Goal: Information Seeking & Learning: Compare options

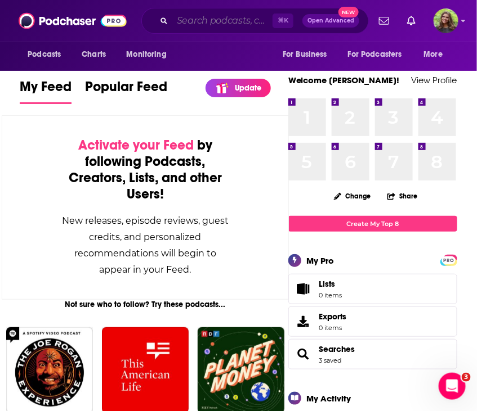
click at [203, 17] on input "Search podcasts, credits, & more..." at bounding box center [222, 21] width 100 height 18
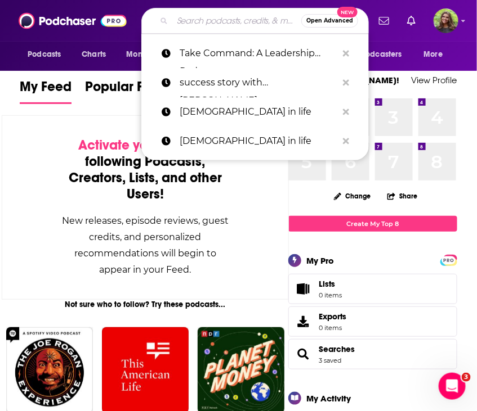
click at [203, 17] on input "Search podcasts, credits, & more..." at bounding box center [236, 21] width 129 height 18
paste input "Studies in Empathy"
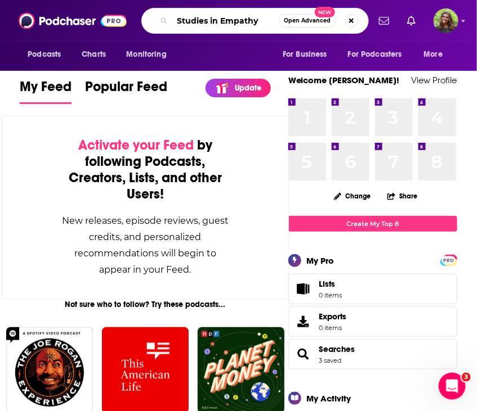
type input "Studies in Empathy"
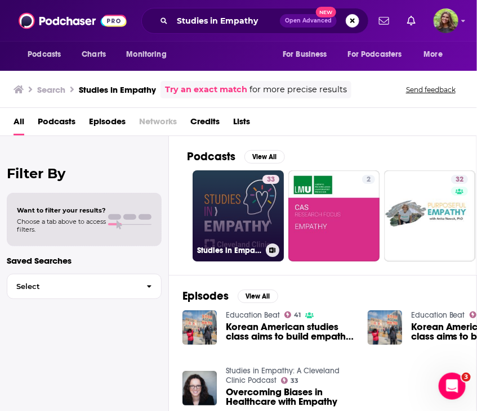
click at [226, 229] on link "33 Studies in Empathy: A Cleveland Clinic Podcast" at bounding box center [237, 216] width 91 height 91
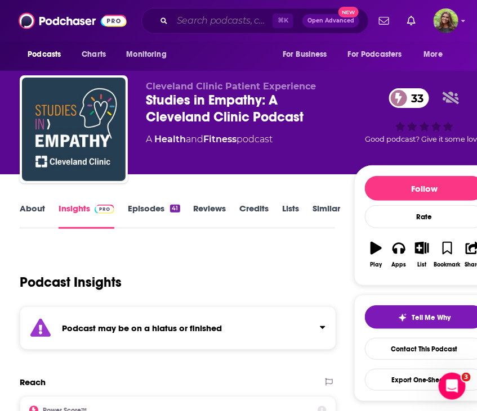
click at [211, 22] on input "Search podcasts, credits, & more..." at bounding box center [222, 21] width 100 height 18
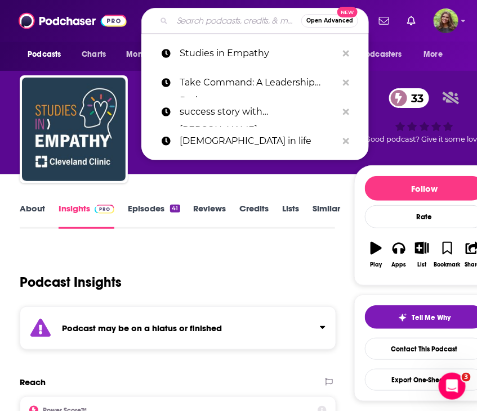
paste input "The Modern Patient Experience"
type input "The Modern Patient Experience"
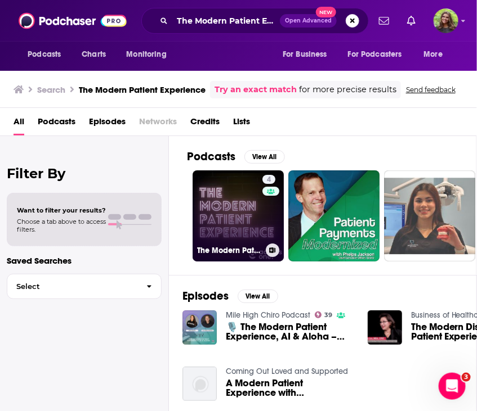
click at [235, 218] on link "4 The Modern Patient Experience" at bounding box center [237, 216] width 91 height 91
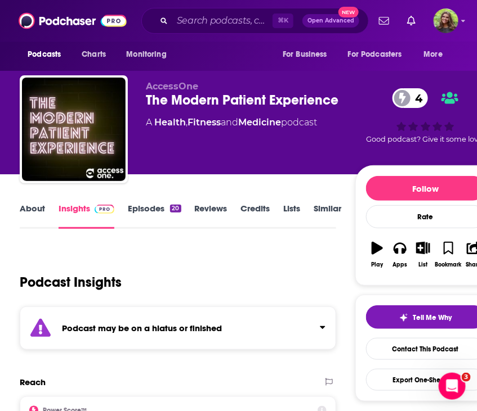
click at [147, 208] on link "Episodes 20" at bounding box center [154, 216] width 53 height 26
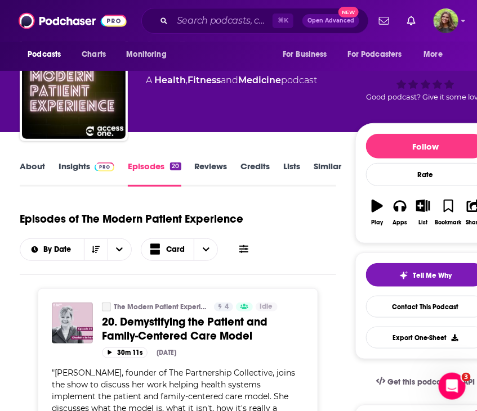
scroll to position [43, 0]
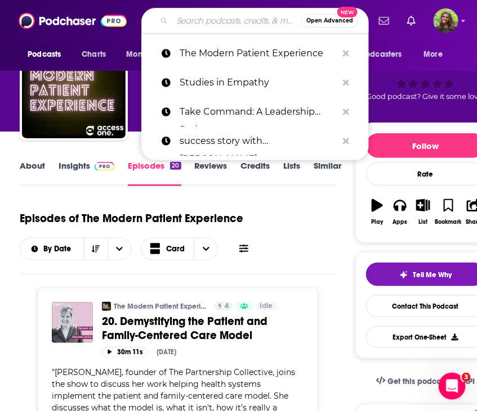
click at [203, 21] on input "Search podcasts, credits, & more..." at bounding box center [236, 21] width 129 height 18
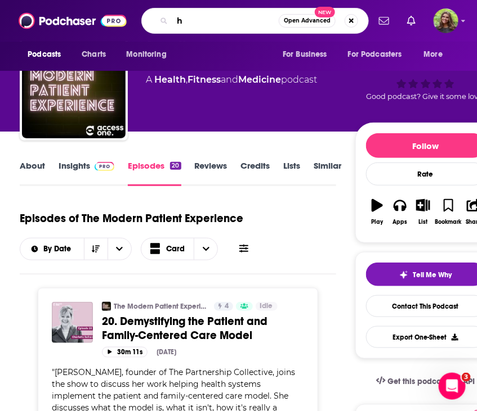
paste input "ealthcare Rap"
type input "healthcare Rap"
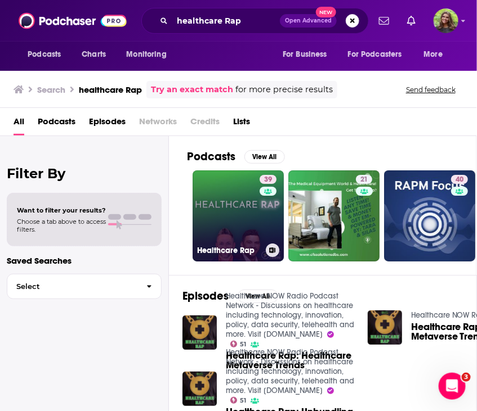
click at [240, 215] on link "39 Healthcare Rap" at bounding box center [237, 216] width 91 height 91
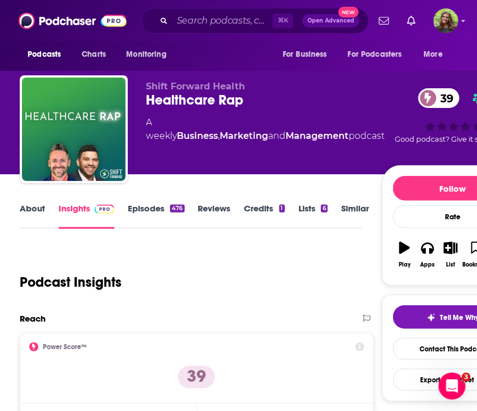
click at [36, 209] on link "About" at bounding box center [32, 216] width 25 height 26
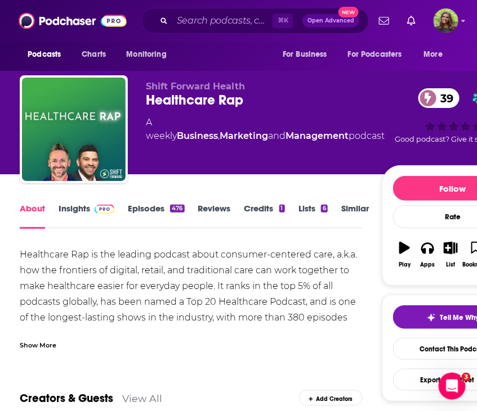
click at [49, 344] on div "Show More" at bounding box center [38, 344] width 37 height 11
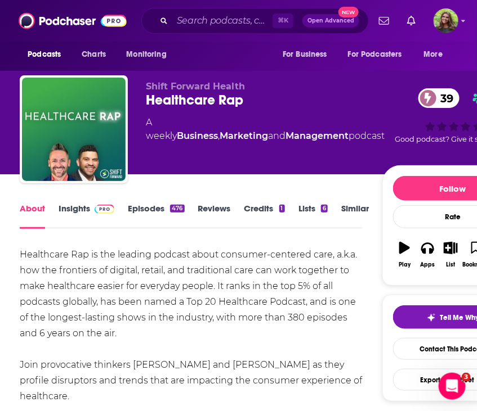
click at [75, 213] on link "Insights" at bounding box center [87, 216] width 56 height 26
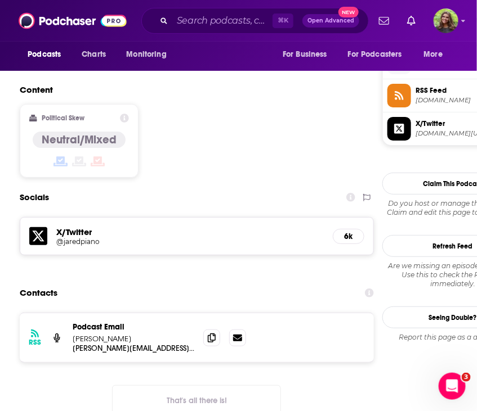
scroll to position [913, 0]
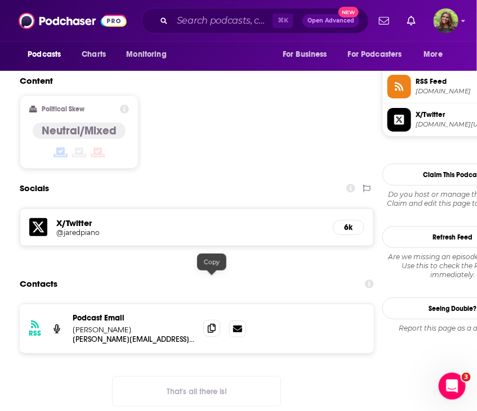
click at [213, 324] on icon at bounding box center [212, 328] width 8 height 9
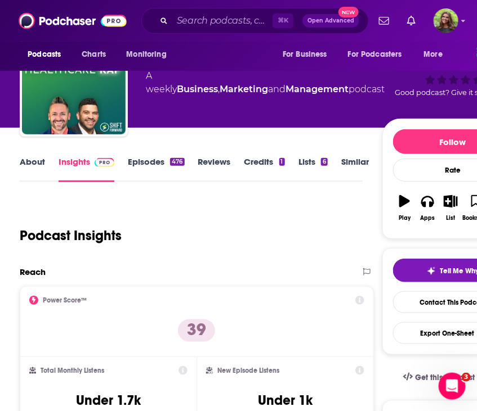
scroll to position [29, 0]
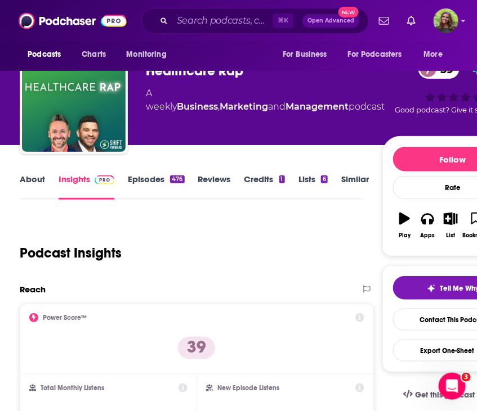
click at [346, 180] on link "Similar" at bounding box center [355, 187] width 28 height 26
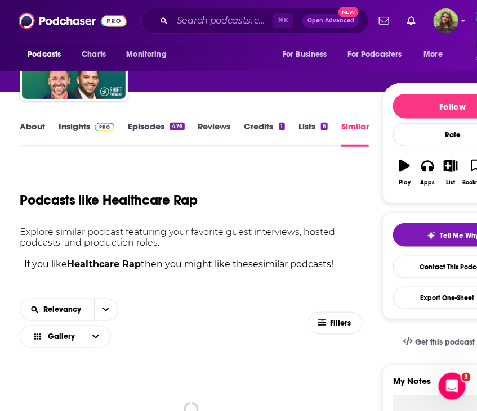
scroll to position [87, 0]
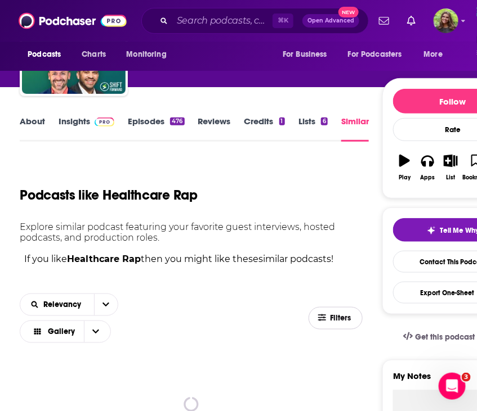
click at [324, 318] on icon "button" at bounding box center [322, 318] width 8 height 7
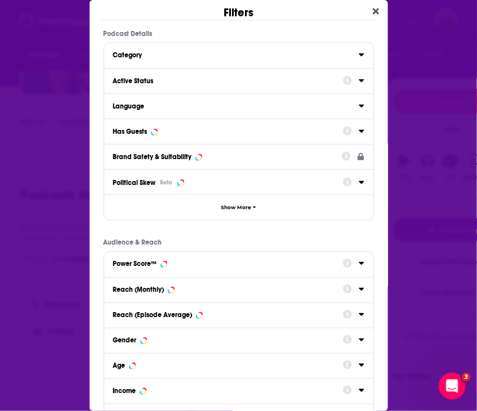
scroll to position [0, 0]
click at [212, 132] on div "Has Guests" at bounding box center [224, 132] width 222 height 8
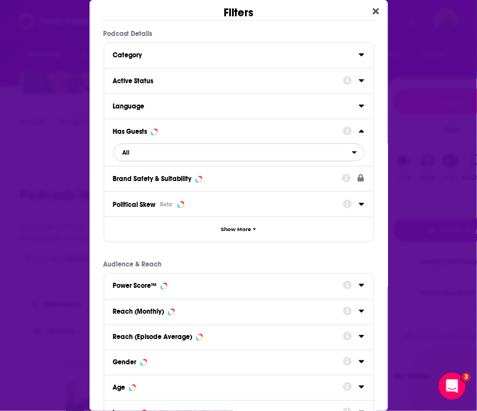
click at [188, 150] on span "All" at bounding box center [233, 152] width 238 height 15
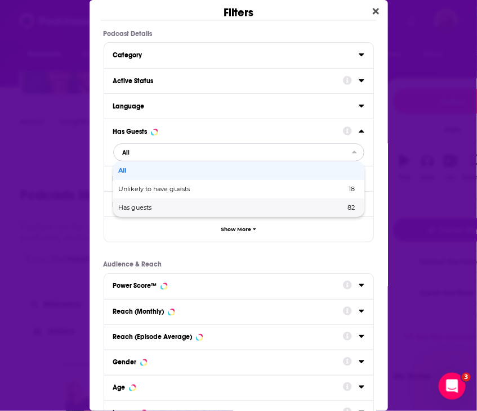
click at [170, 203] on div "Has guests 82" at bounding box center [238, 208] width 251 height 19
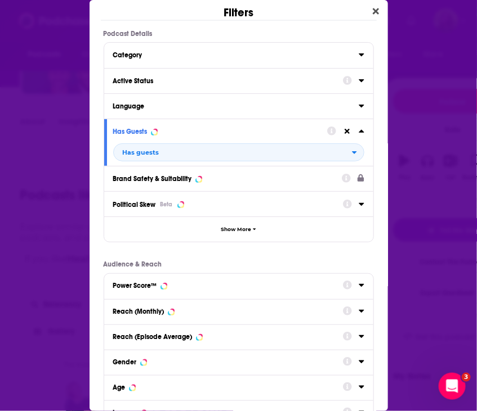
click at [168, 77] on div "Active Status" at bounding box center [224, 81] width 222 height 8
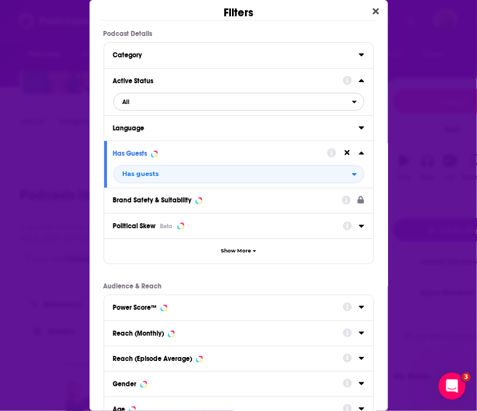
click at [156, 105] on span "All" at bounding box center [233, 102] width 238 height 15
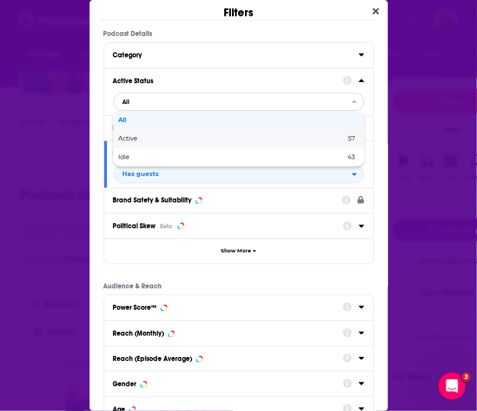
click at [146, 142] on div "Active 57" at bounding box center [238, 138] width 251 height 19
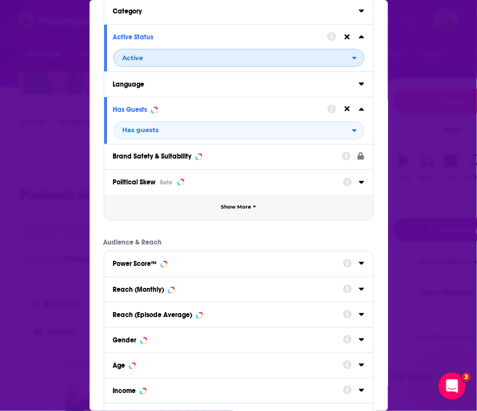
scroll to position [126, 0]
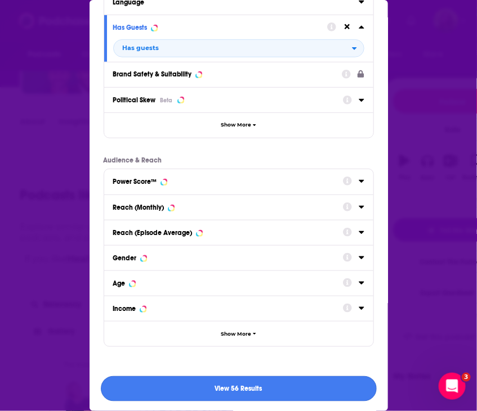
click at [195, 380] on button "View 56 Results" at bounding box center [239, 389] width 276 height 25
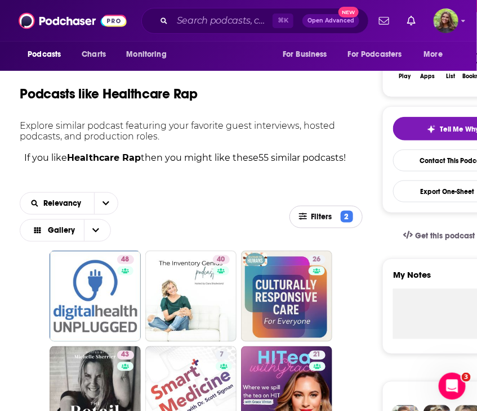
scroll to position [205, 0]
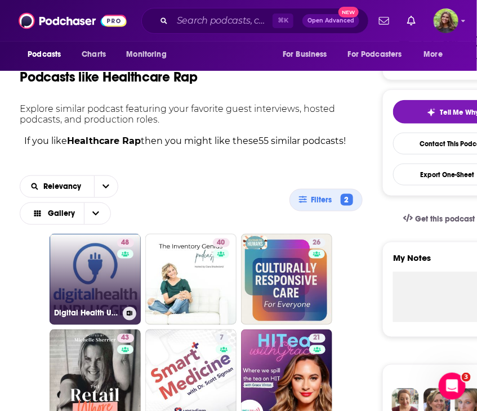
click at [95, 283] on link "48 Digital Health Unplugged" at bounding box center [95, 279] width 91 height 91
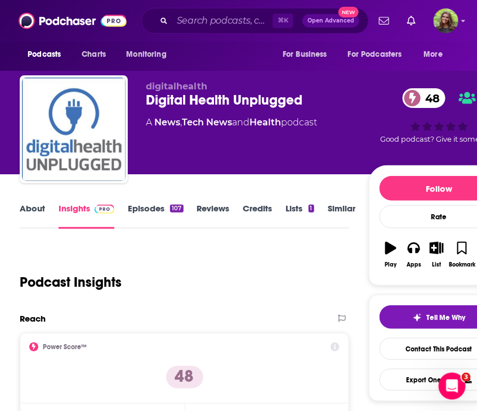
click at [29, 216] on link "About" at bounding box center [32, 216] width 25 height 26
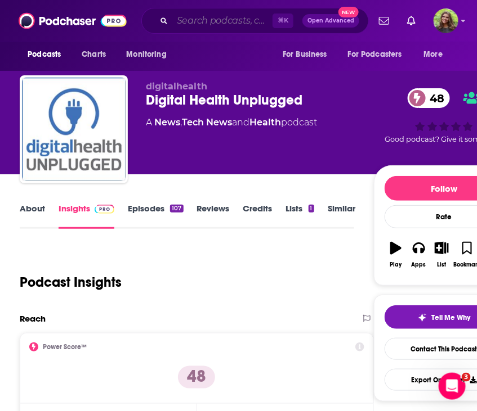
click at [212, 22] on input "Search podcasts, credits, & more..." at bounding box center [222, 21] width 100 height 18
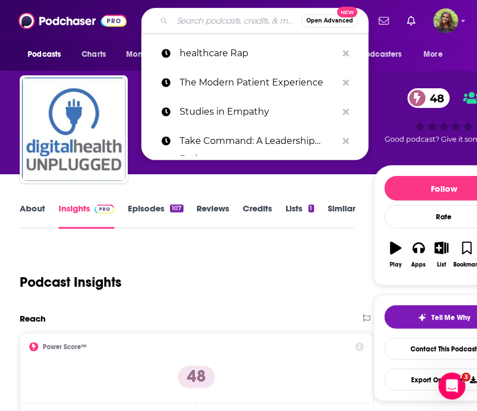
paste input "2 Docs Talk"
type input "2 Docs Talk"
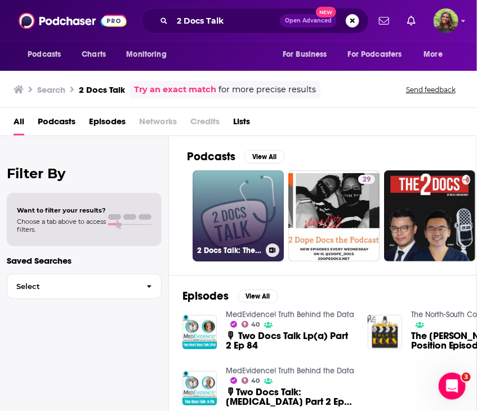
click at [249, 201] on link "2 Docs Talk: The podcast about healthcare, the science of medicine and everythi…" at bounding box center [237, 216] width 91 height 91
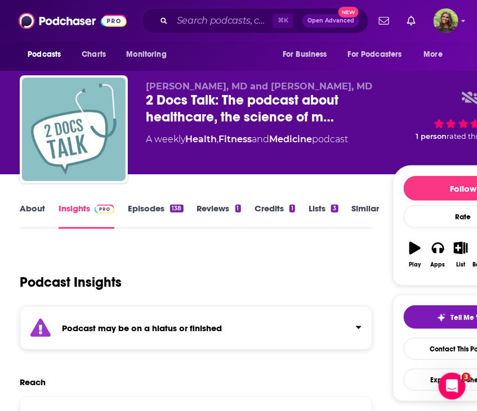
click at [150, 212] on link "Episodes 138" at bounding box center [155, 216] width 55 height 26
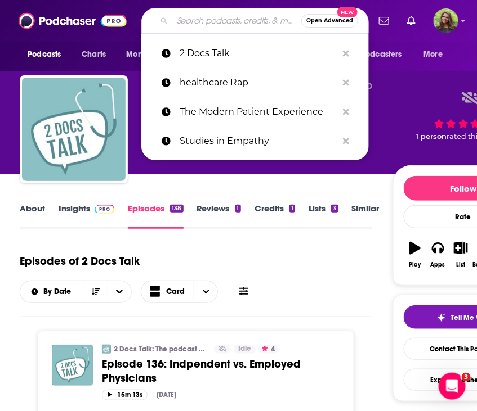
click at [218, 24] on input "Search podcasts, credits, & more..." at bounding box center [236, 21] width 129 height 18
paste input "The Wellness Conversation"
type input "The Wellness Conversation"
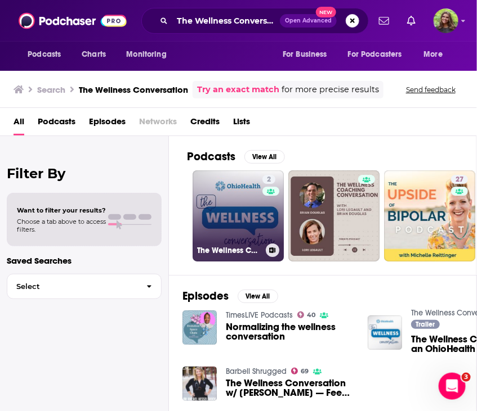
click at [250, 201] on link "2 The Wellness Conversation" at bounding box center [237, 216] width 91 height 91
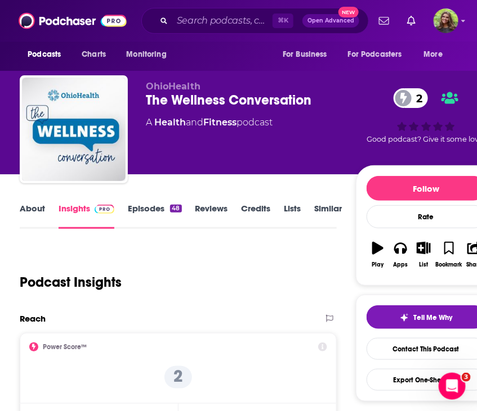
click at [40, 209] on link "About" at bounding box center [32, 216] width 25 height 26
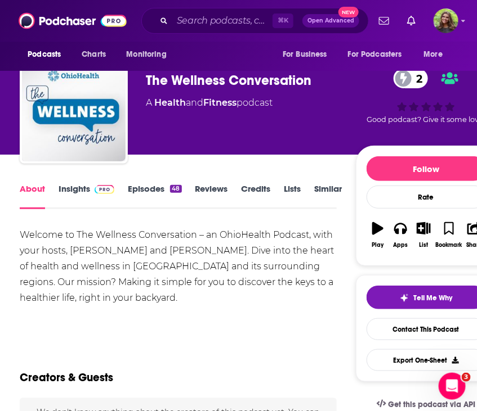
scroll to position [29, 0]
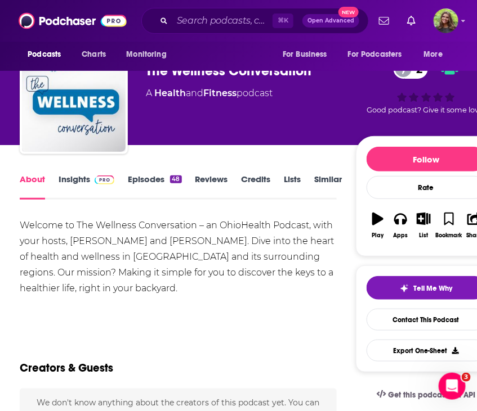
click at [135, 186] on link "Episodes 48" at bounding box center [154, 187] width 53 height 26
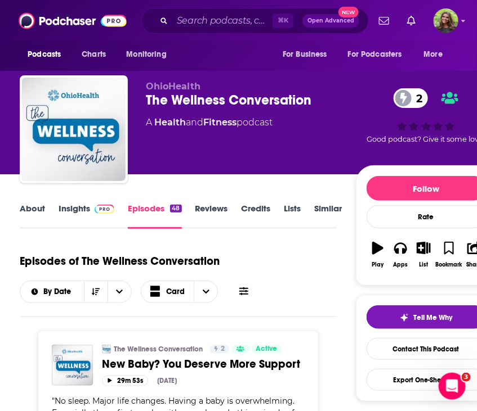
click at [73, 212] on link "Insights" at bounding box center [87, 216] width 56 height 26
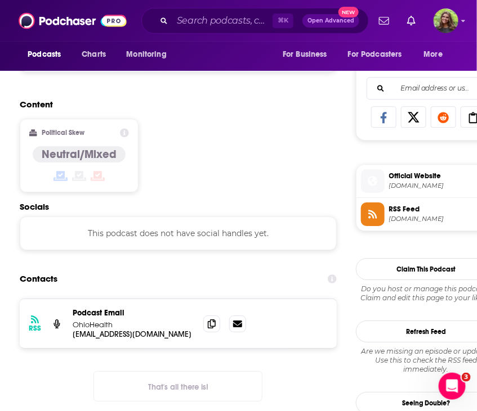
scroll to position [697, 0]
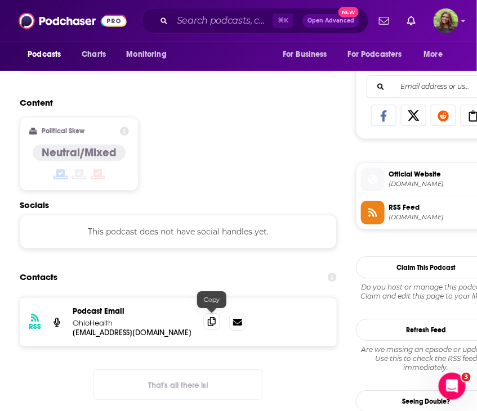
click at [212, 324] on span at bounding box center [211, 321] width 17 height 17
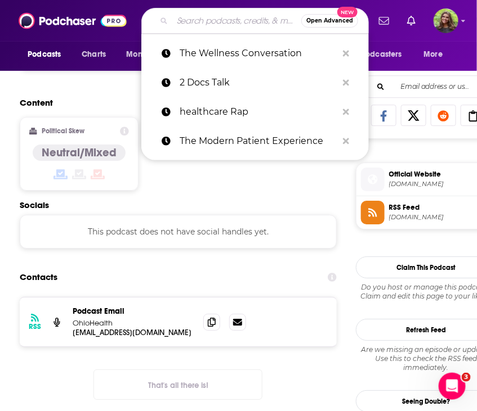
click at [213, 21] on input "Search podcasts, credits, & more..." at bounding box center [236, 21] width 129 height 18
paste input "The Podcast by KevinMD"
type input "The Podcast by KevinMD"
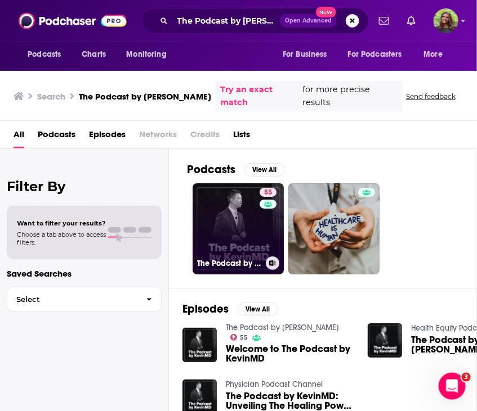
click at [238, 210] on link "55 The Podcast by KevinMD" at bounding box center [237, 228] width 91 height 91
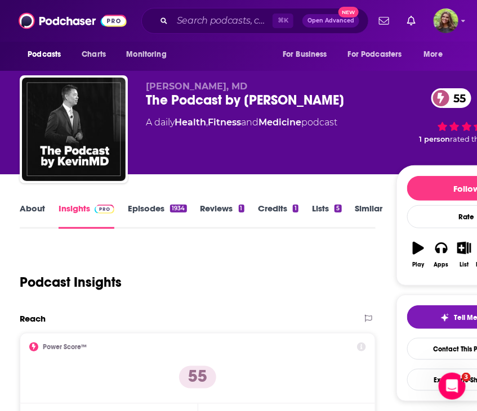
click at [29, 219] on link "About" at bounding box center [32, 216] width 25 height 26
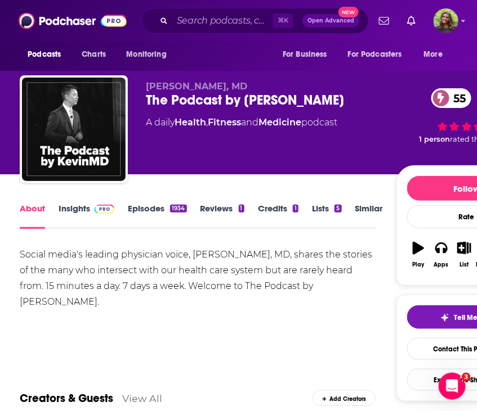
click at [141, 207] on link "Episodes 1934" at bounding box center [157, 216] width 59 height 26
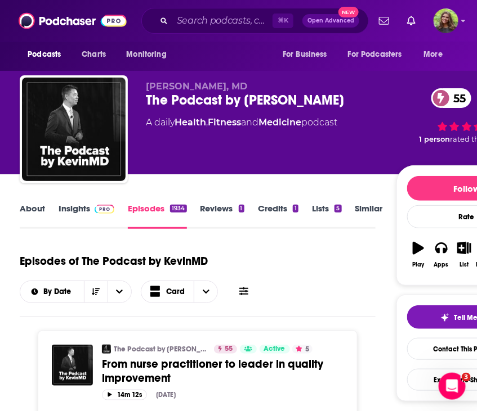
click at [75, 217] on link "Insights" at bounding box center [87, 216] width 56 height 26
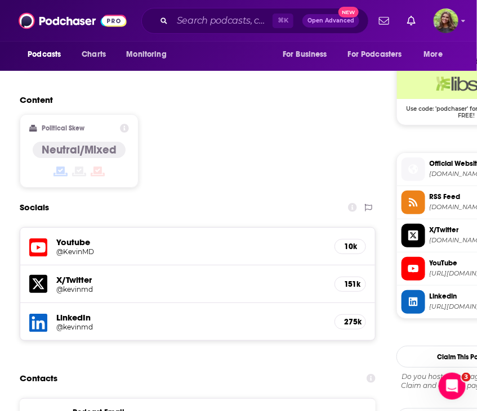
scroll to position [991, 0]
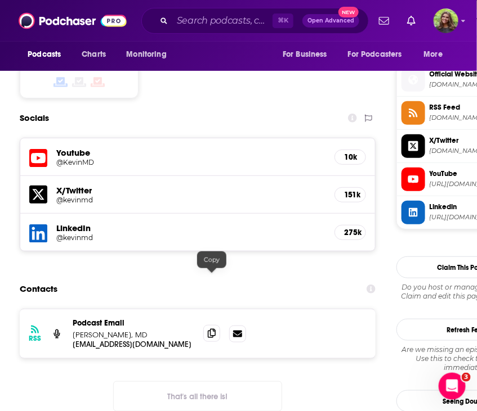
click at [219, 325] on span at bounding box center [211, 333] width 17 height 17
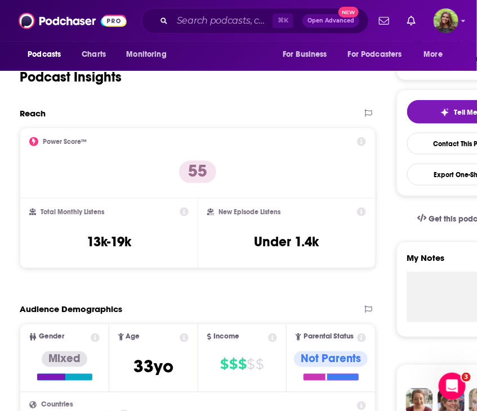
scroll to position [0, 0]
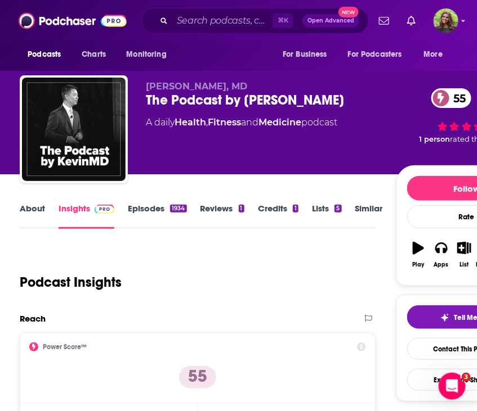
click at [368, 212] on link "Similar" at bounding box center [369, 216] width 28 height 26
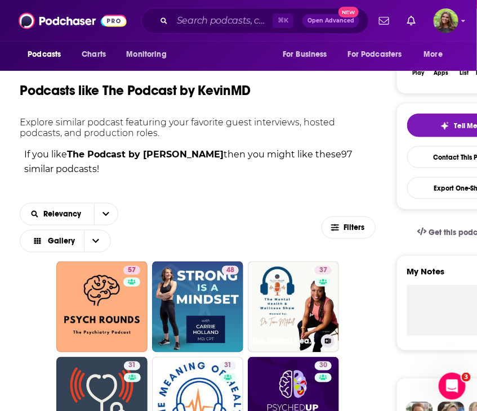
scroll to position [192, 0]
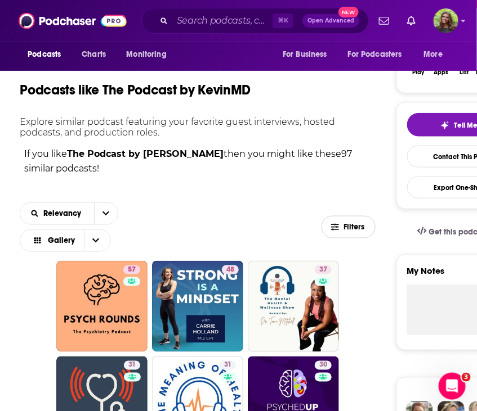
click at [335, 235] on button "Filters" at bounding box center [348, 227] width 54 height 23
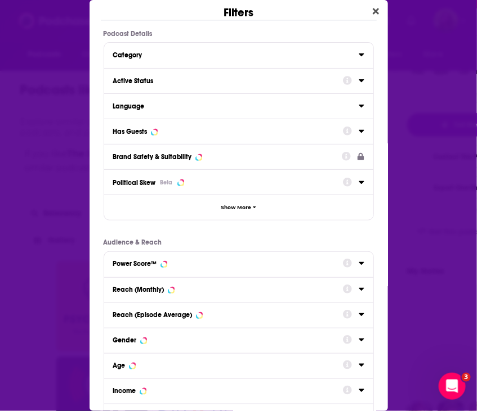
click at [151, 128] on div "Has Guests" at bounding box center [224, 132] width 222 height 8
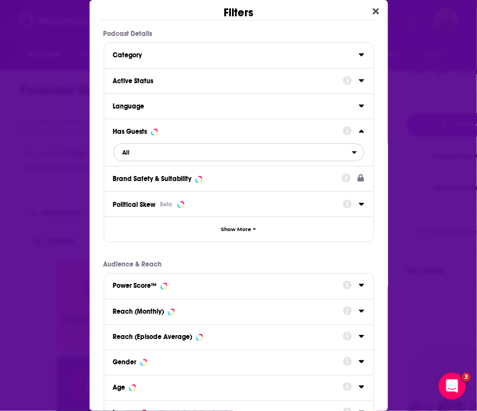
click at [160, 156] on span "All" at bounding box center [233, 152] width 238 height 15
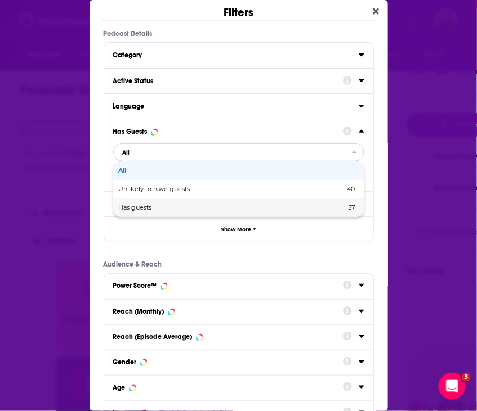
click at [147, 214] on div "Has guests 57" at bounding box center [238, 208] width 251 height 19
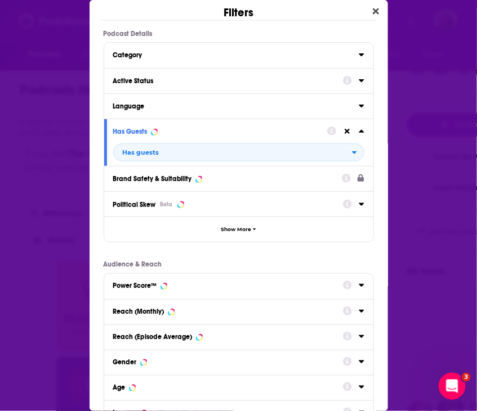
click at [153, 74] on button "Active Status" at bounding box center [228, 80] width 230 height 14
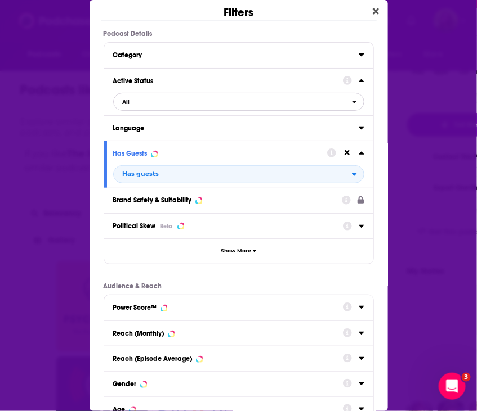
click at [159, 105] on span "All" at bounding box center [233, 102] width 238 height 15
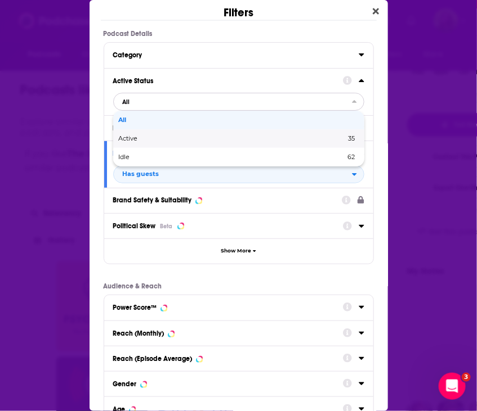
click at [147, 144] on div "Active 35" at bounding box center [238, 138] width 251 height 19
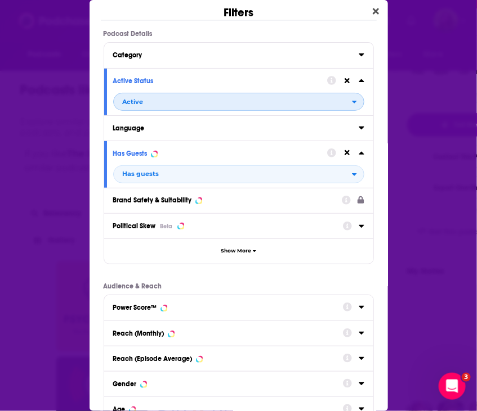
scroll to position [126, 0]
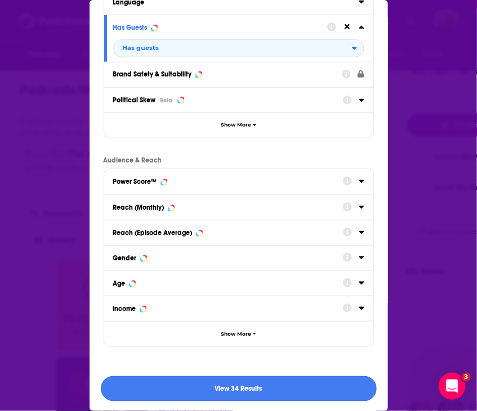
click at [203, 389] on button "View 34 Results" at bounding box center [239, 389] width 276 height 25
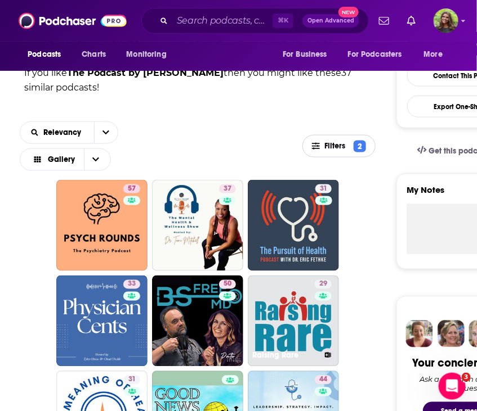
scroll to position [289, 0]
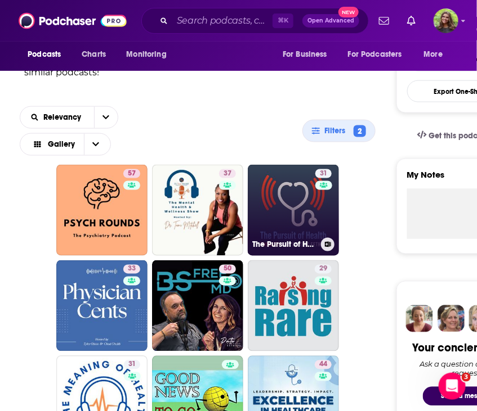
click at [290, 195] on link "31 The Pursuit of Health Podcast" at bounding box center [293, 210] width 91 height 91
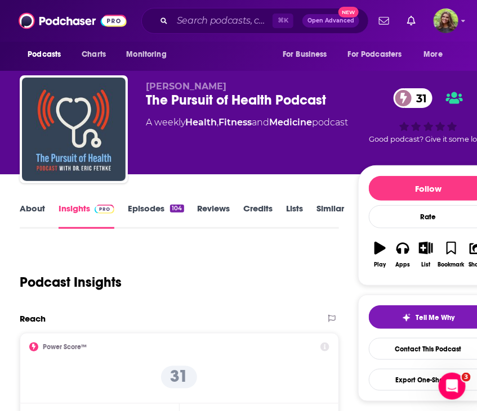
click at [27, 211] on link "About" at bounding box center [32, 216] width 25 height 26
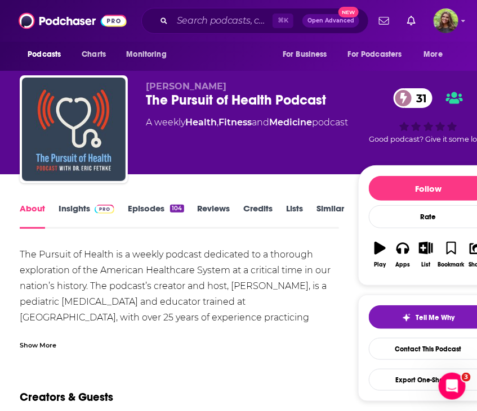
click at [214, 97] on div "The Pursuit of Health Podcast 31" at bounding box center [252, 100] width 212 height 17
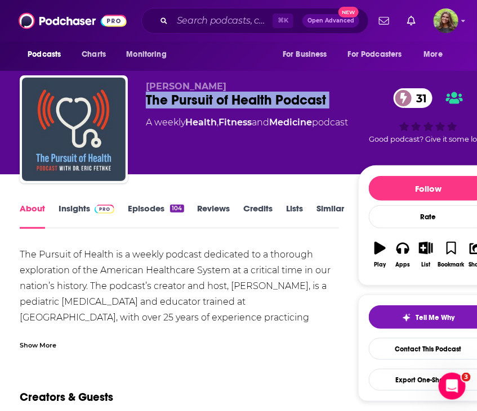
click at [214, 97] on div "The Pursuit of Health Podcast 31" at bounding box center [252, 100] width 212 height 17
copy div "The Pursuit of Health Podcast 31"
click at [79, 216] on link "Insights" at bounding box center [87, 216] width 56 height 26
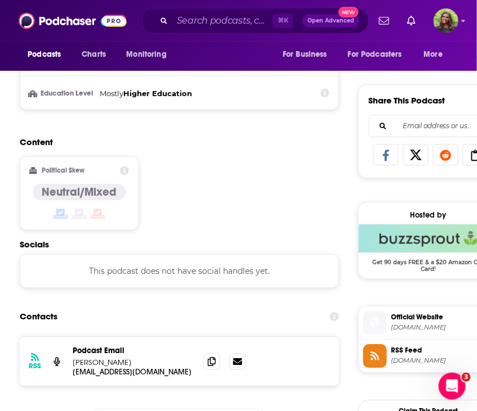
scroll to position [732, 0]
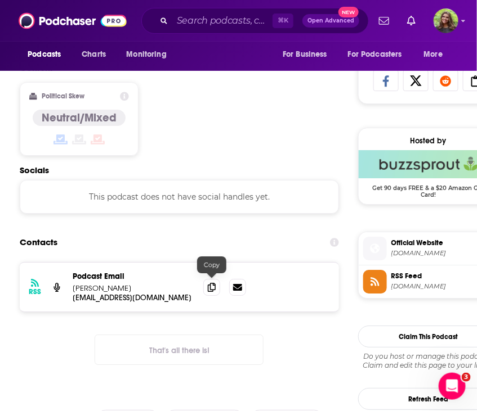
click at [222, 289] on div at bounding box center [224, 287] width 43 height 17
click at [209, 285] on icon at bounding box center [212, 287] width 8 height 9
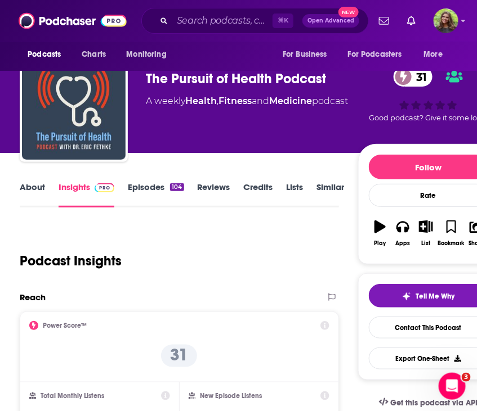
scroll to position [0, 0]
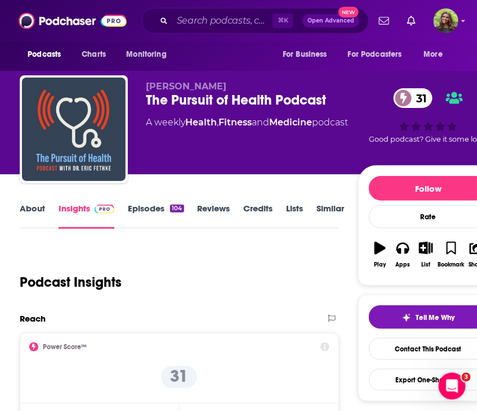
click at [329, 209] on link "Similar" at bounding box center [331, 216] width 28 height 26
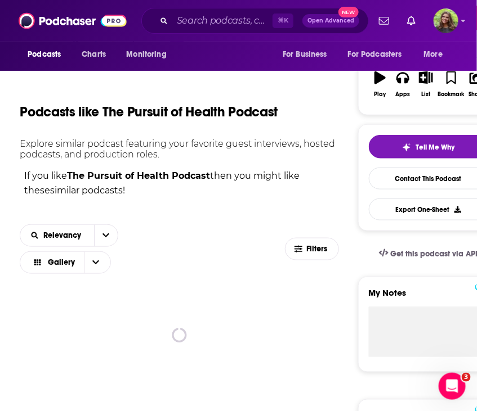
scroll to position [211, 0]
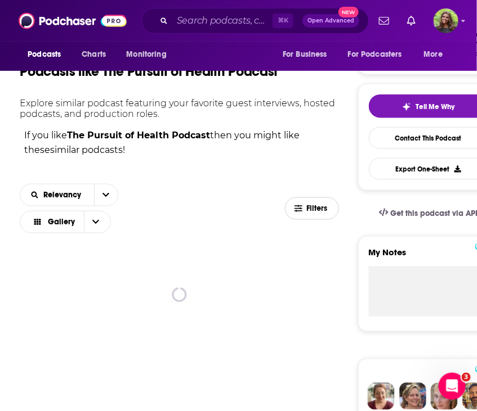
click at [290, 212] on span "Filters" at bounding box center [311, 209] width 53 height 8
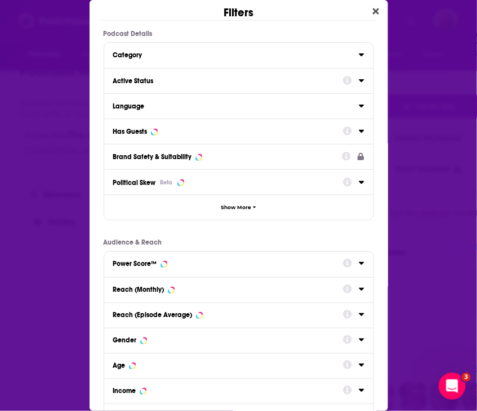
scroll to position [0, 0]
click at [219, 80] on div "Active Status" at bounding box center [224, 81] width 222 height 8
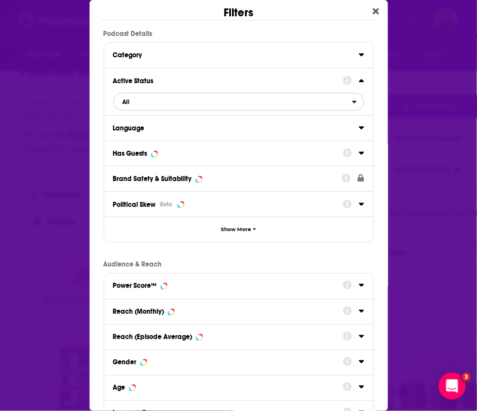
click at [212, 105] on span "All" at bounding box center [233, 102] width 238 height 15
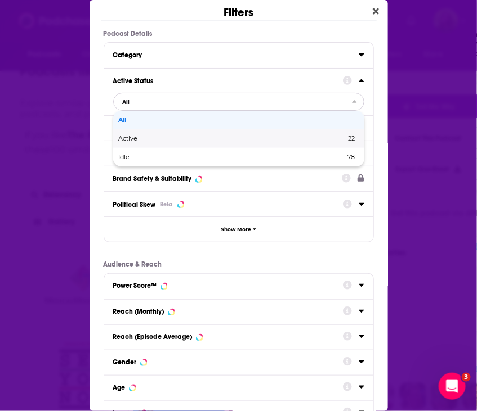
click at [202, 137] on span "Active" at bounding box center [180, 139] width 123 height 6
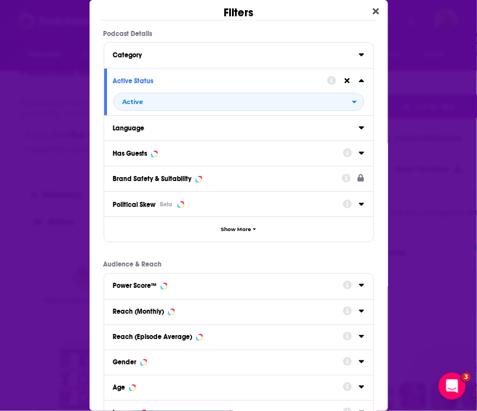
click at [195, 161] on div "Has Guests" at bounding box center [238, 153] width 269 height 25
click at [176, 156] on div "Has Guests" at bounding box center [224, 154] width 222 height 8
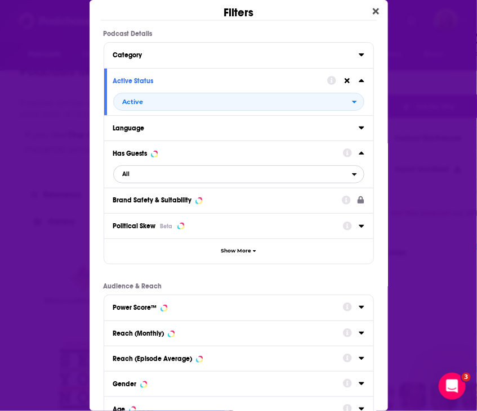
click at [173, 180] on span "All" at bounding box center [233, 174] width 238 height 15
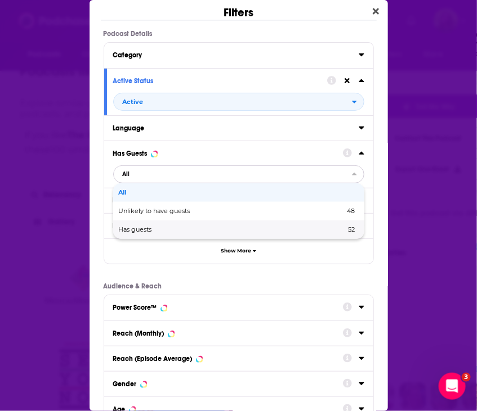
click at [172, 230] on span "Has guests" at bounding box center [184, 230] width 130 height 6
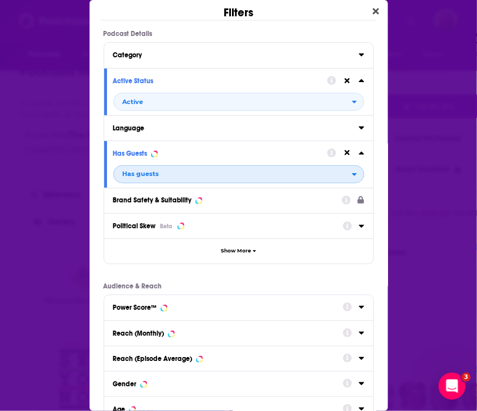
scroll to position [126, 0]
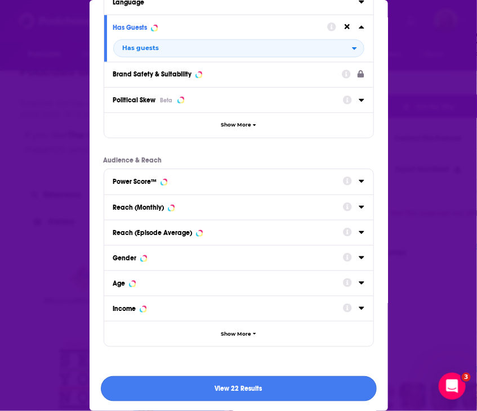
click at [296, 382] on button "View 22 Results" at bounding box center [239, 389] width 276 height 25
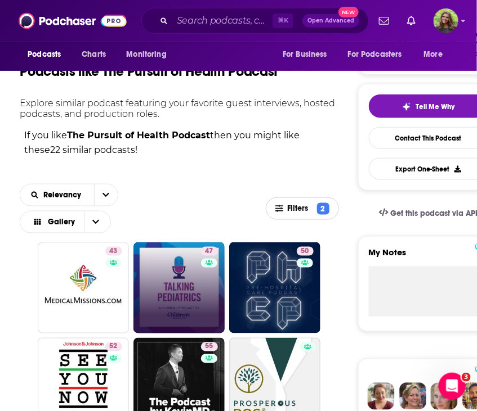
scroll to position [293, 0]
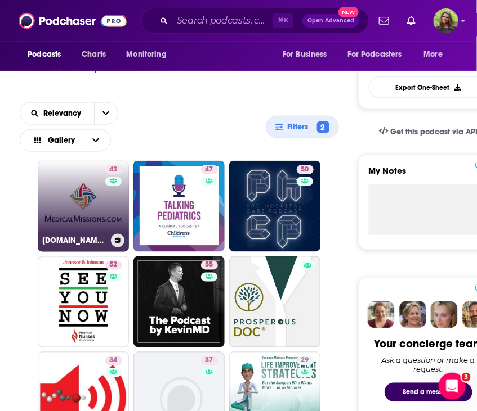
click at [69, 208] on link "43 MedicalMissions.com Podcast" at bounding box center [83, 206] width 91 height 91
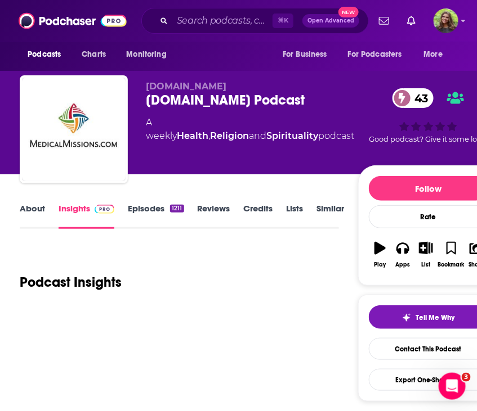
click at [37, 208] on link "About" at bounding box center [32, 216] width 25 height 26
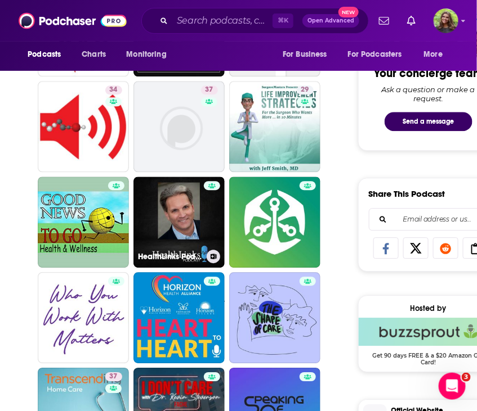
scroll to position [573, 0]
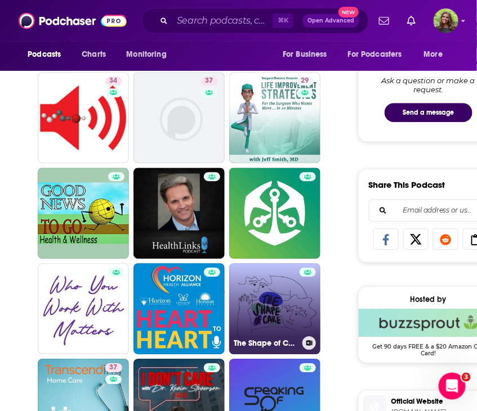
click at [254, 300] on link "The Shape of Care" at bounding box center [274, 308] width 91 height 91
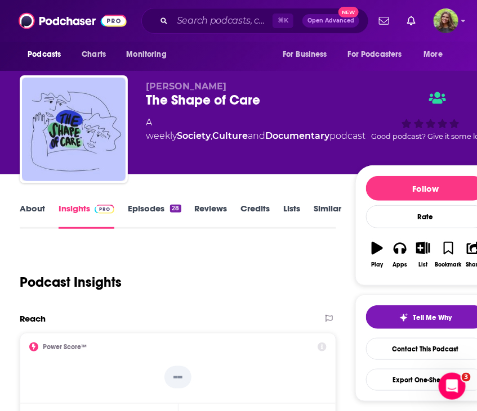
click at [30, 217] on link "About" at bounding box center [32, 216] width 25 height 26
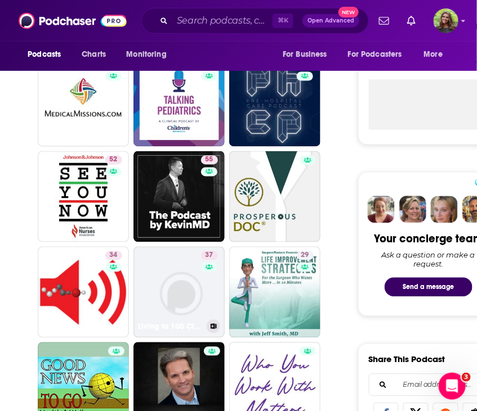
scroll to position [414, 0]
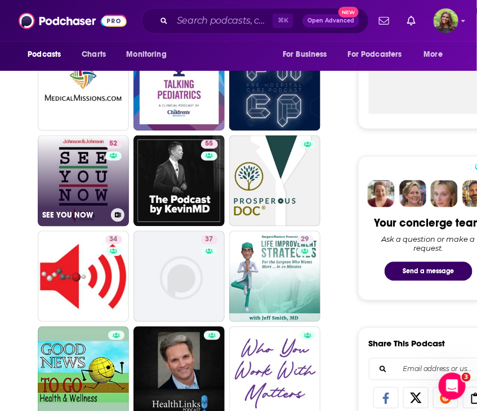
click at [98, 198] on link "52 SEE YOU NOW" at bounding box center [83, 181] width 91 height 91
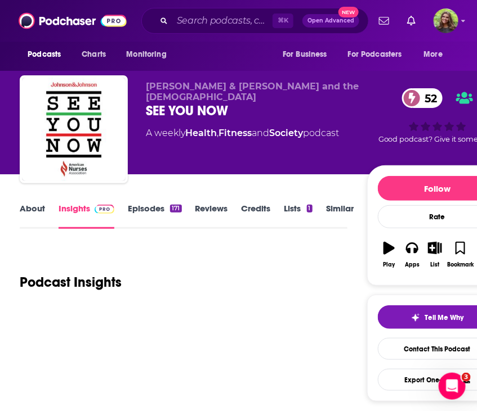
click at [30, 212] on link "About" at bounding box center [32, 216] width 25 height 26
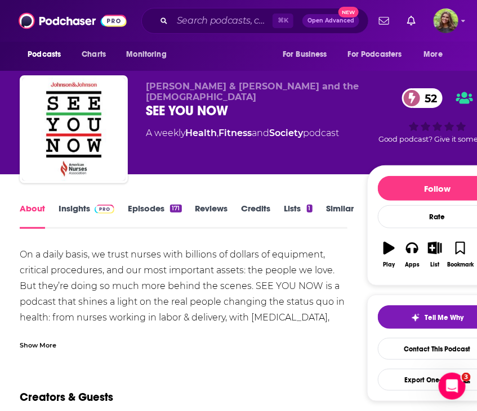
click at [39, 342] on div "Show More" at bounding box center [38, 344] width 37 height 11
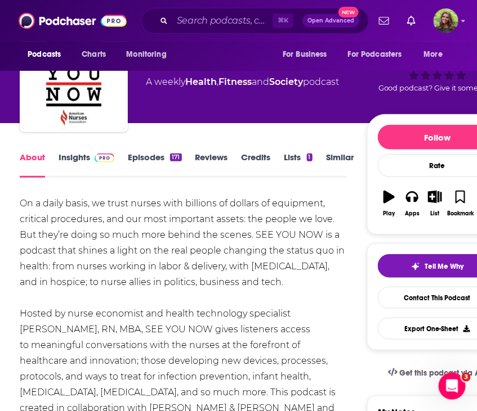
scroll to position [57, 0]
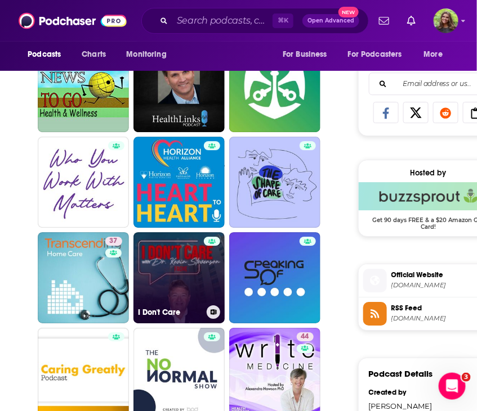
scroll to position [761, 0]
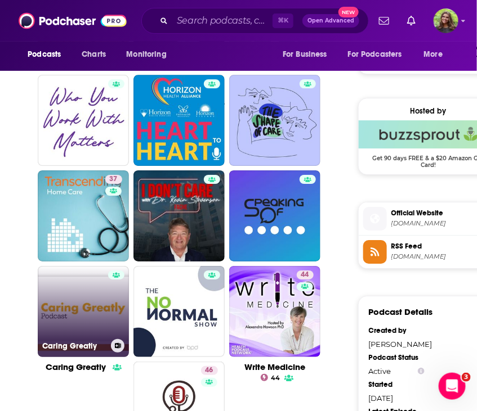
click at [73, 325] on link "Caring Greatly" at bounding box center [83, 311] width 91 height 91
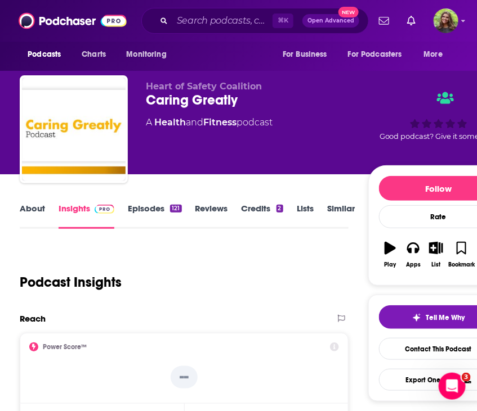
click at [27, 211] on link "About" at bounding box center [32, 216] width 25 height 26
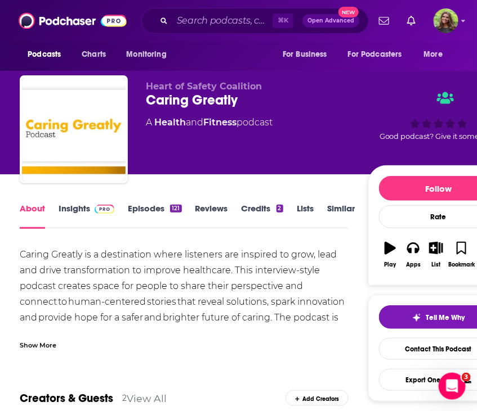
click at [76, 213] on link "Insights" at bounding box center [87, 216] width 56 height 26
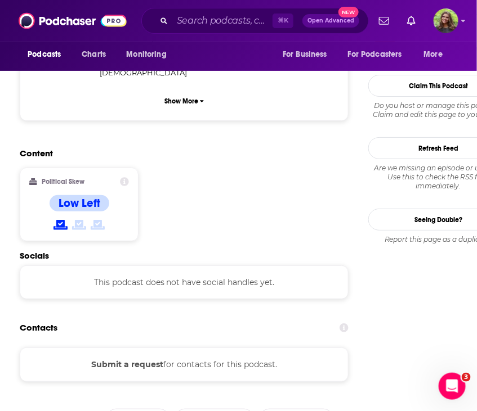
scroll to position [917, 0]
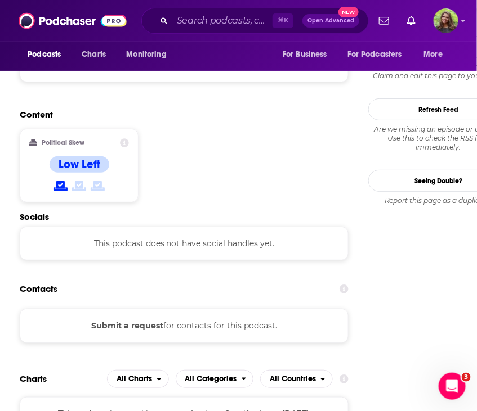
click at [128, 320] on button "Submit a request" at bounding box center [127, 326] width 72 height 12
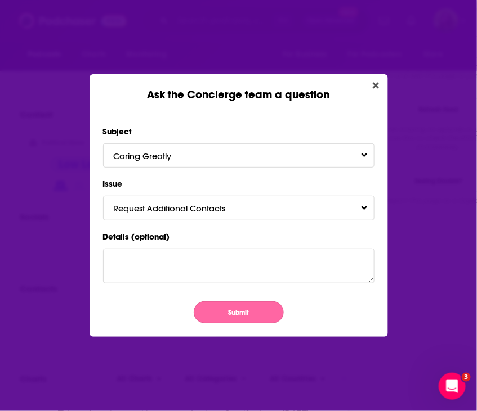
click at [252, 307] on button "Submit" at bounding box center [239, 313] width 90 height 22
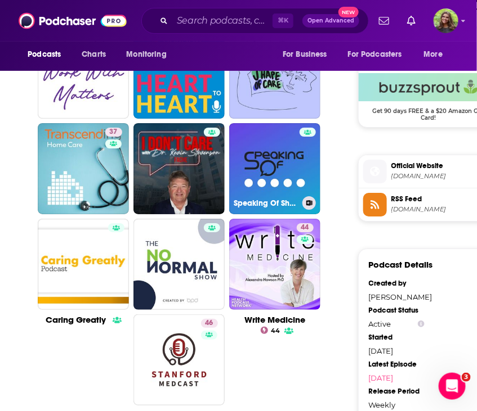
scroll to position [819, 0]
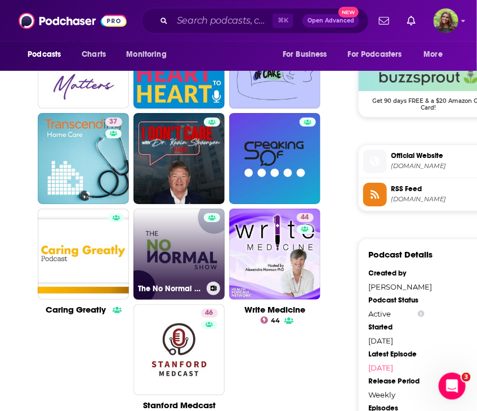
click at [176, 273] on link "The No Normal Show by BPD" at bounding box center [178, 254] width 91 height 91
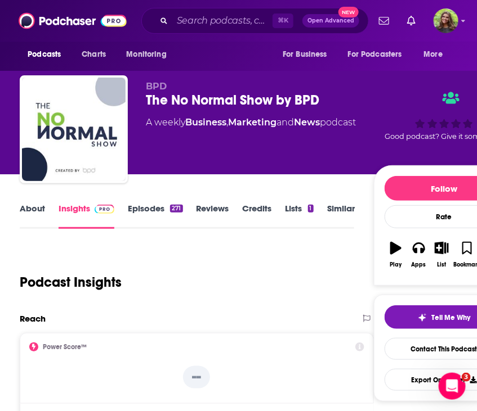
click at [29, 209] on link "About" at bounding box center [32, 216] width 25 height 26
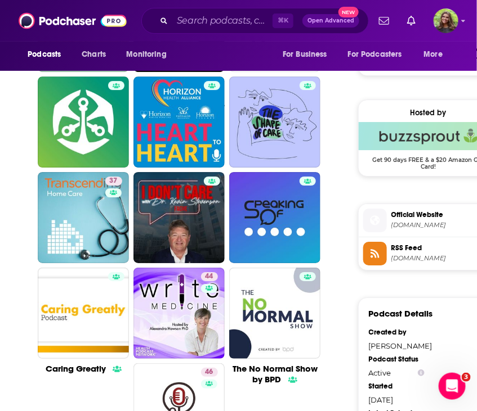
scroll to position [760, 0]
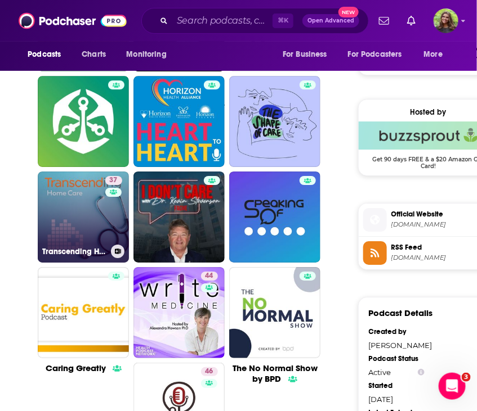
click at [94, 222] on link "37 Transcending Home Care" at bounding box center [83, 217] width 91 height 91
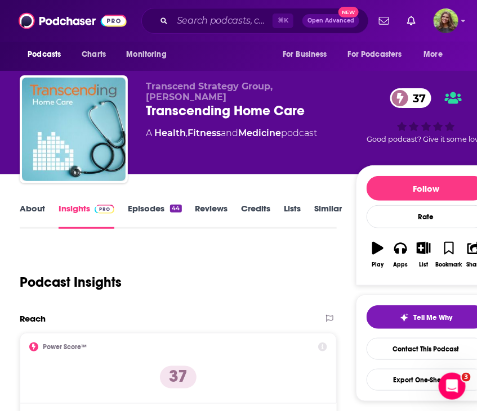
click at [34, 210] on link "About" at bounding box center [32, 216] width 25 height 26
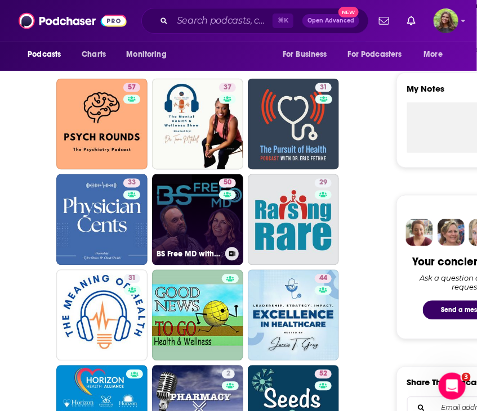
scroll to position [453, 0]
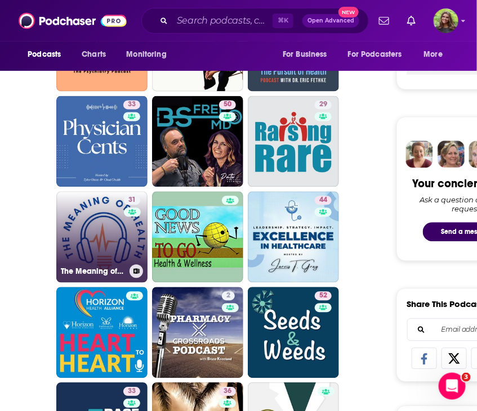
click at [107, 242] on link "31 The Meaning of Health Podcast" at bounding box center [101, 237] width 91 height 91
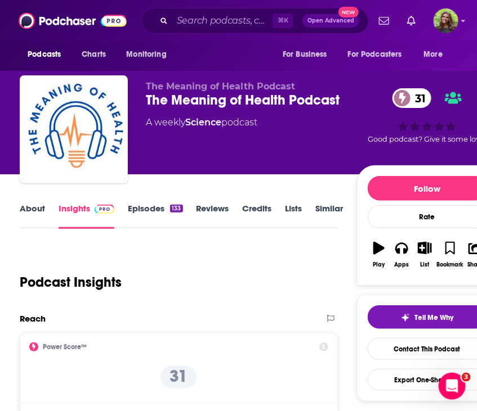
click at [23, 206] on link "About" at bounding box center [32, 216] width 25 height 26
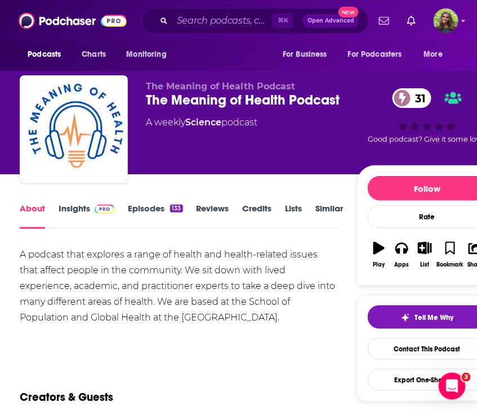
click at [59, 208] on link "Insights" at bounding box center [87, 216] width 56 height 26
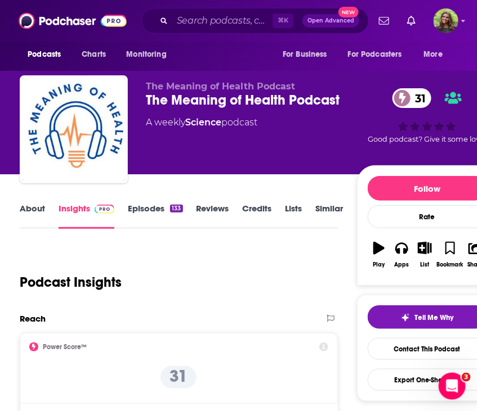
scroll to position [777, 0]
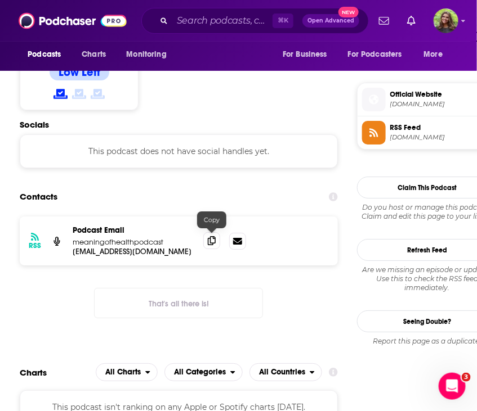
click at [212, 239] on icon at bounding box center [212, 240] width 8 height 9
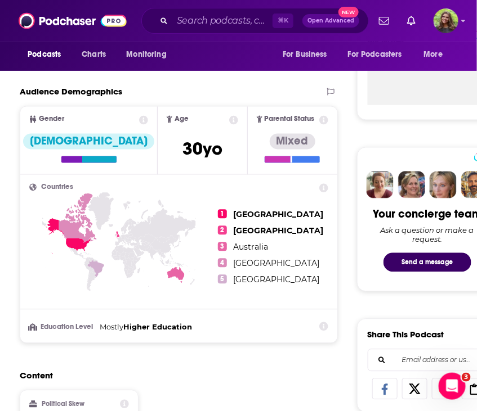
scroll to position [0, 0]
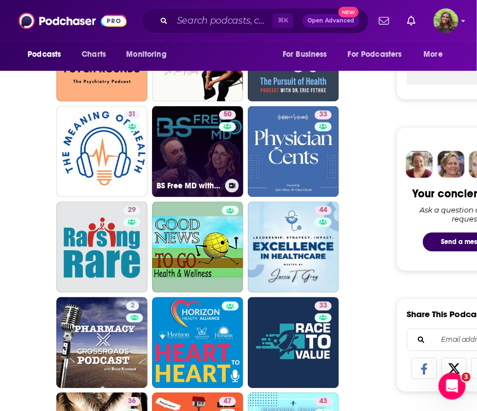
scroll to position [442, 0]
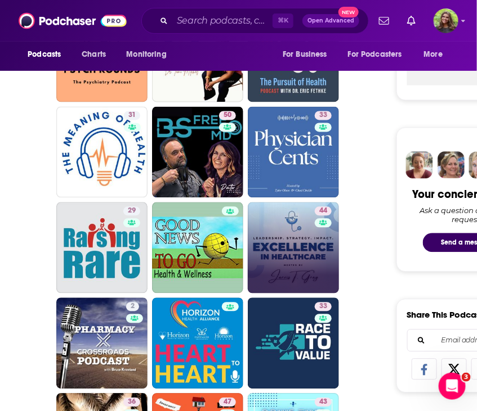
click at [287, 248] on link "44" at bounding box center [293, 248] width 91 height 91
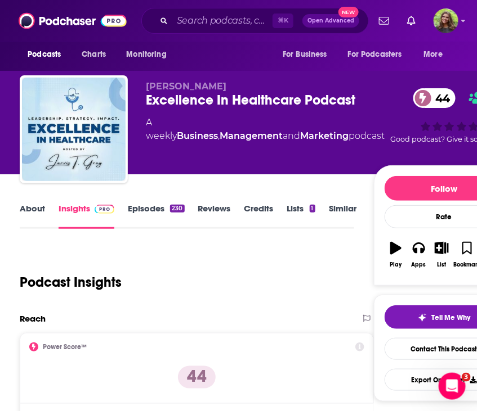
click at [41, 205] on link "About" at bounding box center [32, 216] width 25 height 26
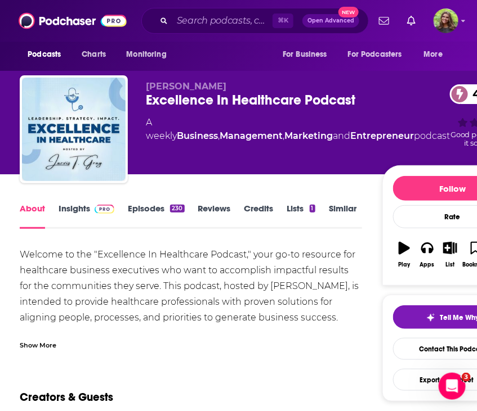
click at [48, 346] on div "Show More" at bounding box center [38, 344] width 37 height 11
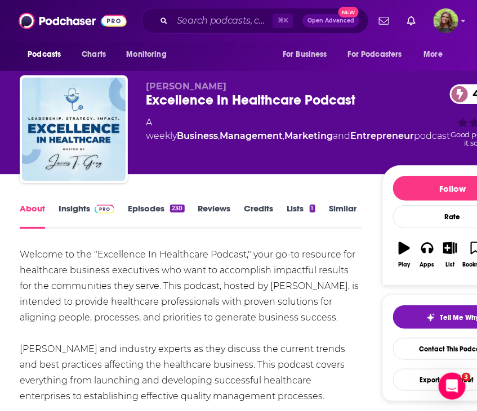
click at [75, 213] on link "Insights" at bounding box center [87, 216] width 56 height 26
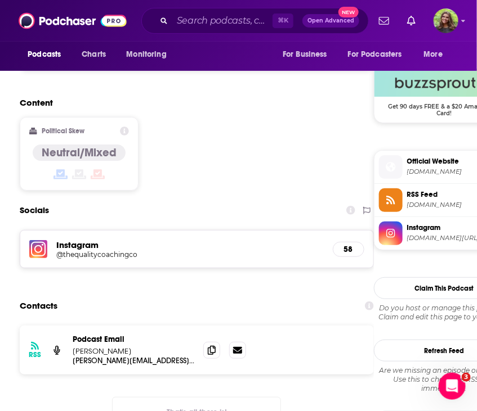
scroll to position [905, 0]
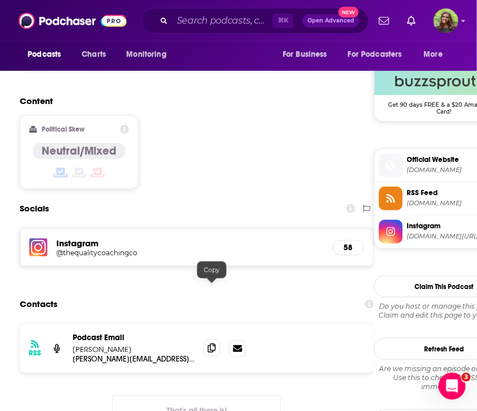
click at [214, 344] on icon at bounding box center [212, 348] width 8 height 9
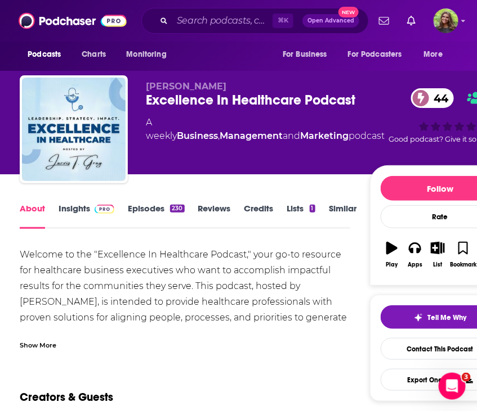
click at [336, 216] on link "Similar" at bounding box center [343, 216] width 28 height 26
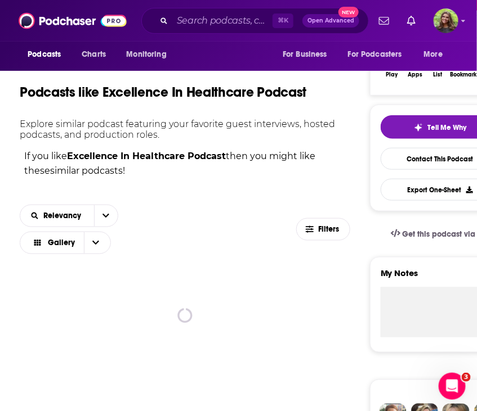
scroll to position [245, 0]
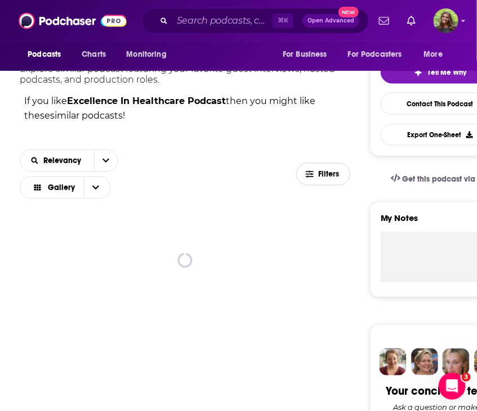
click at [318, 178] on button "Filters" at bounding box center [323, 174] width 54 height 23
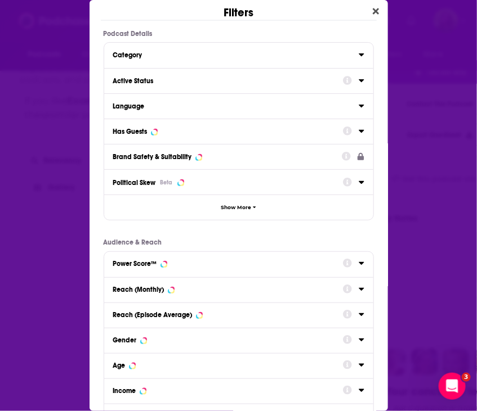
scroll to position [0, 0]
click at [193, 129] on div "Has Guests" at bounding box center [224, 132] width 222 height 8
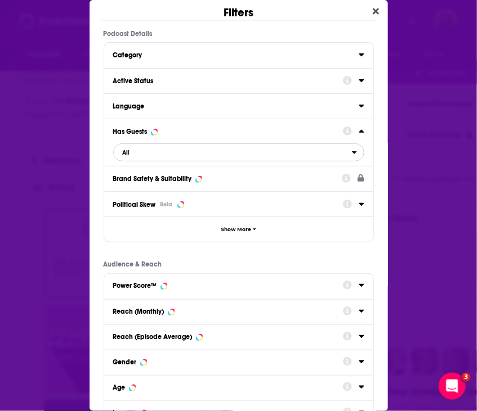
click at [176, 155] on span "All" at bounding box center [233, 152] width 238 height 15
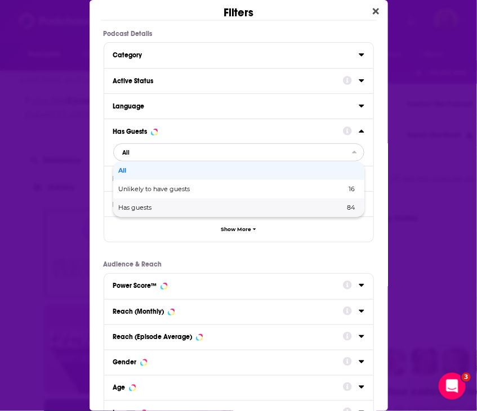
click at [190, 207] on span "Has guests" at bounding box center [183, 208] width 129 height 6
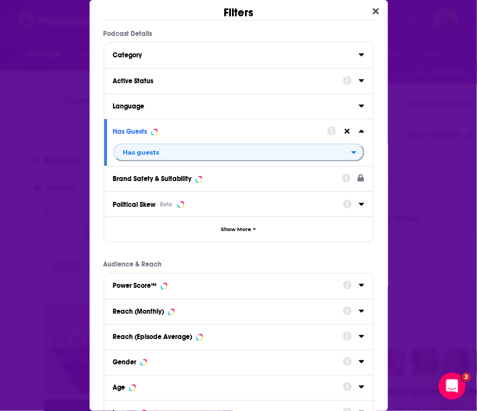
click at [182, 86] on button "Active Status" at bounding box center [228, 80] width 230 height 14
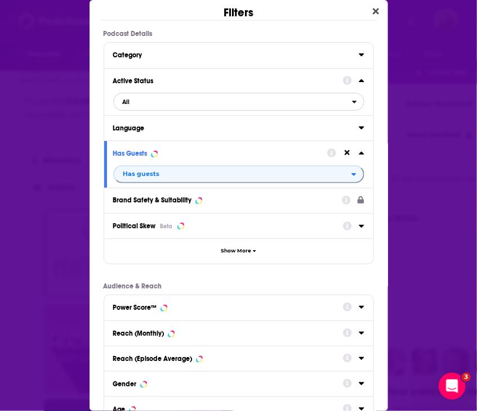
click at [182, 106] on span "All" at bounding box center [233, 102] width 238 height 15
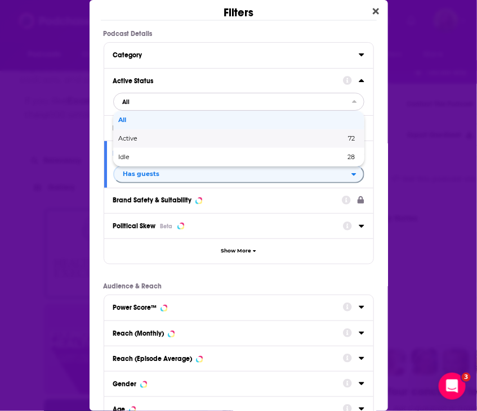
click at [164, 143] on div "Active 72" at bounding box center [238, 138] width 251 height 19
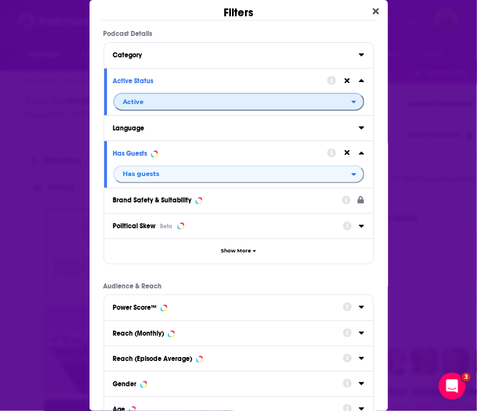
scroll to position [126, 0]
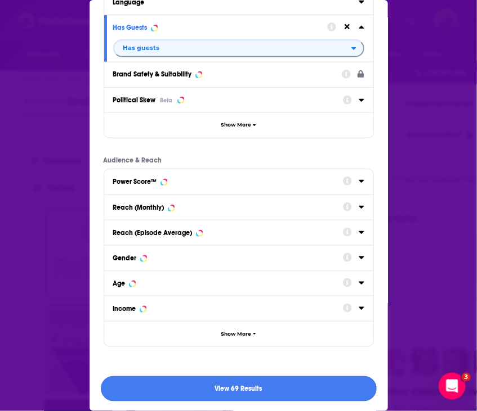
click at [174, 381] on button "View 69 Results" at bounding box center [239, 389] width 276 height 25
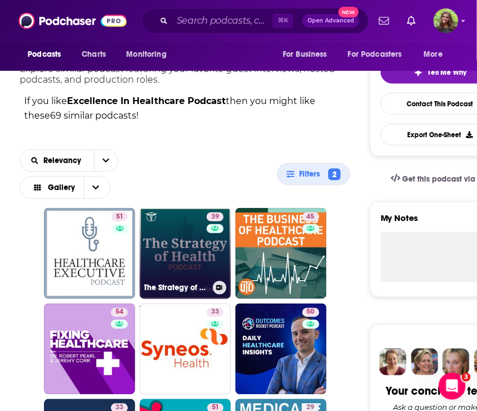
click at [188, 270] on link "39 The Strategy of Health" at bounding box center [185, 253] width 91 height 91
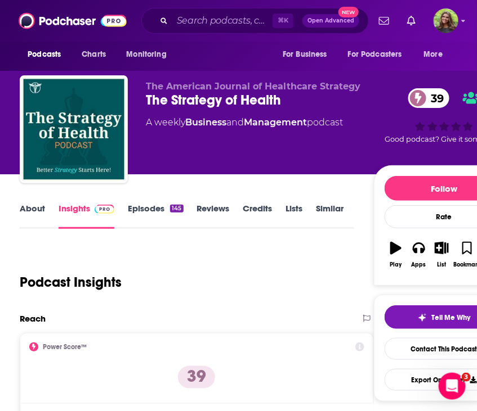
click at [25, 216] on link "About" at bounding box center [32, 216] width 25 height 26
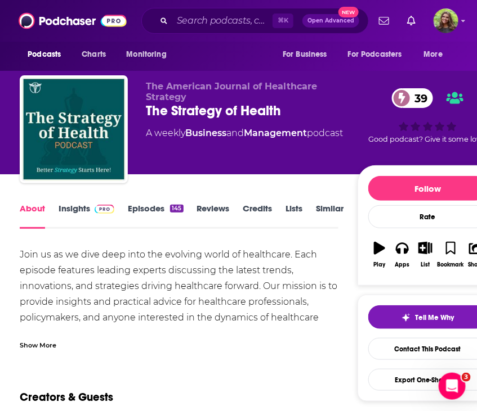
click at [46, 342] on div "Show More" at bounding box center [38, 344] width 37 height 11
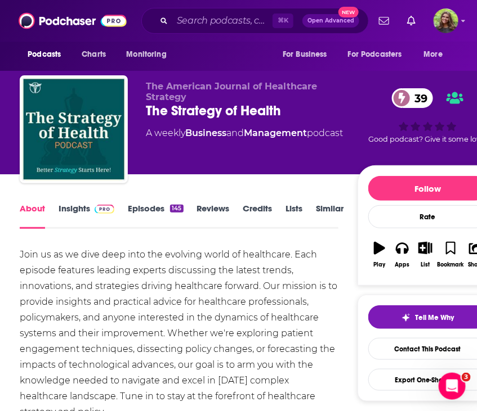
click at [69, 212] on link "Insights" at bounding box center [87, 216] width 56 height 26
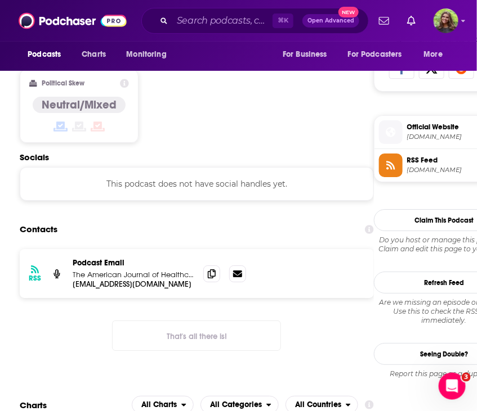
scroll to position [761, 0]
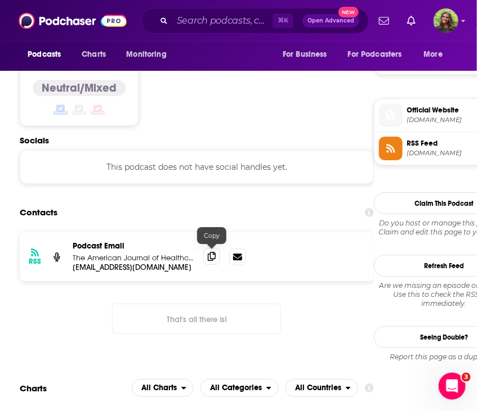
click at [211, 256] on icon at bounding box center [212, 256] width 8 height 9
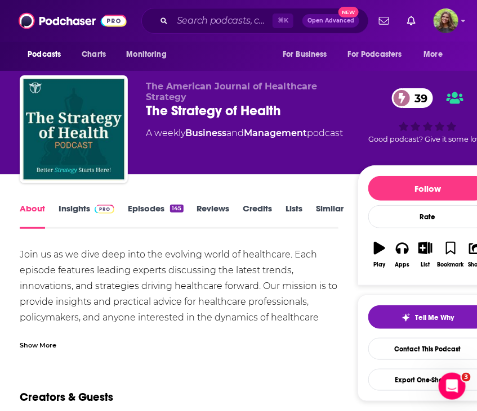
scroll to position [25, 0]
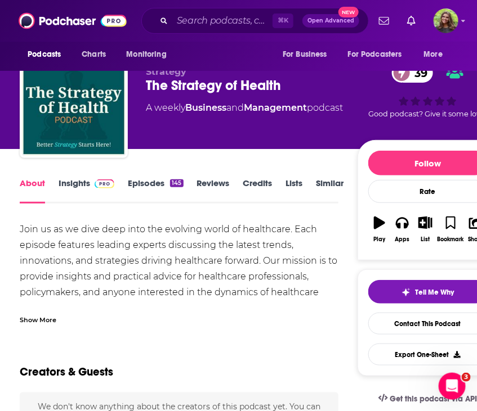
click at [316, 192] on link "Similar" at bounding box center [330, 191] width 28 height 26
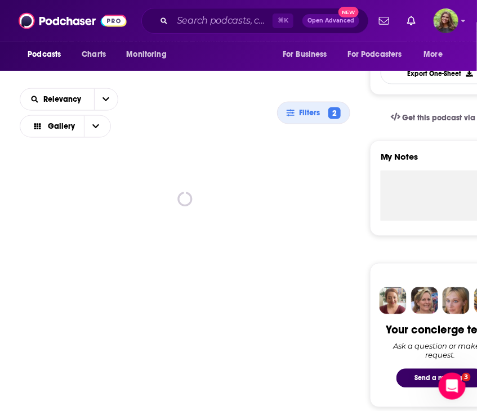
scroll to position [316, 0]
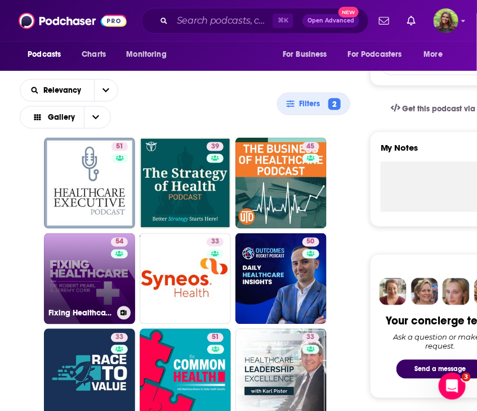
click at [100, 278] on link "54 Fixing Healthcare Podcast" at bounding box center [89, 279] width 91 height 91
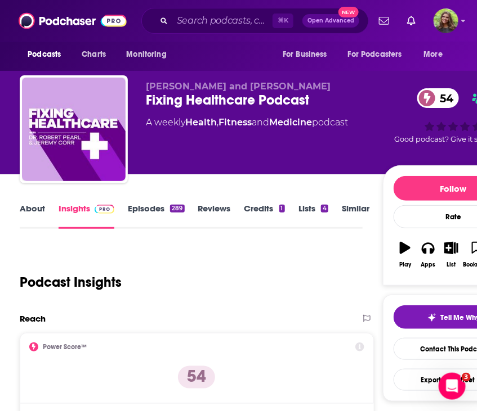
click at [25, 214] on link "About" at bounding box center [32, 216] width 25 height 26
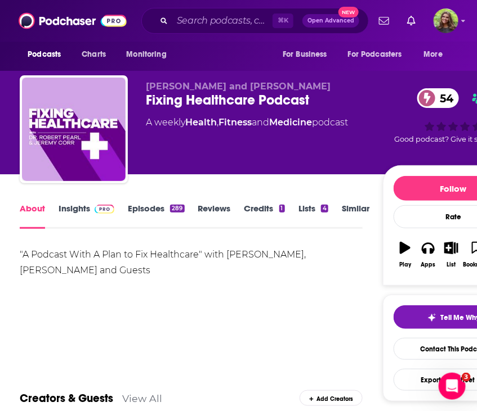
click at [142, 218] on link "Episodes 289" at bounding box center [156, 216] width 56 height 26
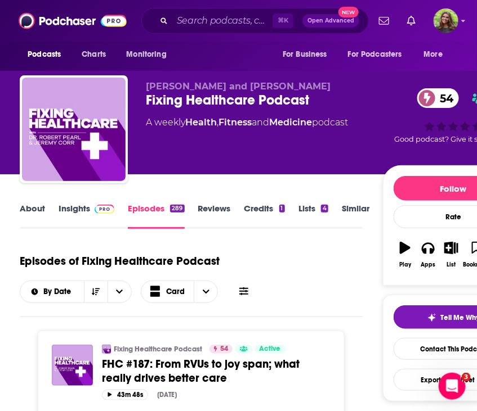
click at [74, 214] on link "Insights" at bounding box center [87, 216] width 56 height 26
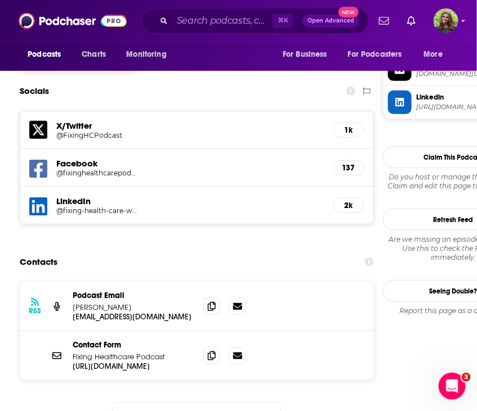
scroll to position [1003, 0]
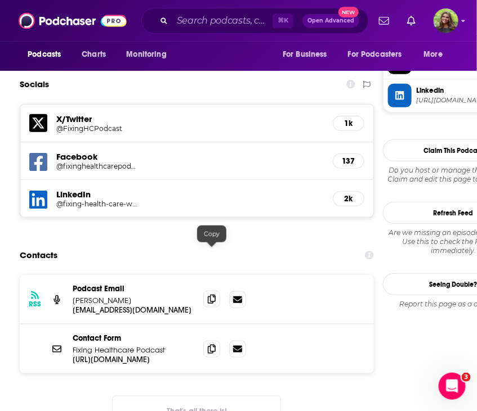
click at [209, 295] on icon at bounding box center [212, 299] width 8 height 9
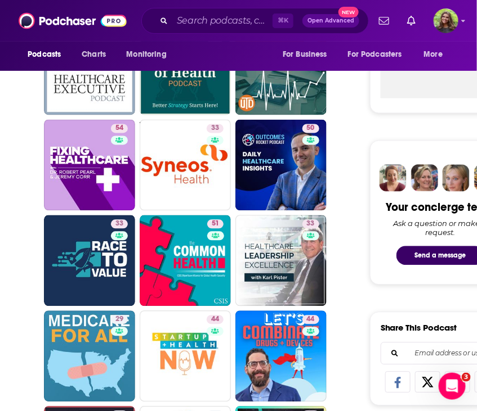
scroll to position [432, 0]
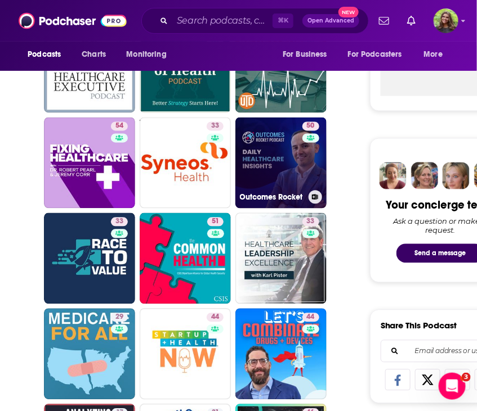
click at [261, 170] on link "50 Outcomes Rocket" at bounding box center [280, 163] width 91 height 91
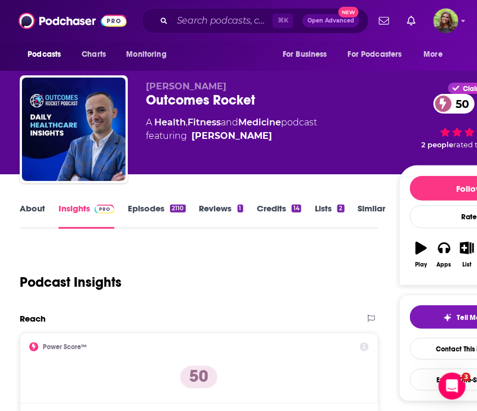
click at [28, 216] on link "About" at bounding box center [32, 216] width 25 height 26
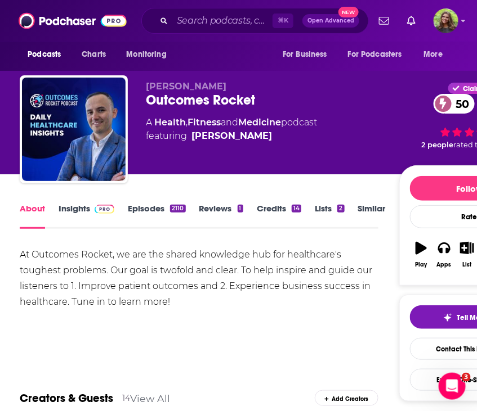
click at [145, 211] on link "Episodes 2110" at bounding box center [156, 216] width 57 height 26
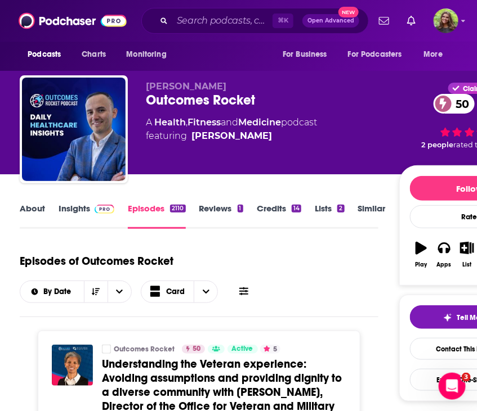
click at [27, 211] on link "About" at bounding box center [32, 216] width 25 height 26
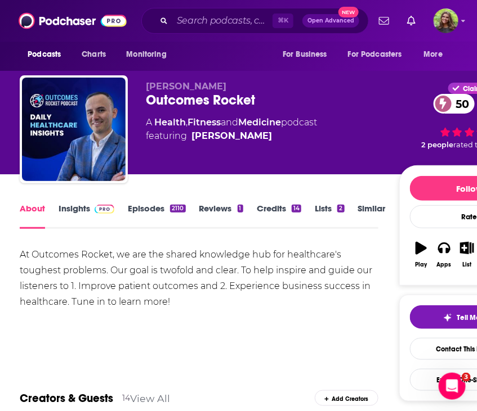
click at [75, 216] on link "Insights" at bounding box center [87, 216] width 56 height 26
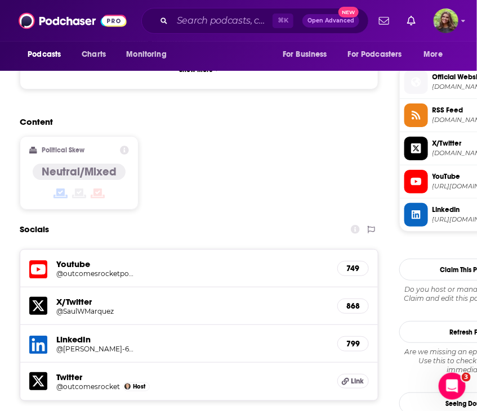
scroll to position [1014, 0]
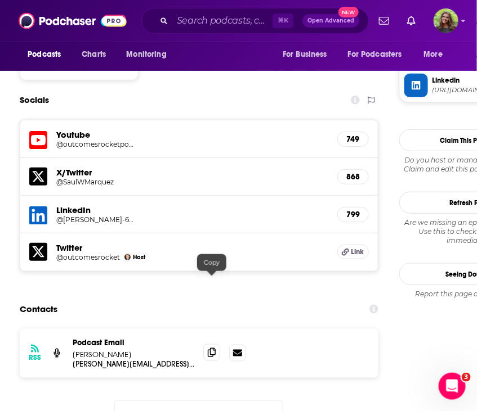
click at [215, 348] on icon at bounding box center [212, 352] width 8 height 9
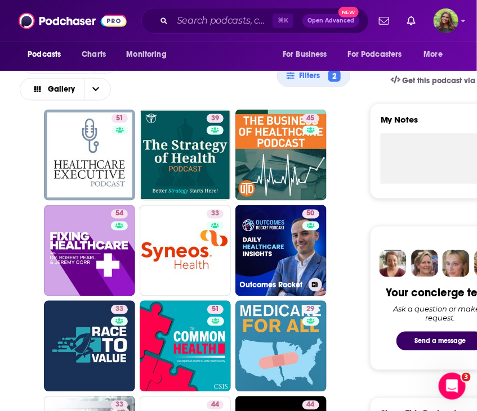
scroll to position [463, 0]
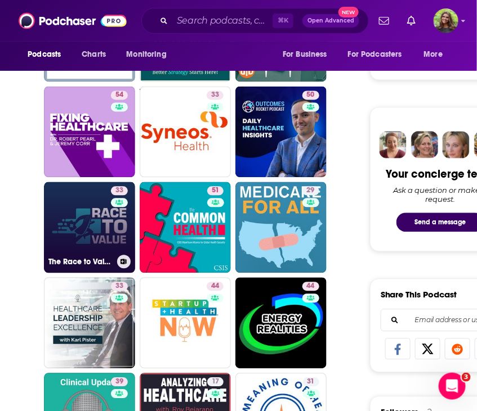
click at [98, 239] on link "33 The Race to Value Podcast" at bounding box center [89, 227] width 91 height 91
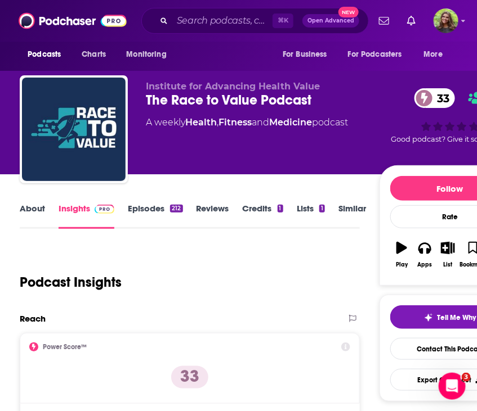
click at [27, 213] on link "About" at bounding box center [32, 216] width 25 height 26
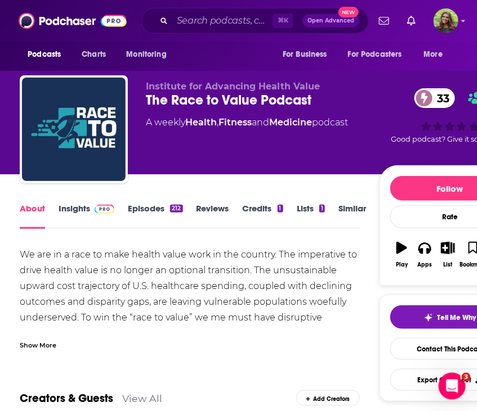
click at [41, 345] on div "Show More" at bounding box center [38, 344] width 37 height 11
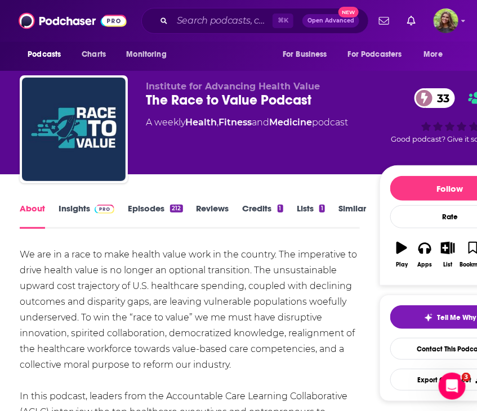
click at [65, 212] on link "Insights" at bounding box center [87, 216] width 56 height 26
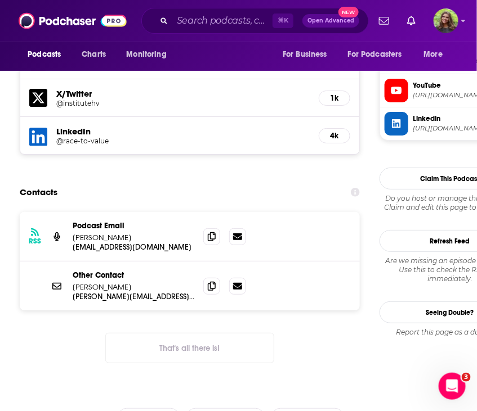
scroll to position [888, 0]
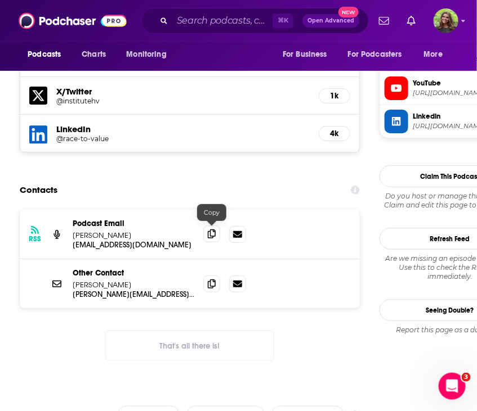
click at [213, 237] on span at bounding box center [211, 234] width 17 height 17
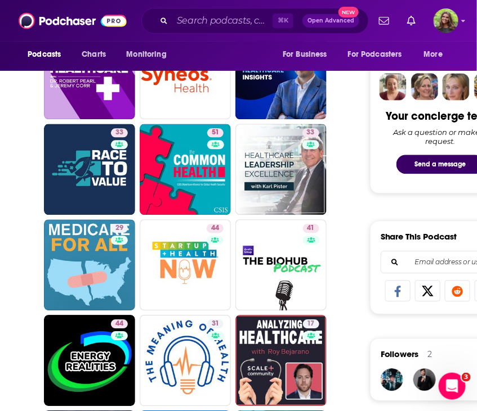
scroll to position [518, 0]
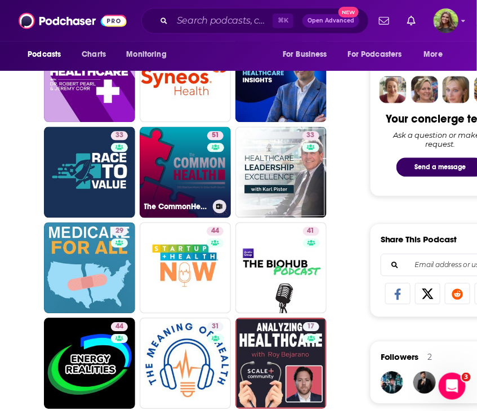
click at [178, 197] on link "51 The CommonHealth" at bounding box center [185, 172] width 91 height 91
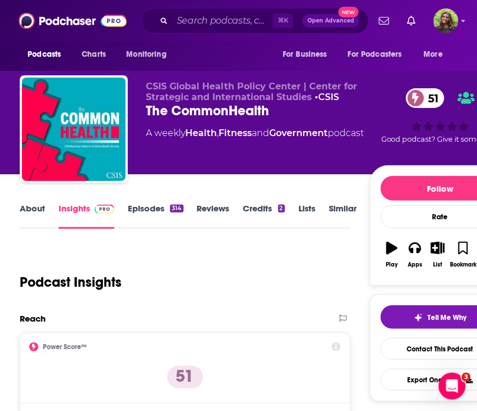
click at [39, 212] on link "About" at bounding box center [32, 216] width 25 height 26
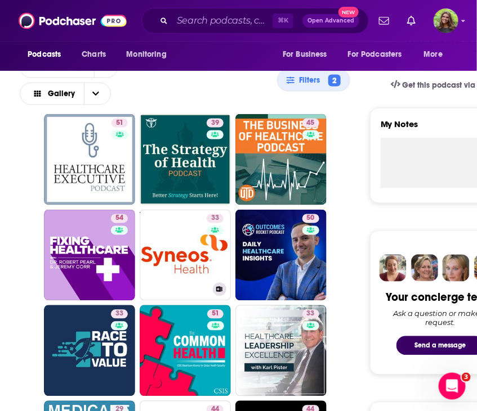
scroll to position [477, 0]
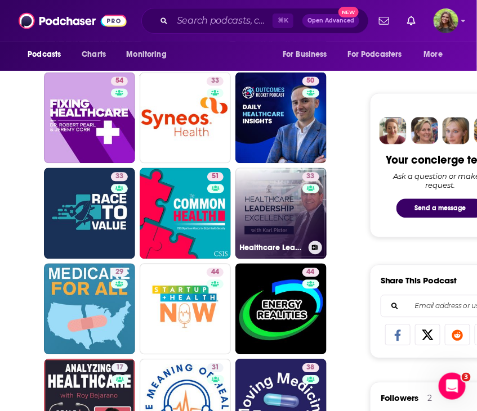
click at [256, 226] on link "33 Healthcare Leadership Excellence" at bounding box center [280, 213] width 91 height 91
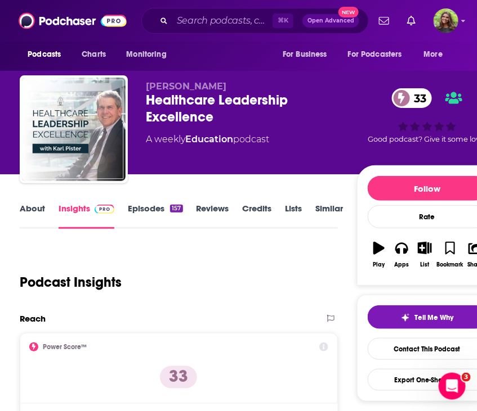
click at [25, 210] on link "About" at bounding box center [32, 216] width 25 height 26
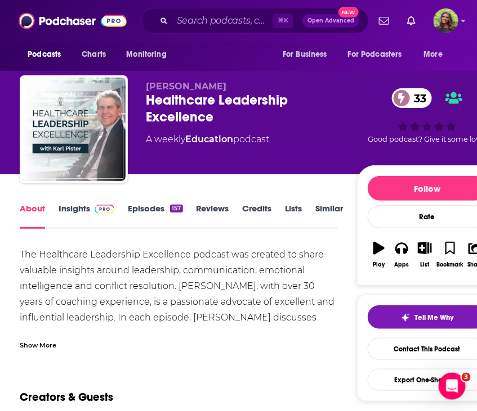
click at [48, 344] on div "Show More" at bounding box center [38, 344] width 37 height 11
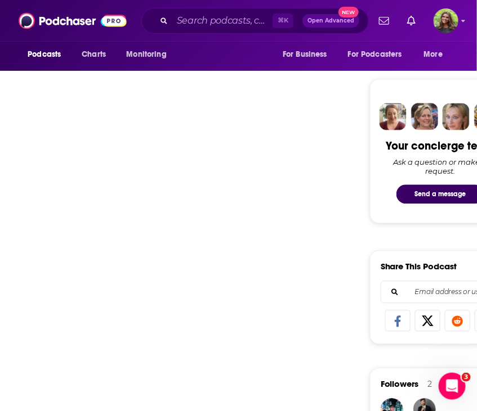
scroll to position [504, 0]
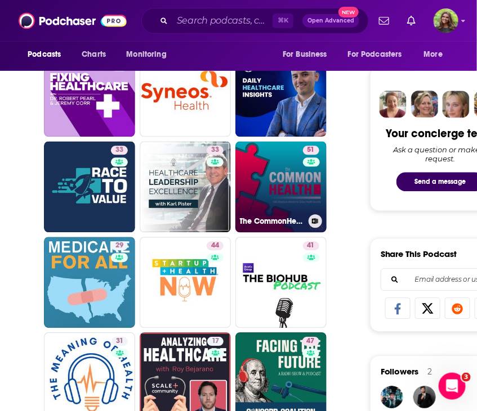
click at [258, 192] on link "51 The CommonHealth" at bounding box center [280, 186] width 91 height 91
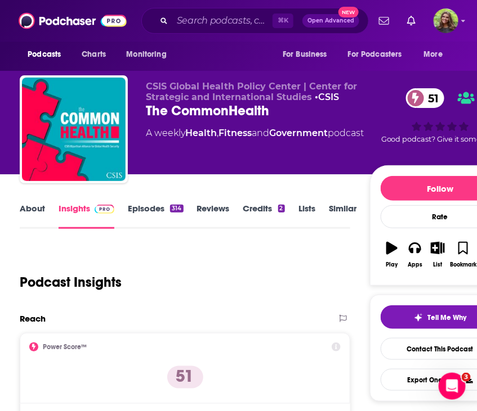
click at [34, 216] on link "About" at bounding box center [32, 216] width 25 height 26
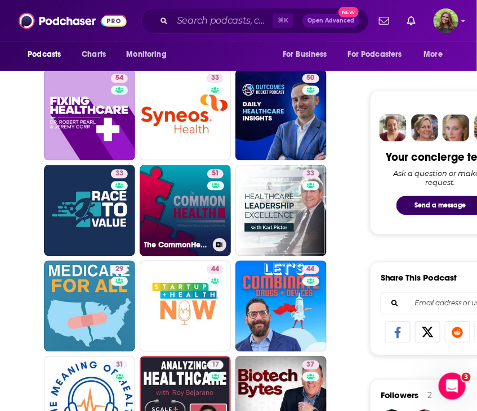
scroll to position [510, 0]
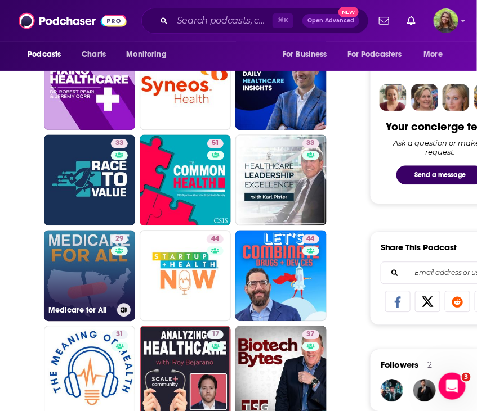
click at [91, 285] on link "29 Medicare for All" at bounding box center [89, 275] width 91 height 91
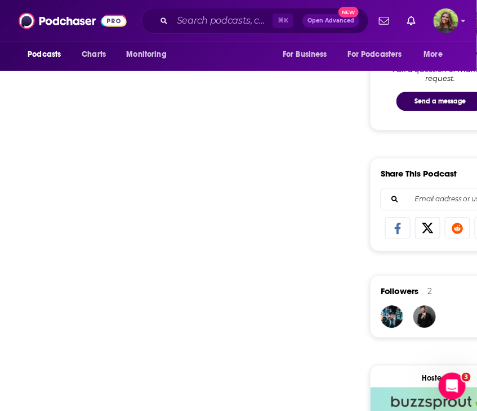
scroll to position [593, 0]
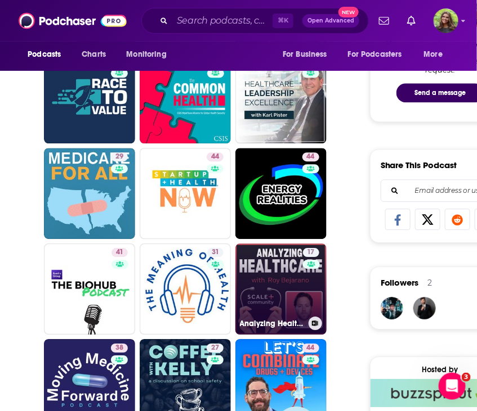
click at [261, 301] on link "17 Analyzing Healthcare" at bounding box center [280, 289] width 91 height 91
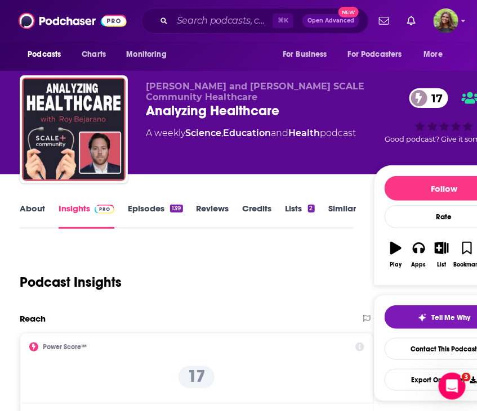
click at [32, 211] on link "About" at bounding box center [32, 216] width 25 height 26
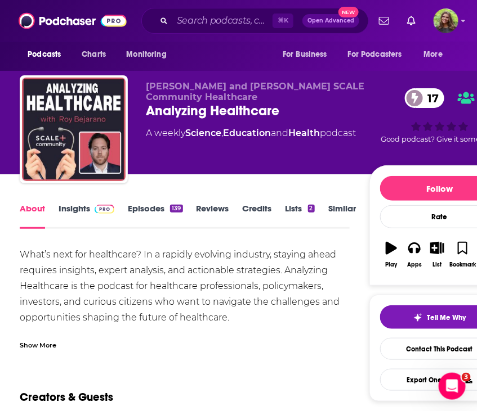
click at [34, 343] on div "Show More" at bounding box center [38, 344] width 37 height 11
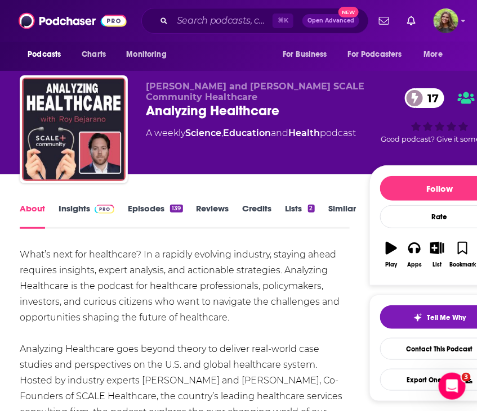
click at [72, 208] on link "Insights" at bounding box center [87, 216] width 56 height 26
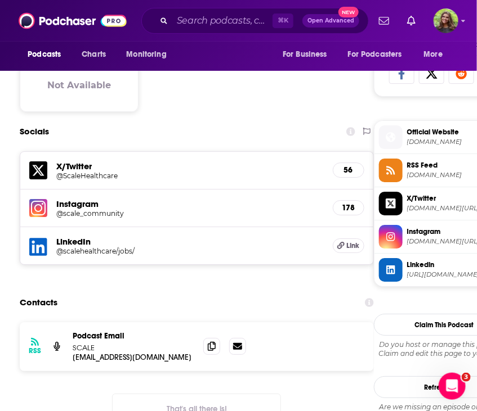
scroll to position [898, 0]
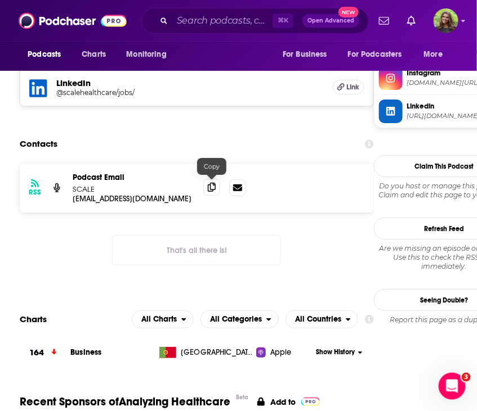
click at [212, 193] on span at bounding box center [211, 187] width 17 height 17
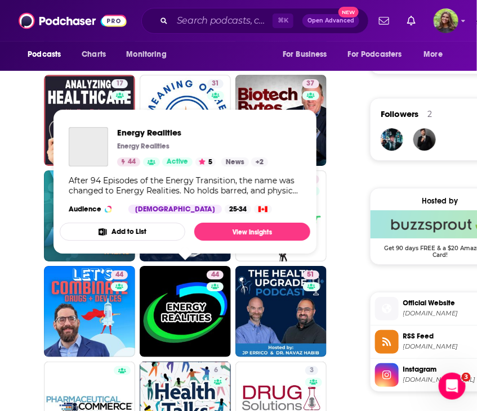
scroll to position [808, 0]
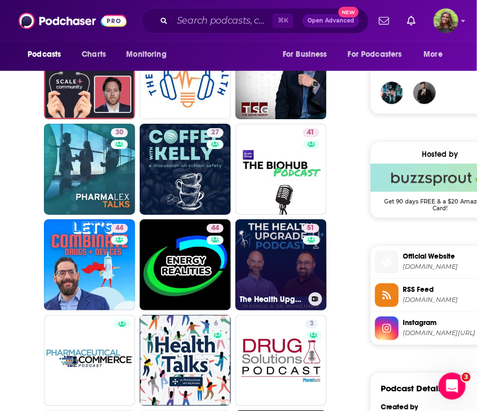
click at [268, 267] on link "51 The Health Upgrade Podcast" at bounding box center [280, 264] width 91 height 91
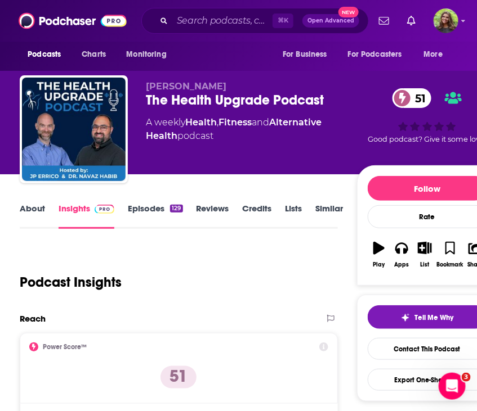
click at [35, 204] on link "About" at bounding box center [32, 216] width 25 height 26
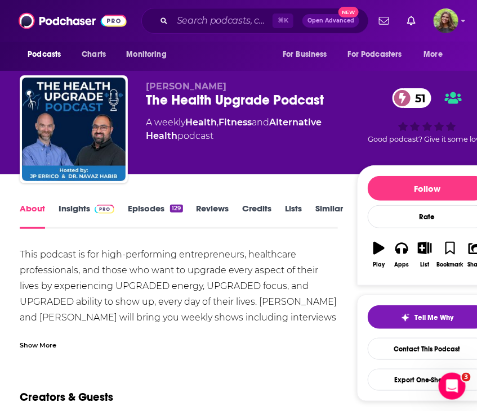
click at [39, 343] on div "Show More" at bounding box center [38, 344] width 37 height 11
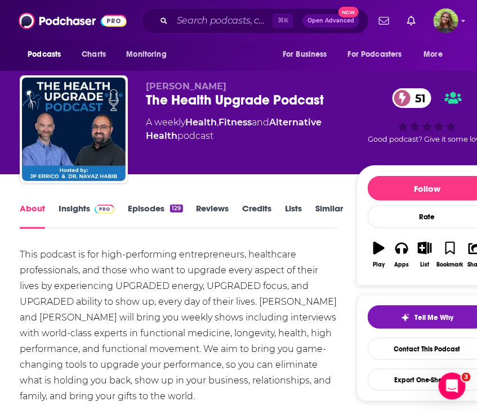
click at [277, 252] on div "This podcast is for high-performing entrepreneurs, healthcare professionals, an…" at bounding box center [178, 341] width 317 height 189
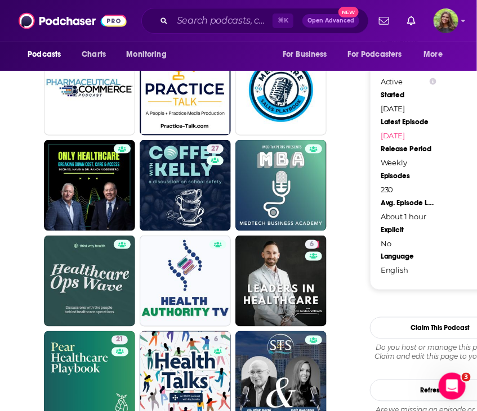
scroll to position [1176, 0]
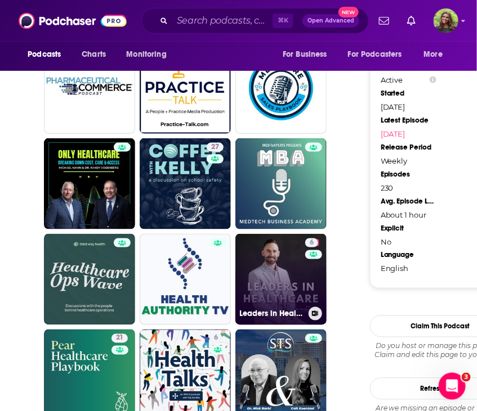
click at [294, 290] on link "6 Leaders in Healthcare" at bounding box center [280, 279] width 91 height 91
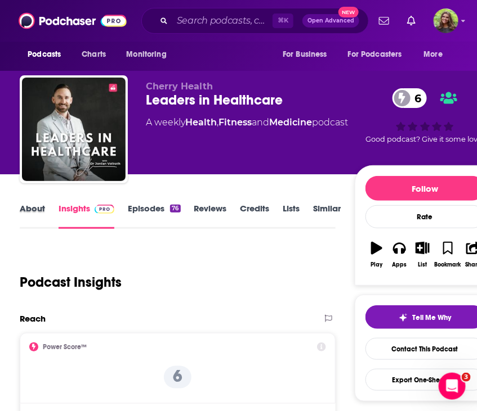
click at [51, 216] on div "About" at bounding box center [39, 216] width 39 height 26
click at [35, 216] on link "About" at bounding box center [32, 216] width 25 height 26
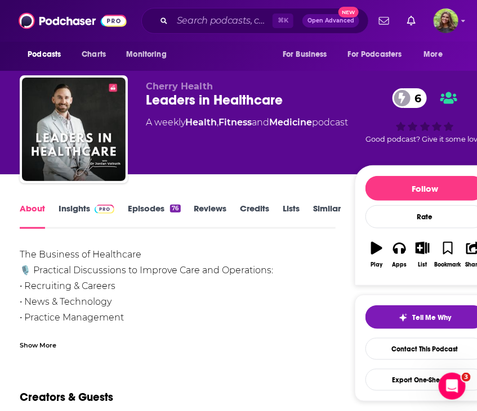
click at [47, 340] on div "Show More" at bounding box center [38, 344] width 37 height 11
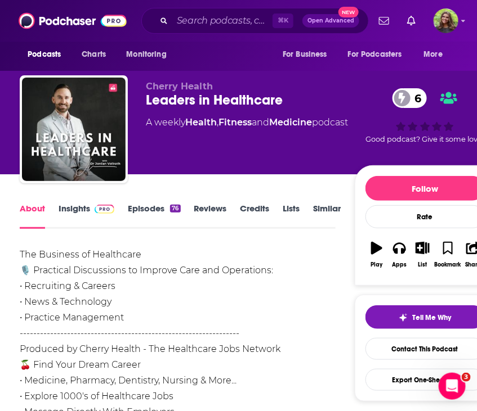
click at [71, 214] on link "Insights" at bounding box center [87, 216] width 56 height 26
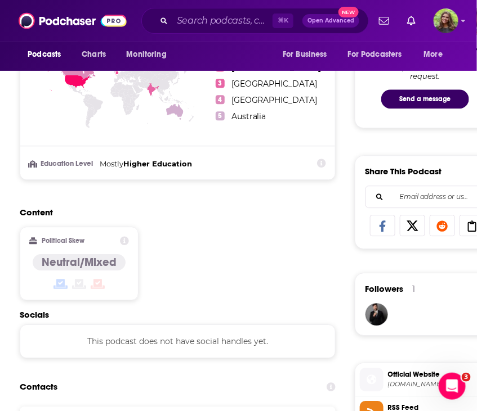
scroll to position [709, 0]
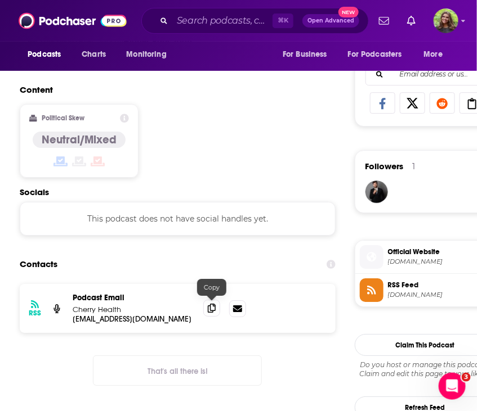
click at [218, 303] on span at bounding box center [211, 308] width 17 height 17
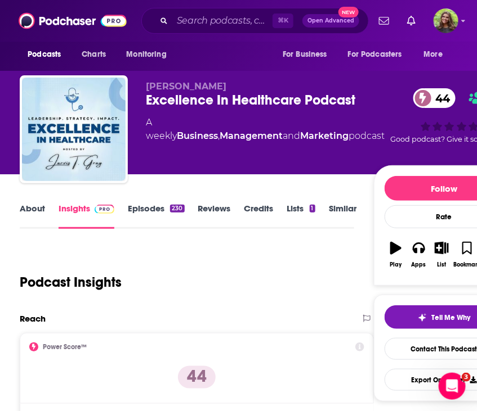
click at [335, 213] on link "Similar" at bounding box center [343, 216] width 28 height 26
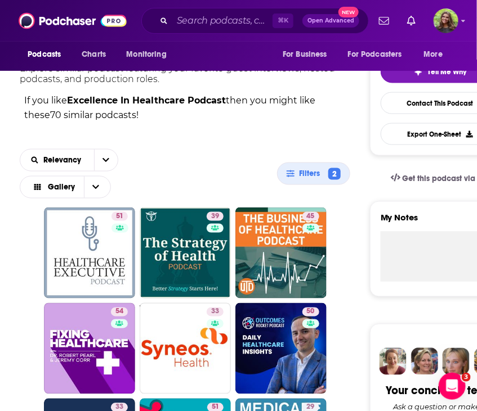
scroll to position [308, 0]
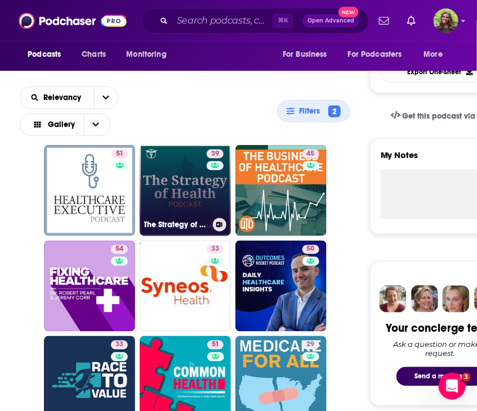
click at [190, 180] on link "39 The Strategy of Health" at bounding box center [185, 190] width 91 height 91
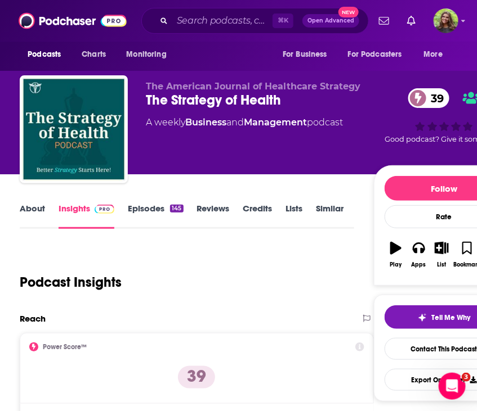
click at [319, 212] on link "Similar" at bounding box center [330, 216] width 28 height 26
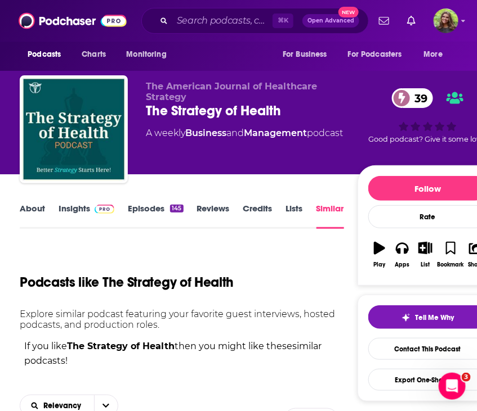
scroll to position [147, 0]
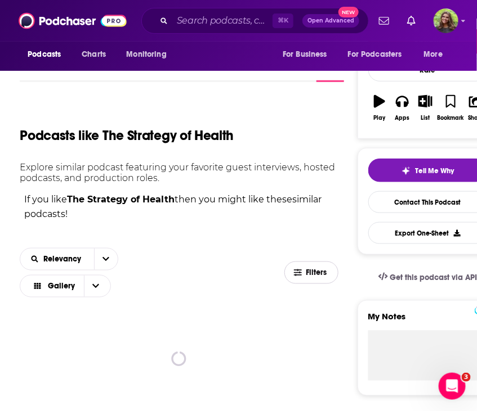
click at [313, 271] on span "Filters" at bounding box center [317, 273] width 23 height 8
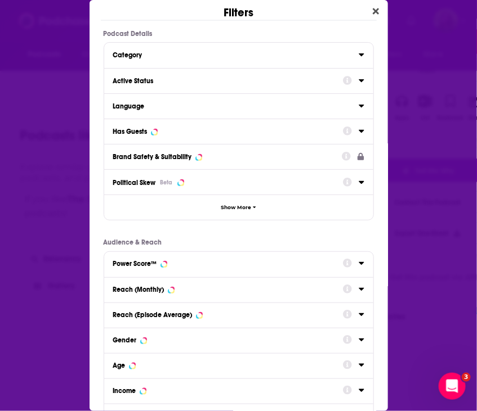
scroll to position [0, 0]
click at [262, 80] on div "Active Status" at bounding box center [224, 81] width 222 height 8
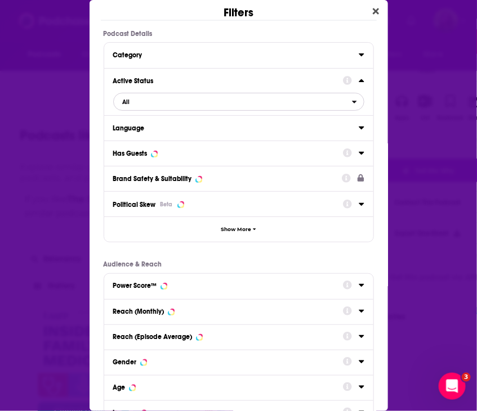
click at [235, 97] on span "All" at bounding box center [233, 102] width 238 height 15
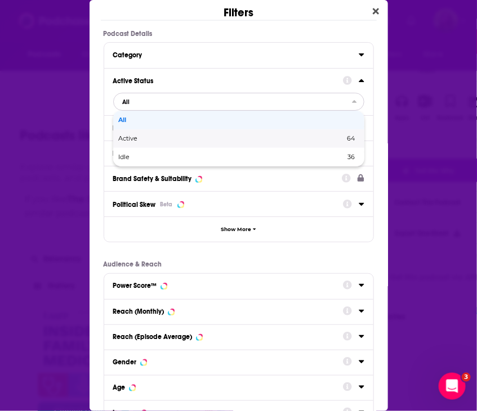
click at [190, 138] on span "Active" at bounding box center [180, 139] width 123 height 6
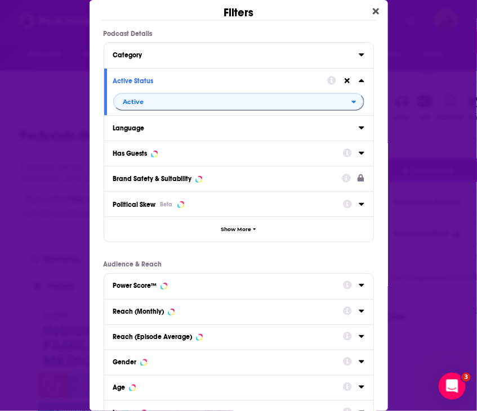
click at [189, 151] on div "Has Guests" at bounding box center [224, 154] width 222 height 8
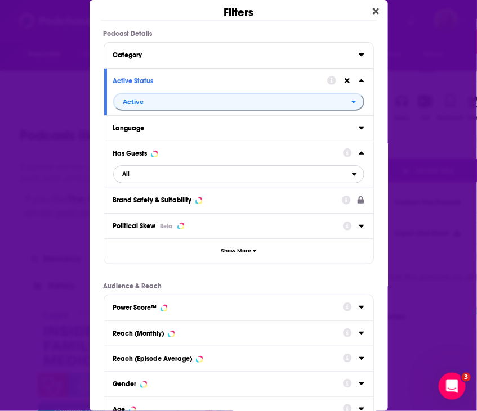
click at [181, 170] on span "All" at bounding box center [233, 174] width 238 height 15
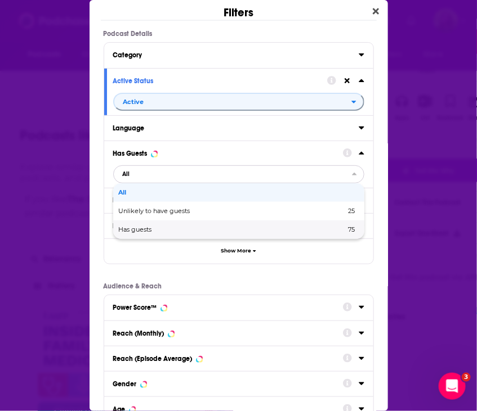
click at [165, 229] on span "Has guests" at bounding box center [184, 230] width 130 height 6
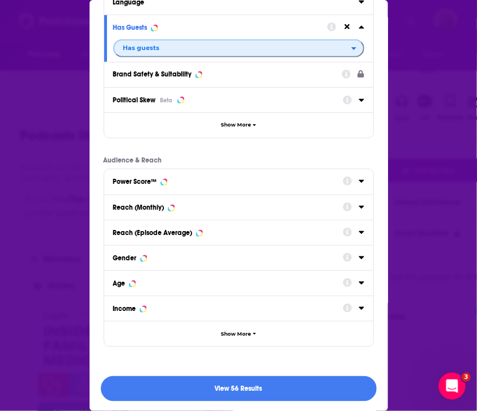
scroll to position [126, 0]
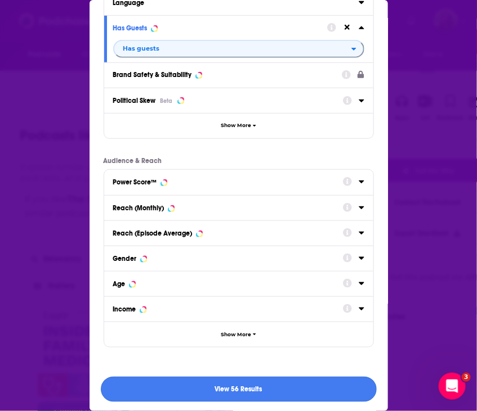
click at [190, 380] on button "View 56 Results" at bounding box center [239, 389] width 276 height 25
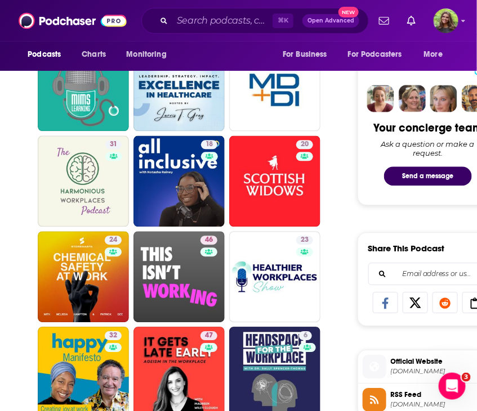
scroll to position [516, 0]
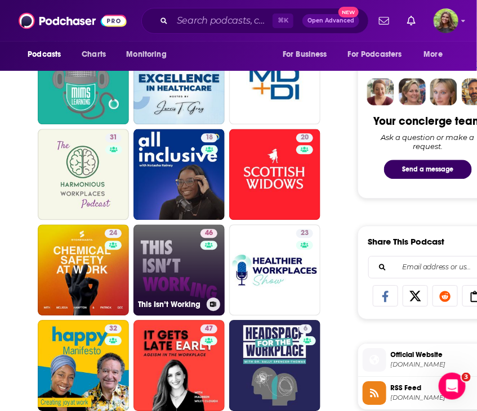
click at [208, 262] on div "46" at bounding box center [210, 263] width 20 height 69
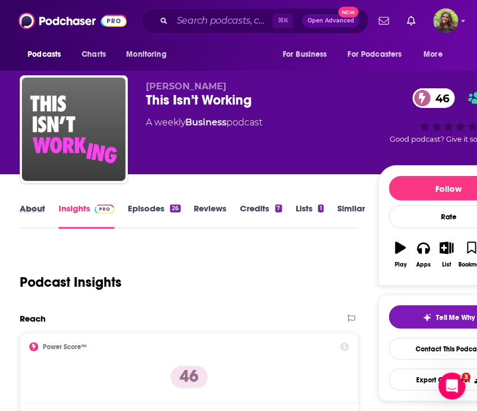
click at [47, 212] on div "About" at bounding box center [39, 216] width 39 height 26
click at [35, 209] on link "About" at bounding box center [32, 216] width 25 height 26
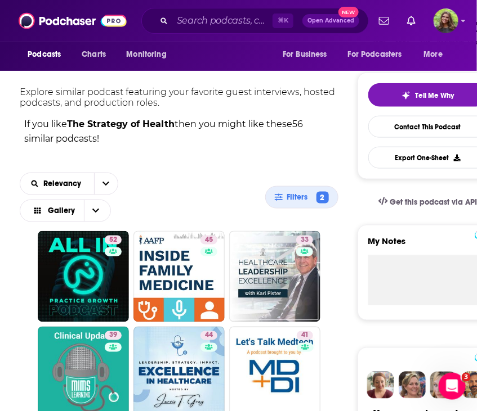
scroll to position [214, 0]
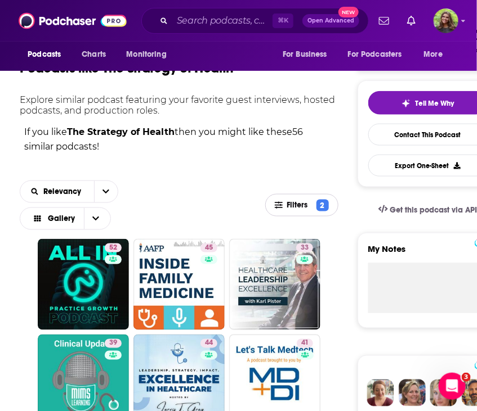
click at [304, 200] on span "Filters 2" at bounding box center [302, 206] width 72 height 12
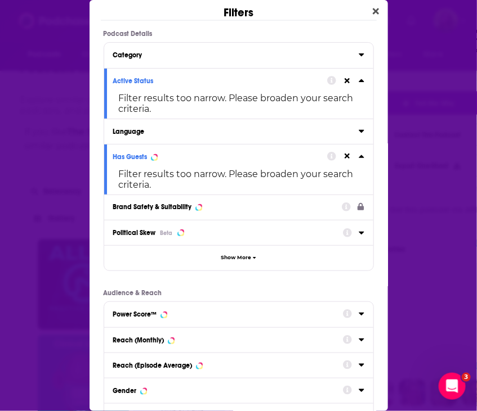
scroll to position [0, 0]
click at [159, 59] on button "Category" at bounding box center [235, 54] width 245 height 14
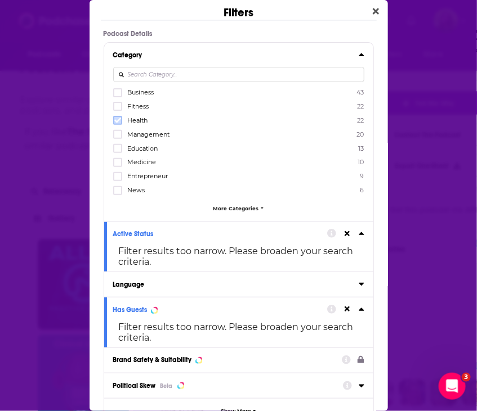
click at [119, 117] on icon "Dialog" at bounding box center [117, 120] width 7 height 7
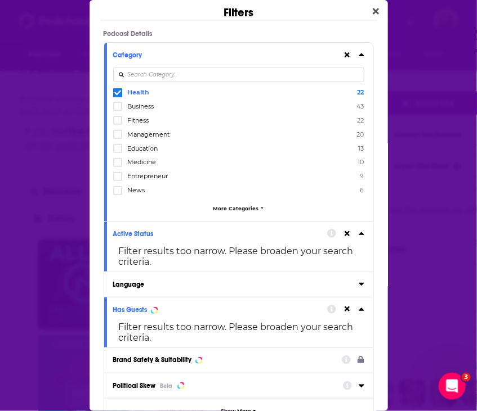
scroll to position [321, 0]
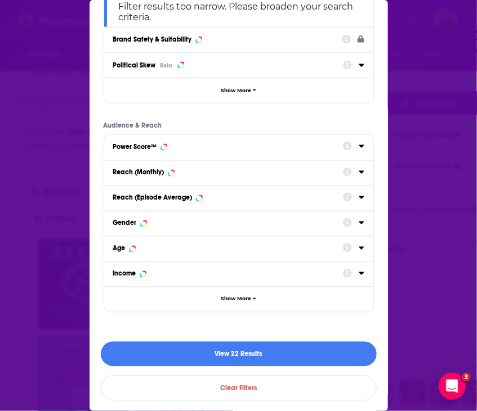
click at [223, 347] on button "View 22 Results" at bounding box center [239, 354] width 276 height 25
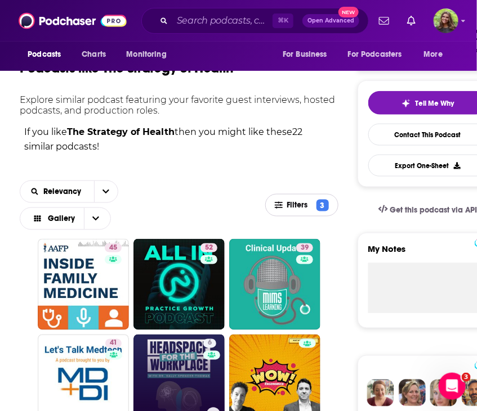
scroll to position [363, 0]
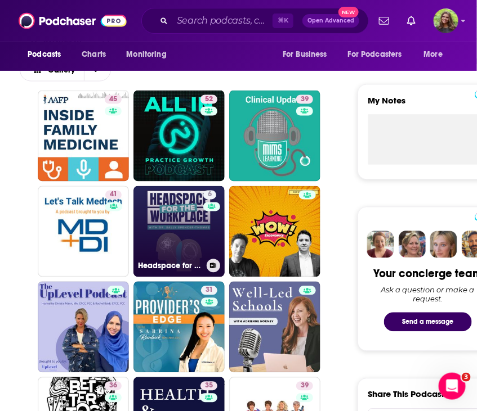
click at [189, 238] on link "6 Headspace for the Workplace with Dr. Sally: Helping Leaders Build Human-Cente…" at bounding box center [178, 231] width 91 height 91
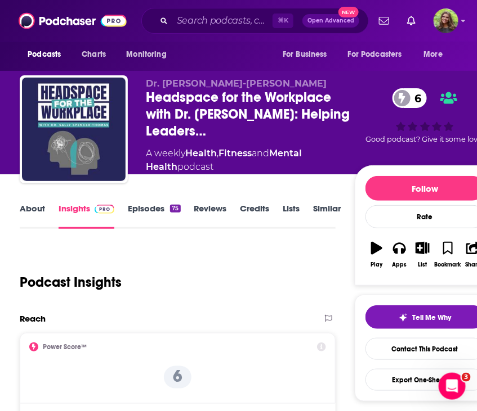
click at [37, 214] on link "About" at bounding box center [32, 216] width 25 height 26
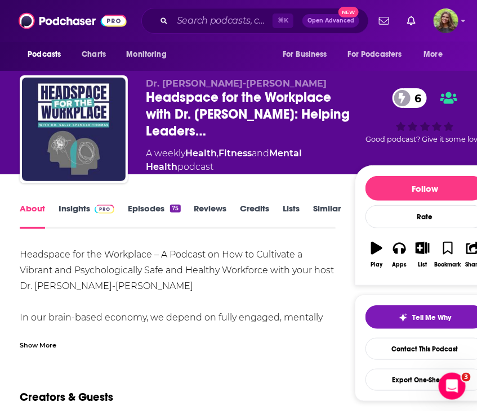
click at [38, 342] on div "Show More" at bounding box center [38, 344] width 37 height 11
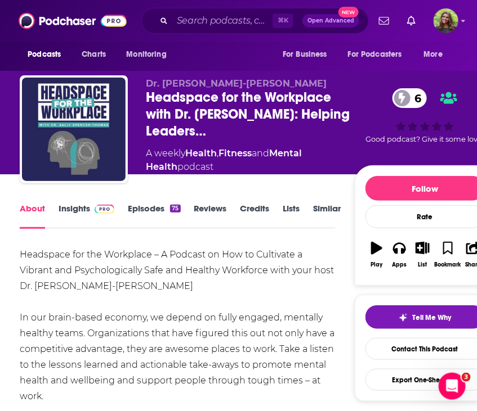
scroll to position [80, 0]
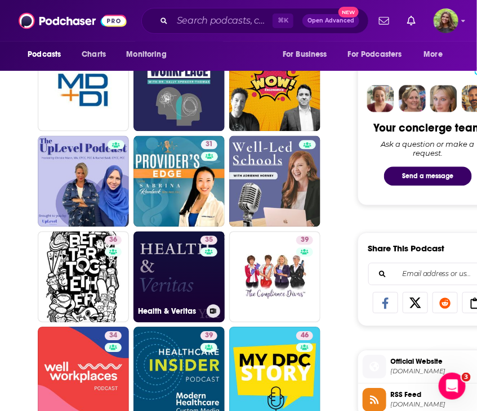
scroll to position [637, 0]
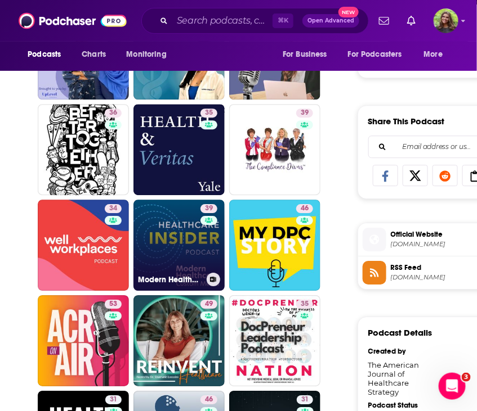
click at [183, 257] on link "39 Modern Healthcare’s Healthcare Insider Podcast" at bounding box center [178, 245] width 91 height 91
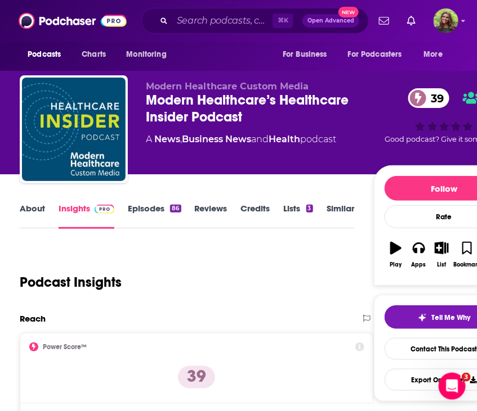
click at [32, 214] on link "About" at bounding box center [32, 216] width 25 height 26
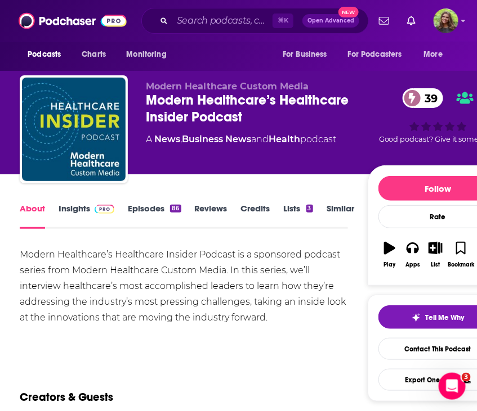
click at [66, 208] on link "Insights" at bounding box center [87, 216] width 56 height 26
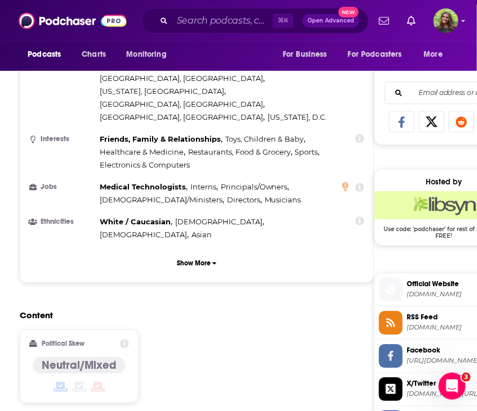
scroll to position [1103, 0]
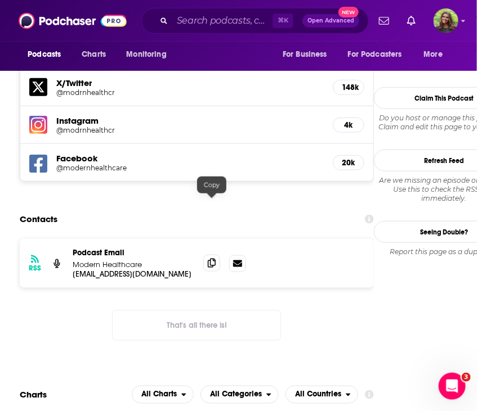
click at [216, 255] on span at bounding box center [211, 263] width 17 height 17
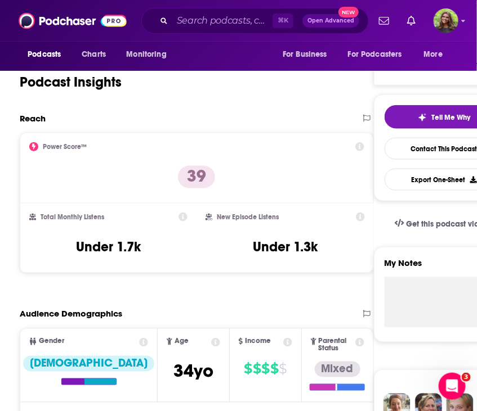
scroll to position [0, 0]
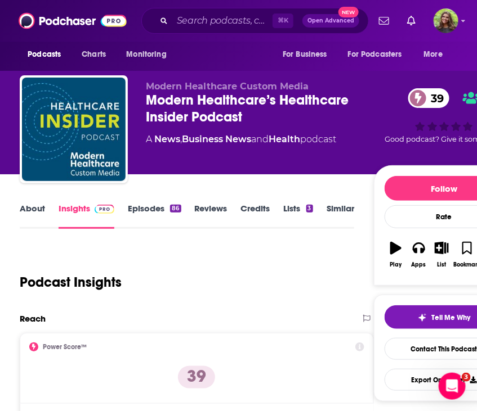
click at [340, 207] on link "Similar" at bounding box center [340, 216] width 28 height 26
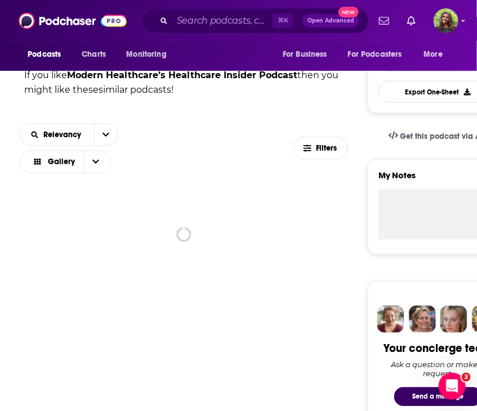
scroll to position [300, 0]
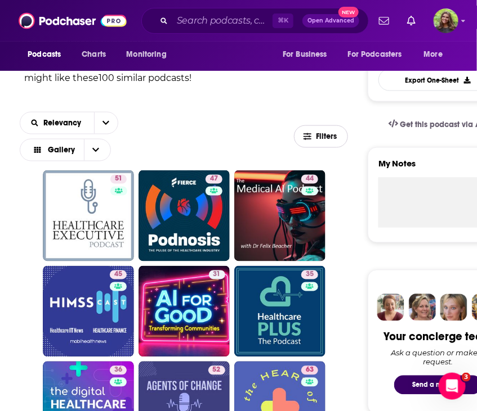
click at [323, 133] on span "Filters" at bounding box center [327, 137] width 23 height 8
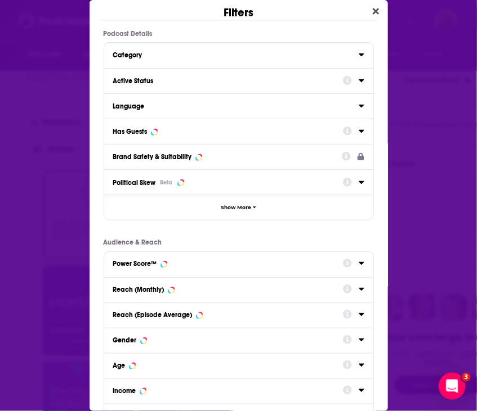
scroll to position [0, 0]
click at [201, 84] on button "Active Status" at bounding box center [228, 80] width 230 height 14
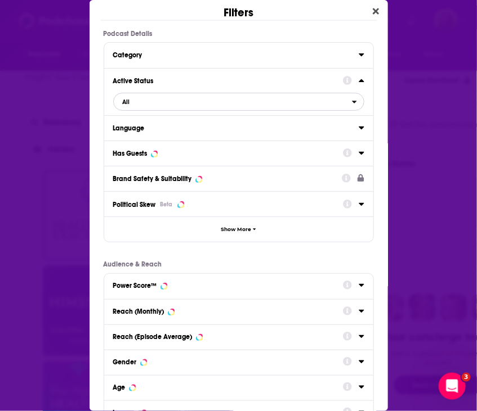
click at [200, 107] on span "All" at bounding box center [233, 102] width 238 height 15
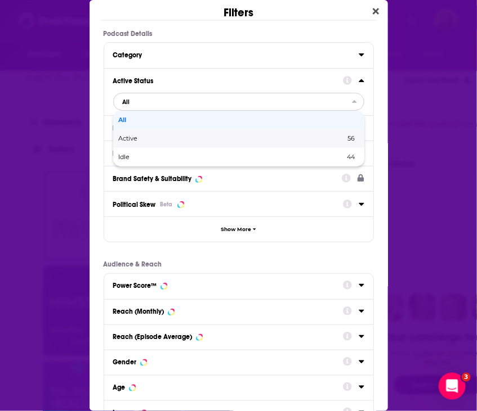
click at [161, 142] on div "Active 56" at bounding box center [238, 138] width 251 height 19
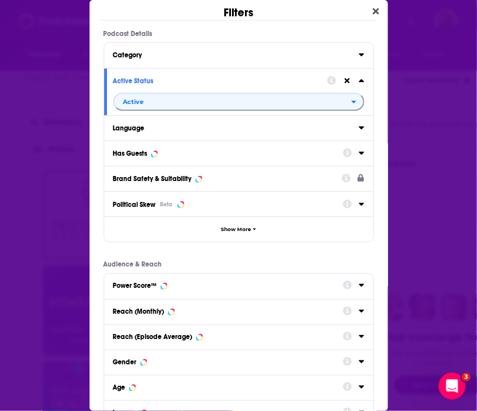
click at [146, 129] on div "Language" at bounding box center [232, 128] width 238 height 8
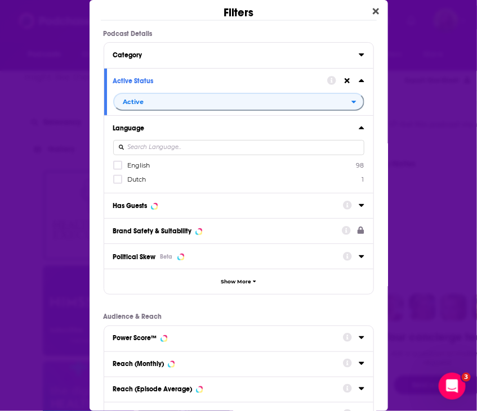
click at [132, 163] on span "English" at bounding box center [138, 166] width 23 height 8
click at [118, 169] on input "multiSelectOption-en-0" at bounding box center [118, 169] width 0 height 0
click at [159, 50] on button "Category" at bounding box center [235, 54] width 245 height 14
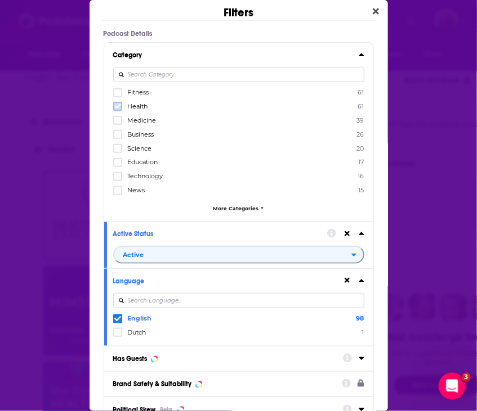
click at [116, 105] on icon "Dialog" at bounding box center [117, 106] width 7 height 7
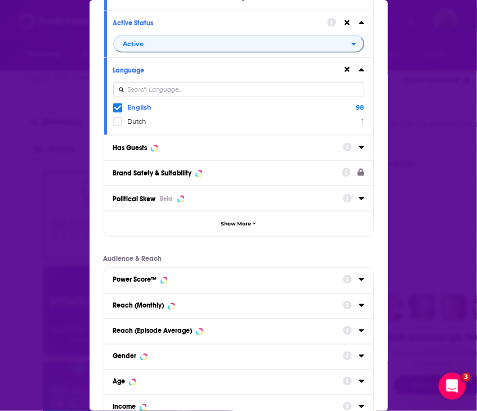
click at [146, 154] on div "Has Guests" at bounding box center [238, 147] width 269 height 25
click at [196, 145] on div "Has Guests" at bounding box center [224, 148] width 222 height 8
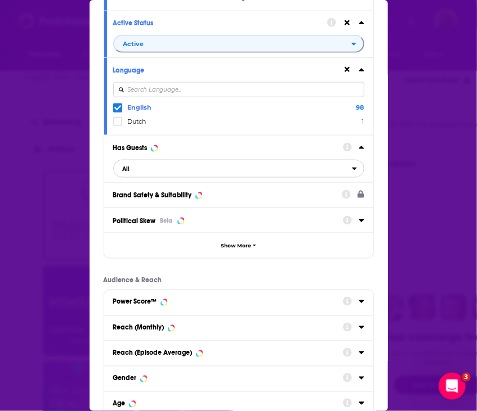
click at [172, 164] on span "All" at bounding box center [233, 169] width 238 height 15
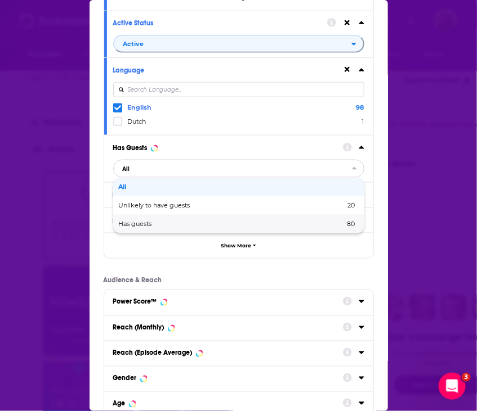
click at [170, 219] on div "Has guests 80" at bounding box center [238, 224] width 251 height 19
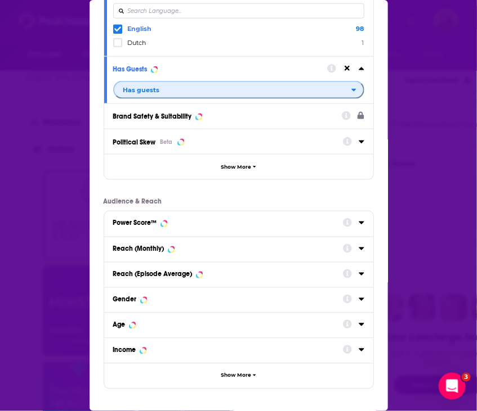
scroll to position [331, 0]
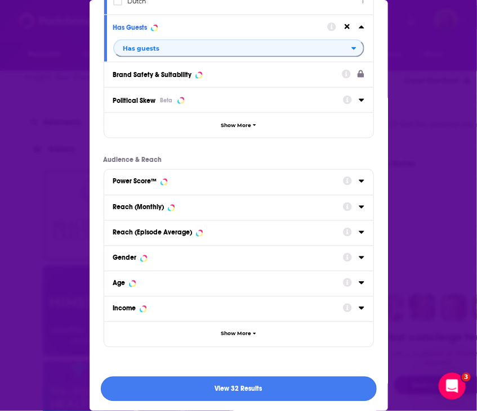
click at [224, 384] on button "View 32 Results" at bounding box center [239, 389] width 276 height 25
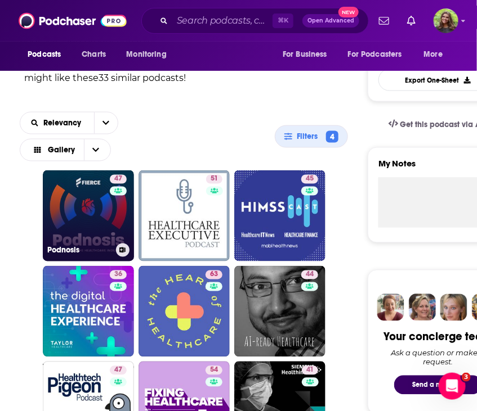
click at [102, 233] on link "47 Podnosis" at bounding box center [88, 216] width 91 height 91
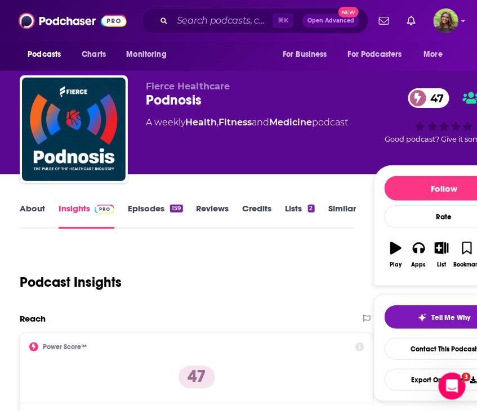
click at [43, 214] on link "About" at bounding box center [32, 216] width 25 height 26
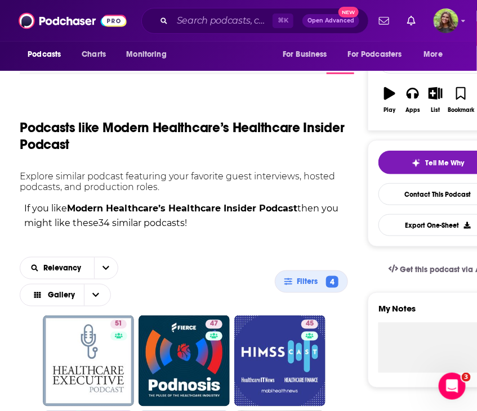
scroll to position [269, 0]
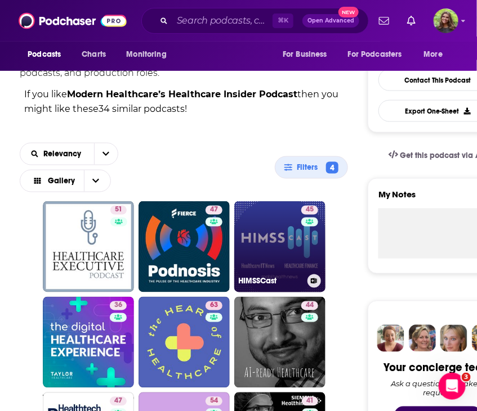
click at [270, 218] on link "45 HIMSSCast" at bounding box center [279, 246] width 91 height 91
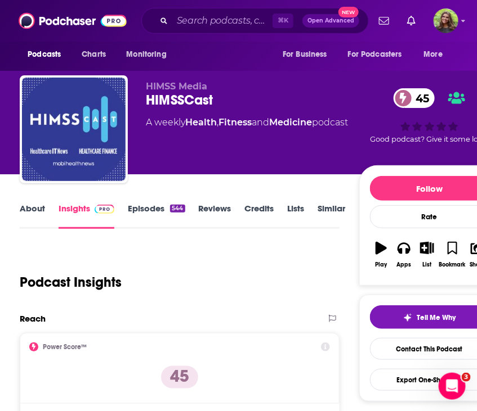
click at [20, 208] on link "About" at bounding box center [32, 216] width 25 height 26
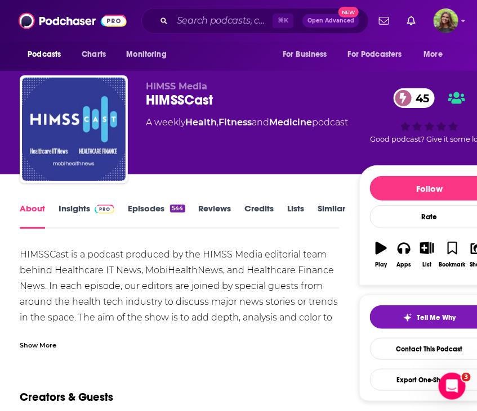
click at [50, 347] on div "Show More" at bounding box center [38, 344] width 37 height 11
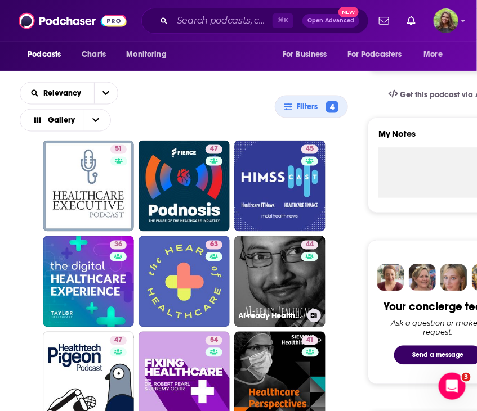
scroll to position [345, 0]
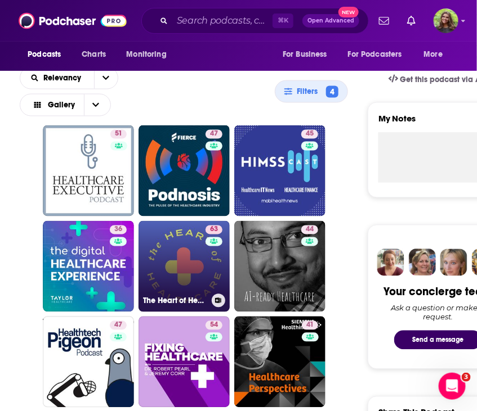
click at [175, 275] on link "63 The Heart of Healthcare | A Digital Health Podcast" at bounding box center [183, 266] width 91 height 91
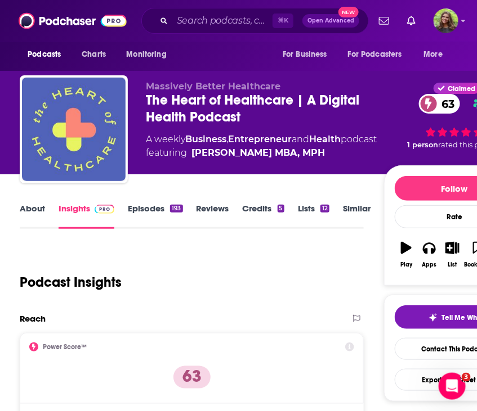
click at [30, 212] on link "About" at bounding box center [32, 216] width 25 height 26
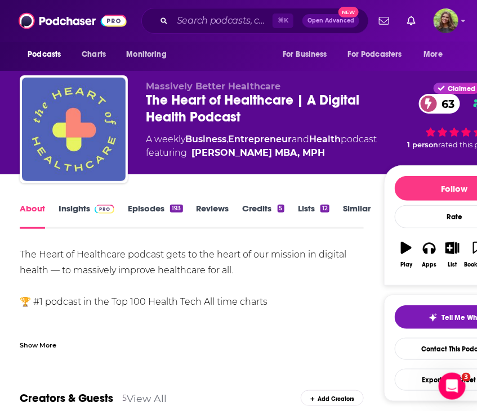
click at [57, 341] on div "Show More" at bounding box center [192, 340] width 344 height 19
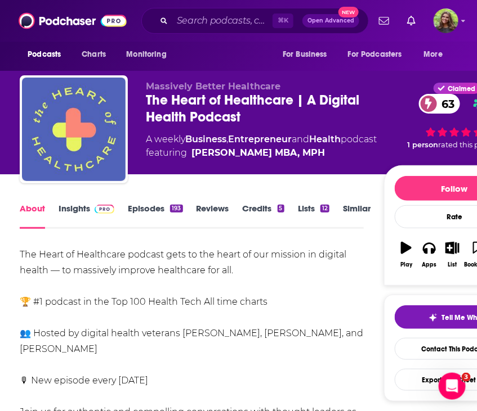
click at [156, 221] on link "Episodes 193" at bounding box center [155, 216] width 55 height 26
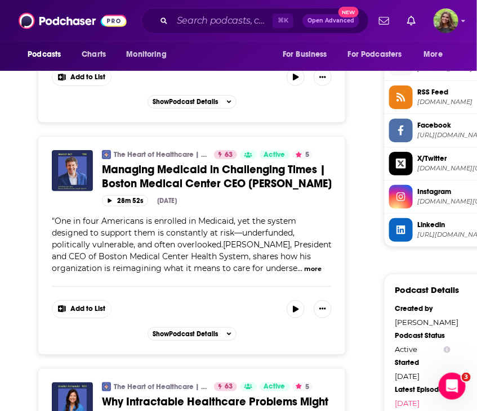
scroll to position [973, 0]
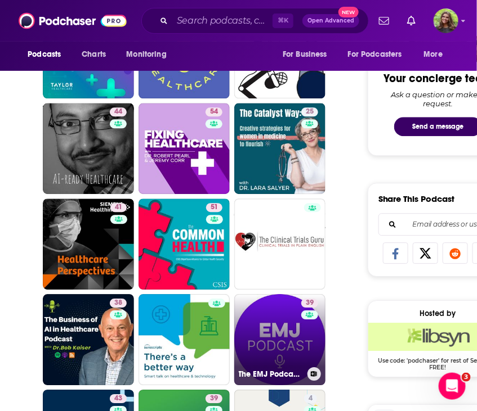
scroll to position [565, 0]
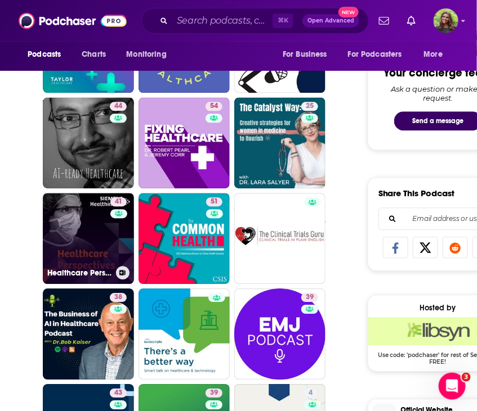
click at [92, 252] on link "41 Healthcare Perspectives" at bounding box center [88, 238] width 91 height 91
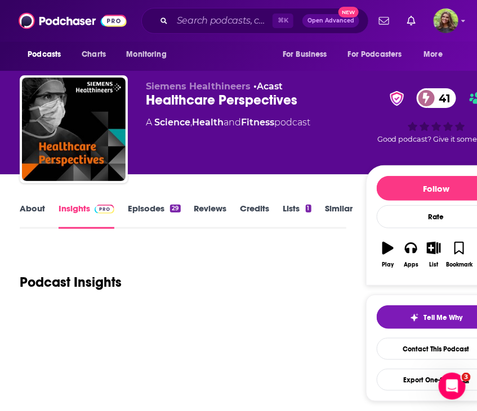
click at [35, 220] on link "About" at bounding box center [32, 216] width 25 height 26
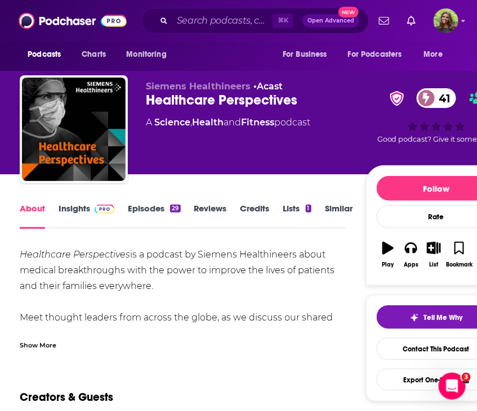
click at [58, 345] on div "Show More" at bounding box center [183, 340] width 326 height 19
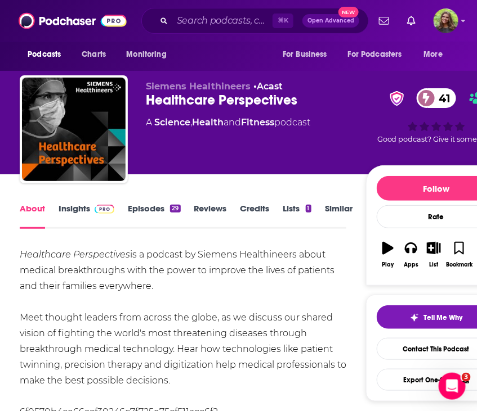
scroll to position [53, 0]
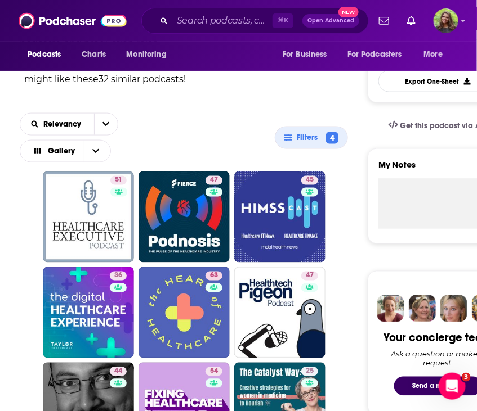
scroll to position [567, 0]
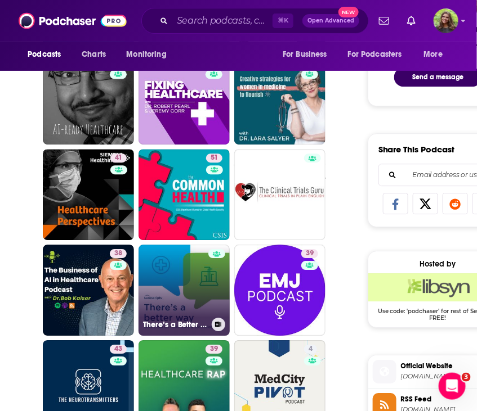
click at [181, 307] on link "There’s a Better Way: Smart Talk on Healthcare and Technology" at bounding box center [183, 290] width 91 height 91
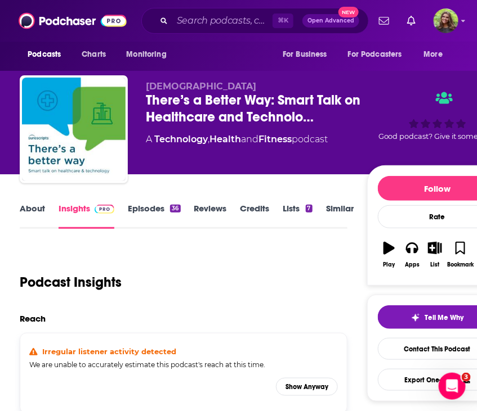
click at [38, 210] on link "About" at bounding box center [32, 216] width 25 height 26
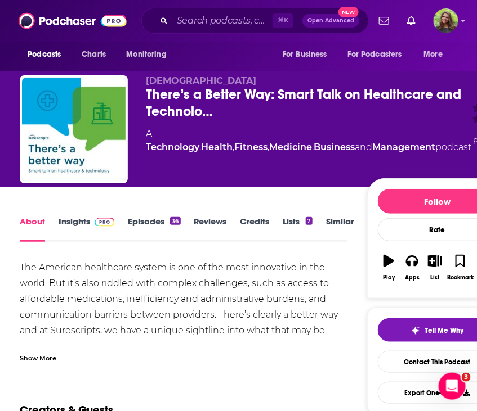
click at [66, 216] on link "Insights" at bounding box center [87, 229] width 56 height 26
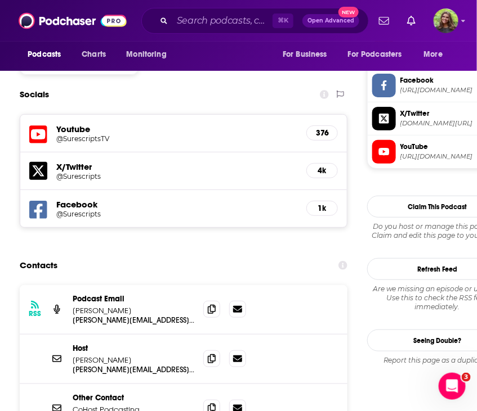
scroll to position [944, 0]
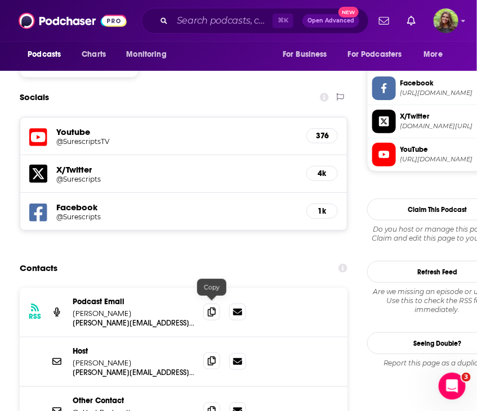
click at [213, 357] on icon at bounding box center [212, 361] width 8 height 9
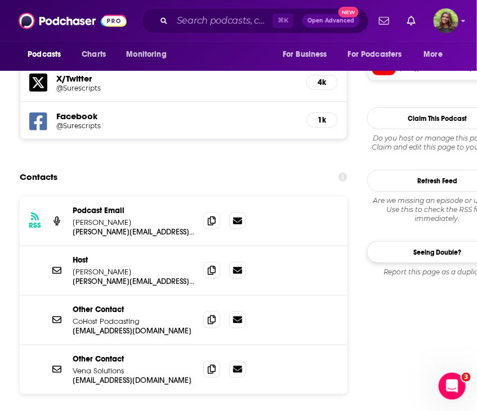
scroll to position [0, 0]
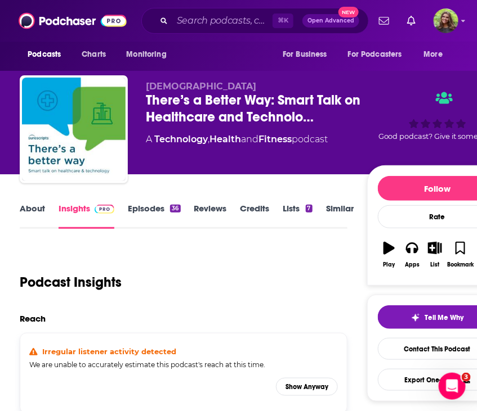
click at [335, 203] on link "Similar" at bounding box center [340, 216] width 28 height 26
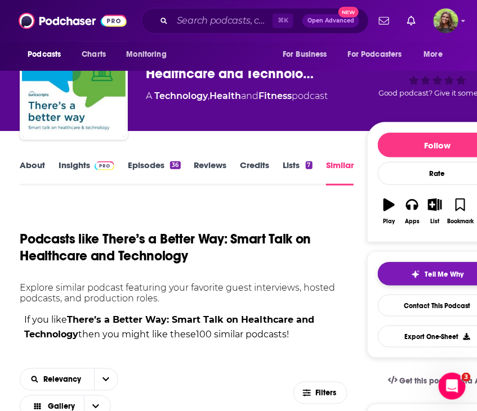
scroll to position [203, 0]
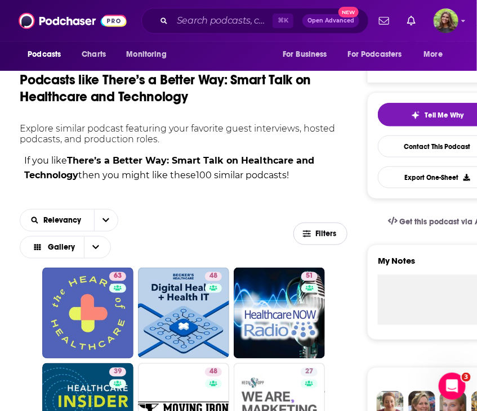
click at [306, 233] on icon "button" at bounding box center [307, 233] width 8 height 7
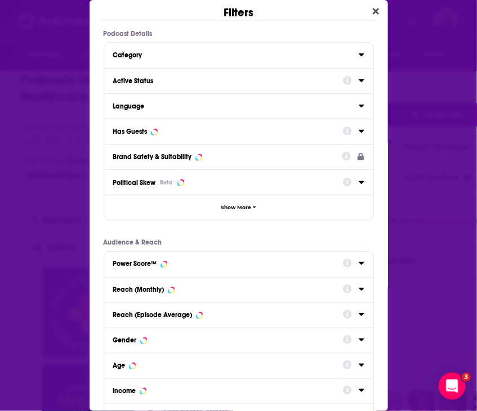
click at [212, 51] on div "Category" at bounding box center [232, 55] width 238 height 8
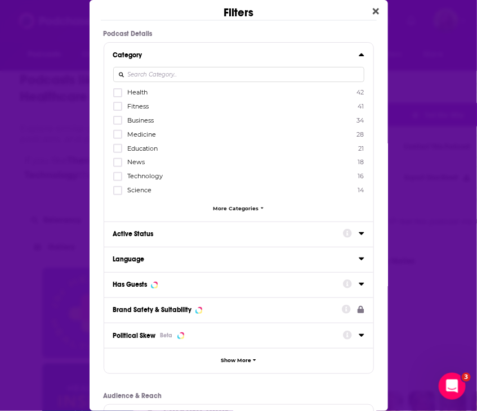
click at [138, 94] on span "Health" at bounding box center [137, 92] width 20 height 8
click at [118, 96] on input "multiSelectOption-health-0" at bounding box center [118, 96] width 0 height 0
click at [159, 238] on button "Active Status" at bounding box center [228, 234] width 230 height 14
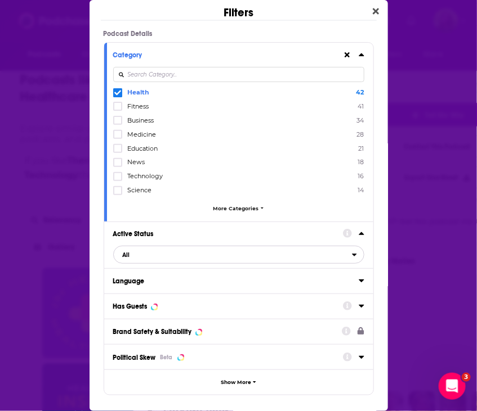
click at [187, 254] on span "All" at bounding box center [233, 255] width 238 height 15
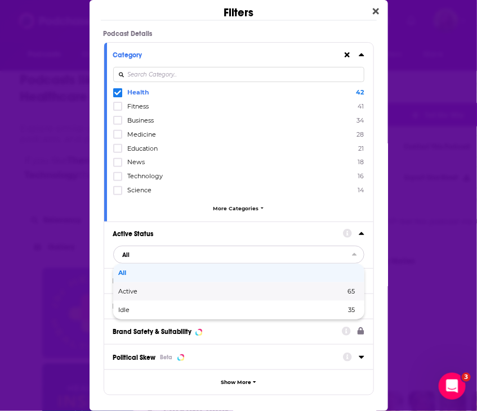
click at [194, 289] on span "Active" at bounding box center [180, 292] width 123 height 6
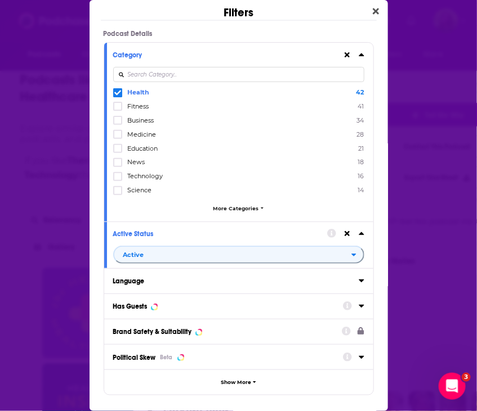
click at [178, 306] on div "Has Guests" at bounding box center [224, 307] width 222 height 8
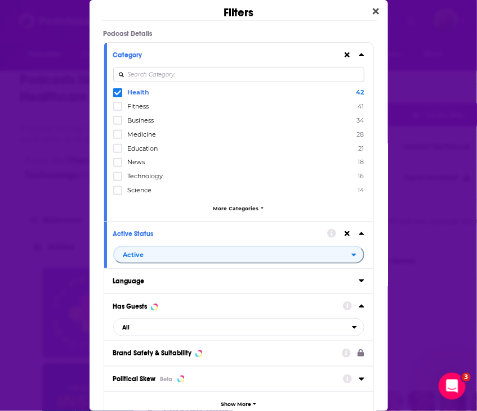
scroll to position [78, 0]
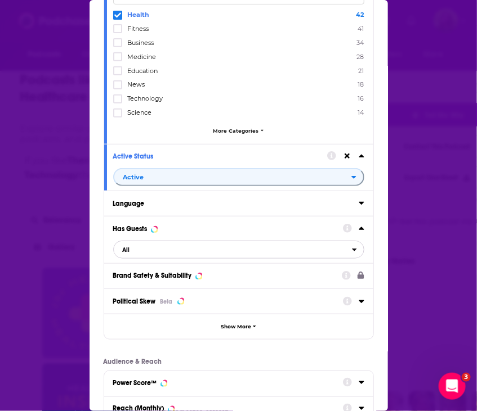
click at [138, 245] on span "All" at bounding box center [233, 250] width 238 height 15
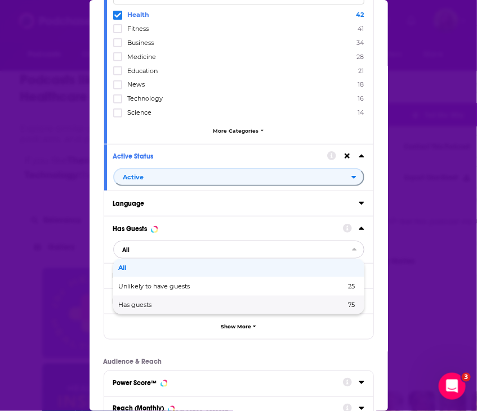
click at [195, 306] on span "Has guests" at bounding box center [184, 305] width 130 height 6
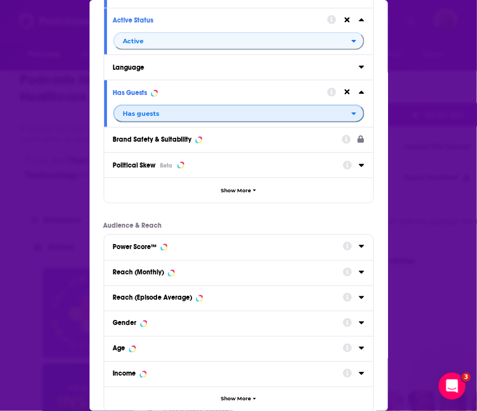
scroll to position [279, 0]
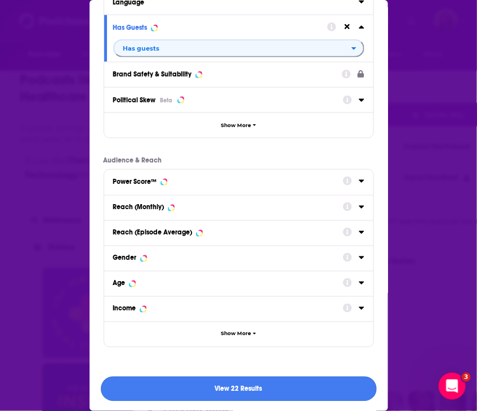
click at [253, 390] on button "View 22 Results" at bounding box center [239, 389] width 276 height 25
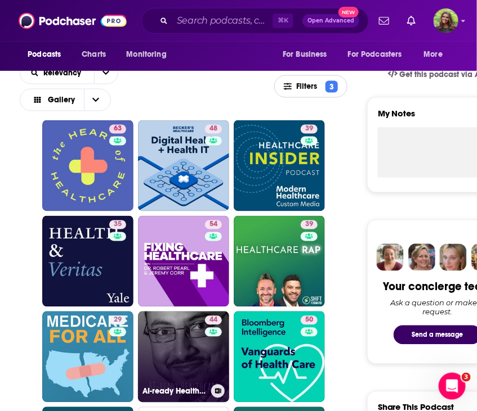
scroll to position [429, 0]
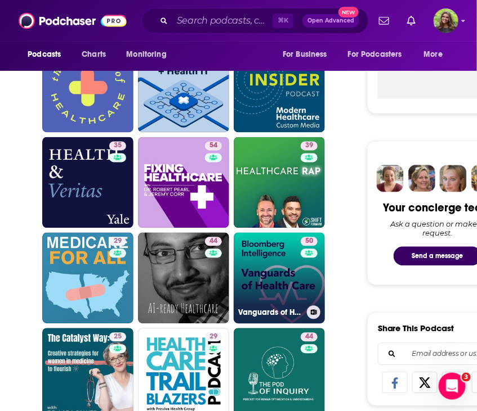
click at [285, 277] on link "50 Vanguards of Health Care by Bloomberg Intelligence" at bounding box center [279, 278] width 91 height 91
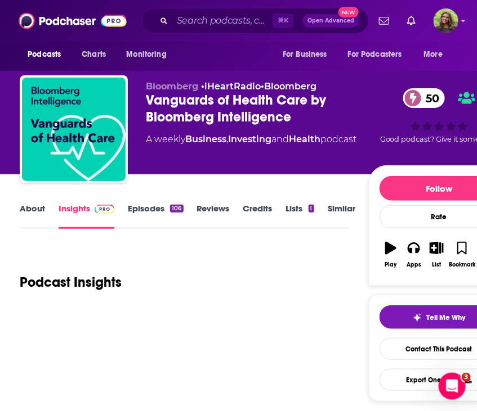
click at [24, 212] on link "About" at bounding box center [32, 216] width 25 height 26
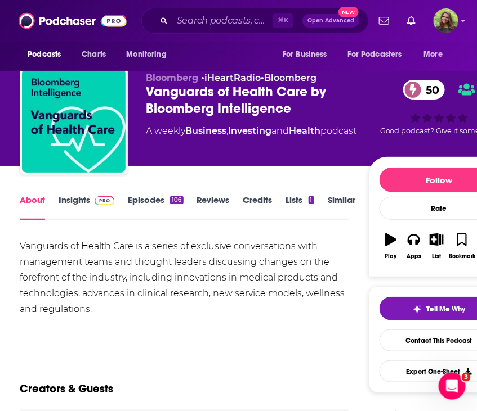
scroll to position [3, 0]
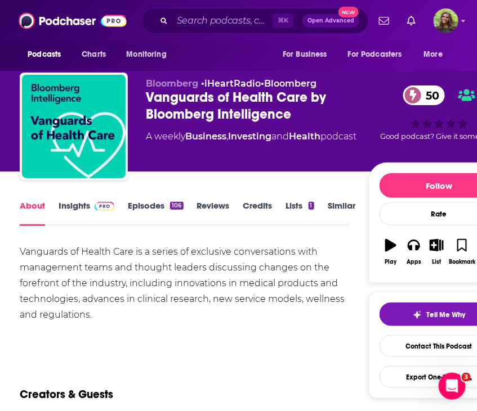
click at [133, 200] on link "Episodes 106" at bounding box center [155, 213] width 55 height 26
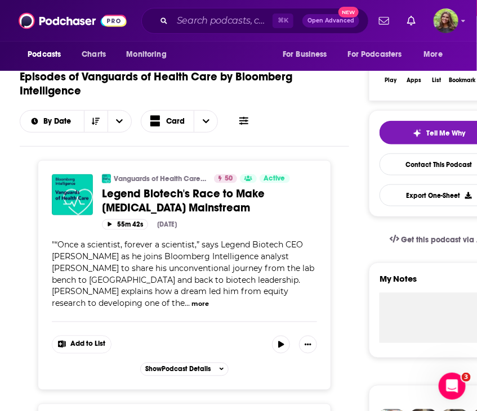
scroll to position [338, 0]
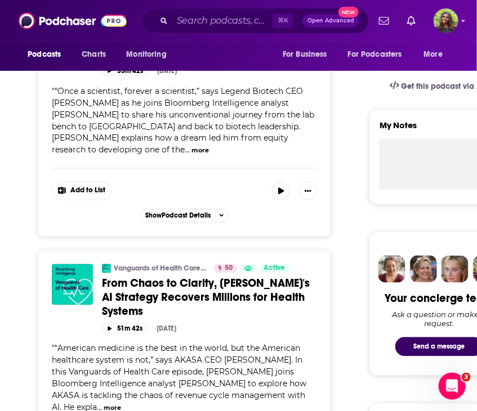
click at [152, 214] on div "Vanguards of Health Care by Bloomberg Intelligence 50 Active Categories Busines…" at bounding box center [184, 122] width 293 height 230
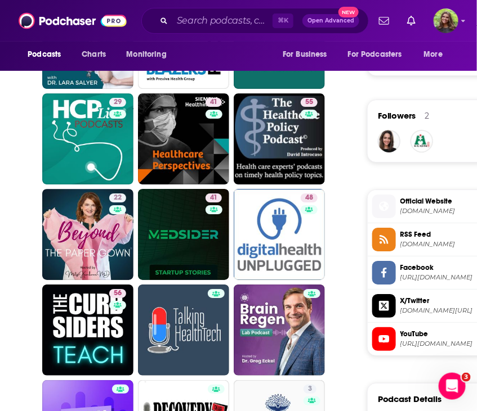
scroll to position [773, 0]
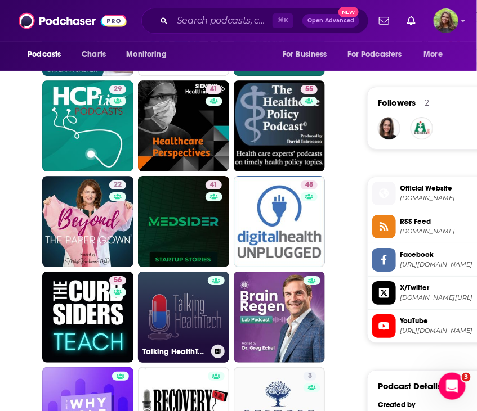
click at [177, 316] on link "Talking HealthTech" at bounding box center [183, 317] width 91 height 91
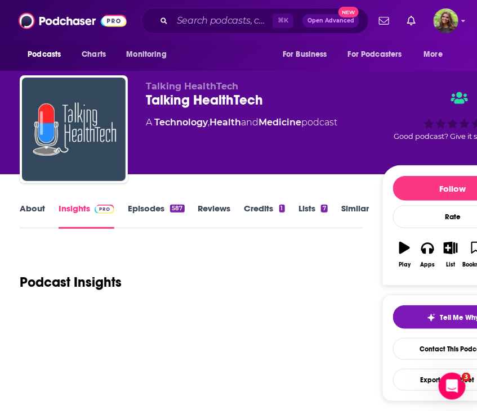
click at [28, 217] on link "About" at bounding box center [32, 216] width 25 height 26
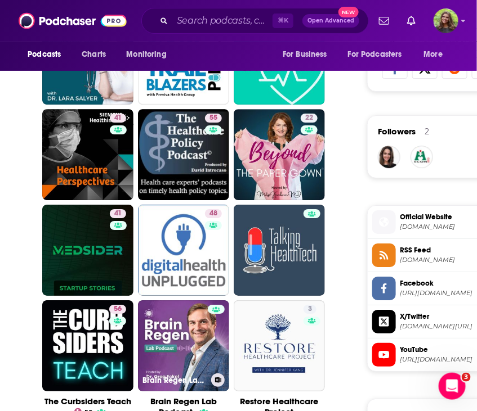
scroll to position [860, 0]
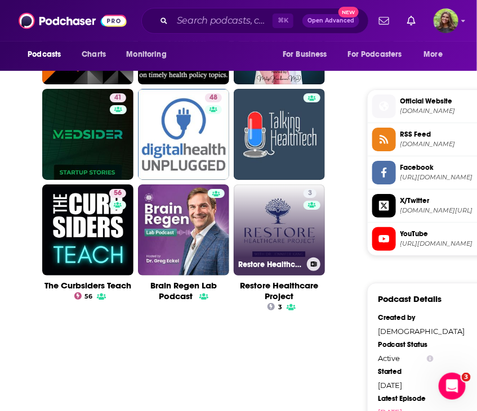
click at [274, 226] on link "3 Restore Healthcare Project" at bounding box center [279, 230] width 91 height 91
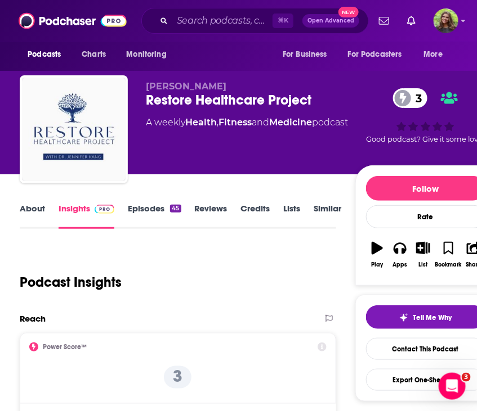
click at [23, 212] on link "About" at bounding box center [32, 216] width 25 height 26
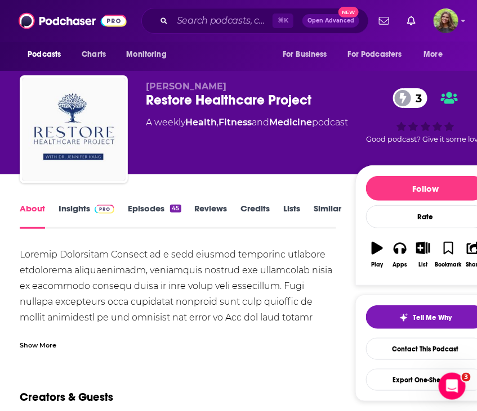
click at [79, 214] on link "Insights" at bounding box center [87, 216] width 56 height 26
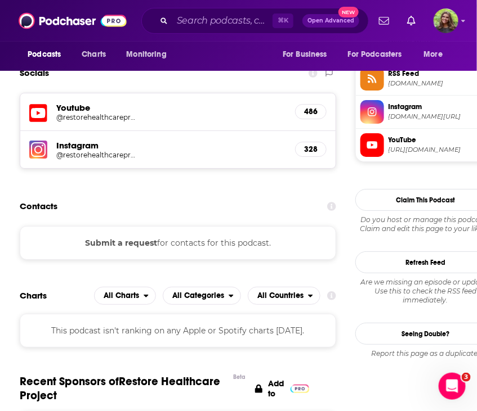
scroll to position [828, 0]
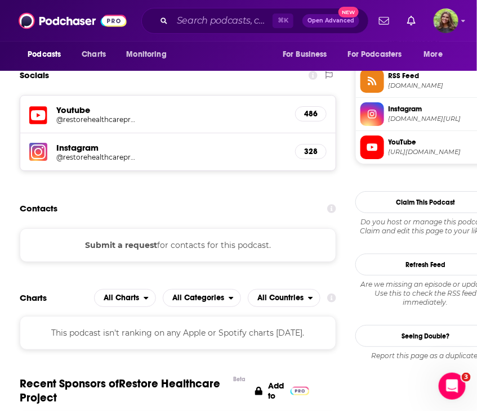
click at [136, 248] on button "Submit a request" at bounding box center [121, 245] width 72 height 12
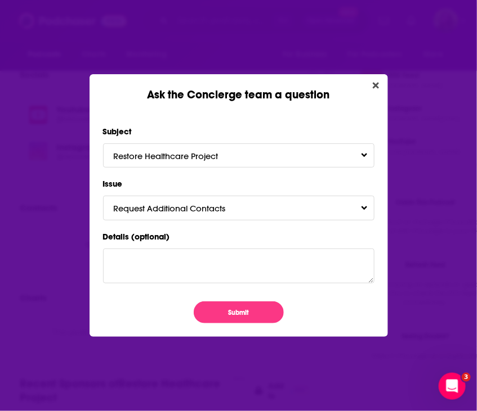
scroll to position [0, 0]
click at [249, 314] on button "Submit" at bounding box center [239, 313] width 90 height 22
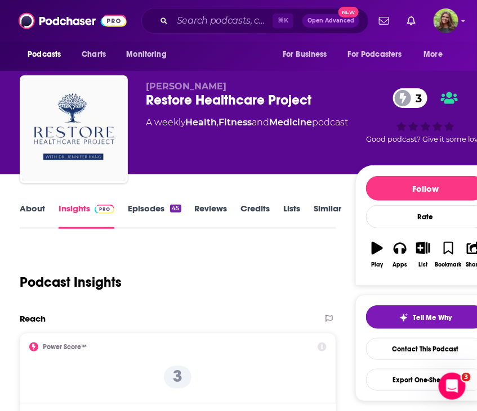
click at [324, 206] on link "Similar" at bounding box center [328, 216] width 28 height 26
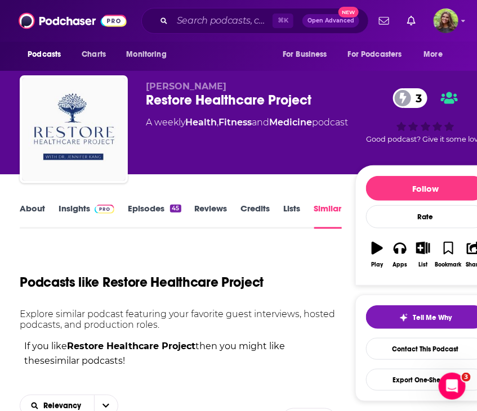
scroll to position [121, 0]
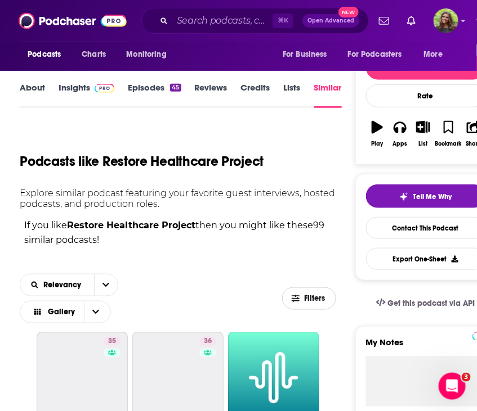
click at [306, 299] on span "Filters" at bounding box center [315, 299] width 23 height 8
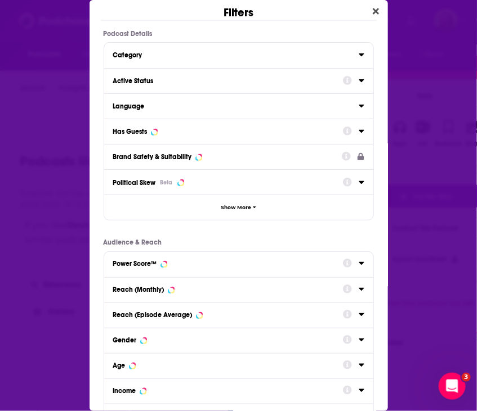
scroll to position [0, 0]
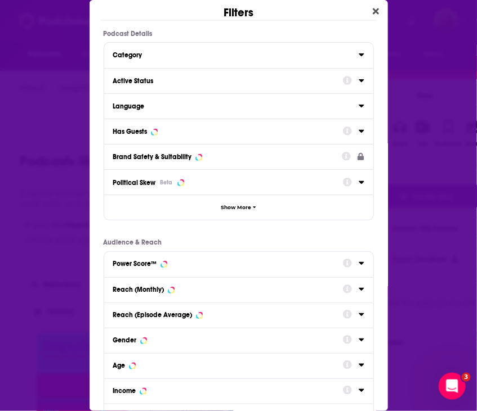
click at [156, 83] on div "Active Status" at bounding box center [224, 81] width 222 height 8
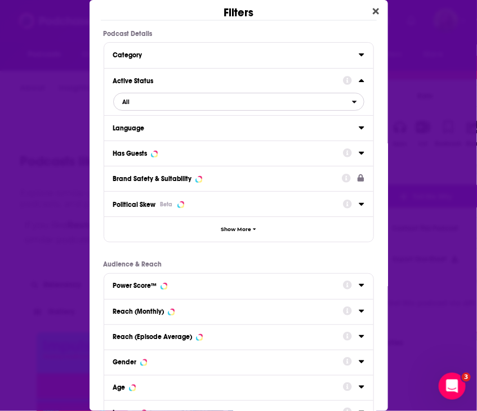
click at [171, 104] on span "All" at bounding box center [233, 102] width 238 height 15
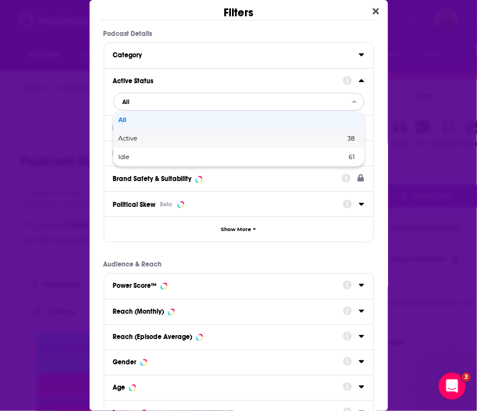
click at [170, 136] on span "Active" at bounding box center [180, 139] width 123 height 6
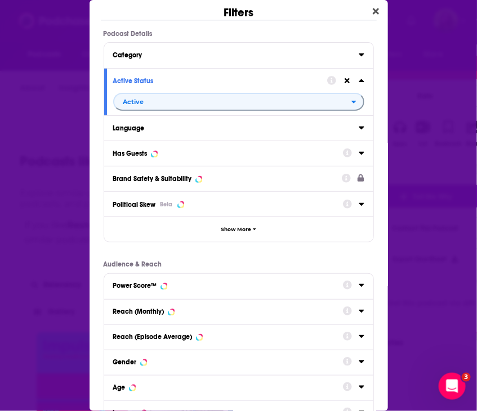
click at [168, 50] on button "Category" at bounding box center [235, 54] width 245 height 14
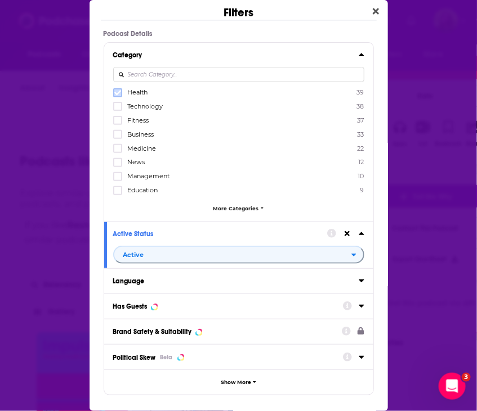
click at [120, 95] on label "Dialog" at bounding box center [117, 92] width 9 height 9
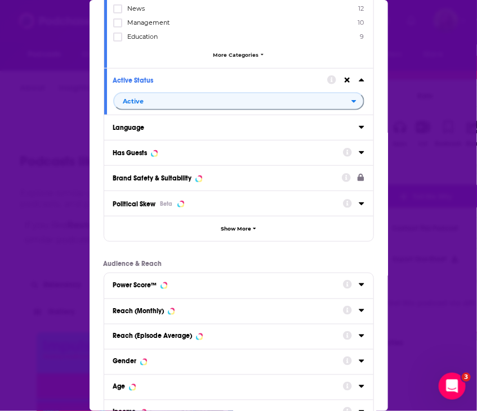
scroll to position [153, 0]
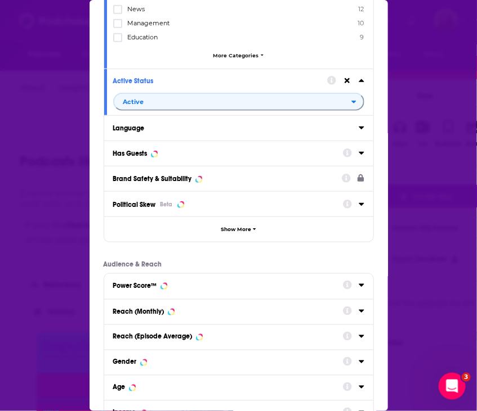
click at [145, 153] on div "Has Guests" at bounding box center [130, 154] width 34 height 8
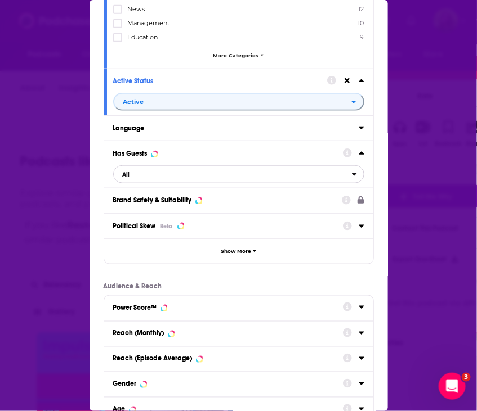
click at [135, 181] on span "All" at bounding box center [233, 174] width 238 height 15
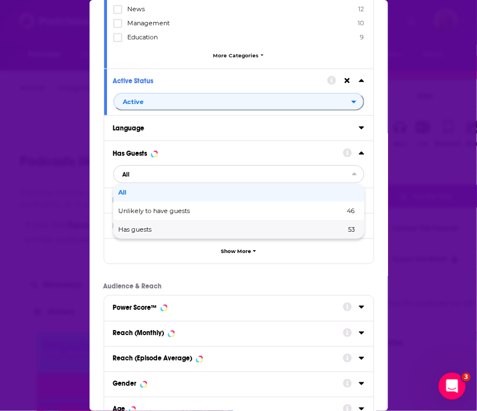
click at [120, 227] on span "Has guests" at bounding box center [184, 230] width 130 height 6
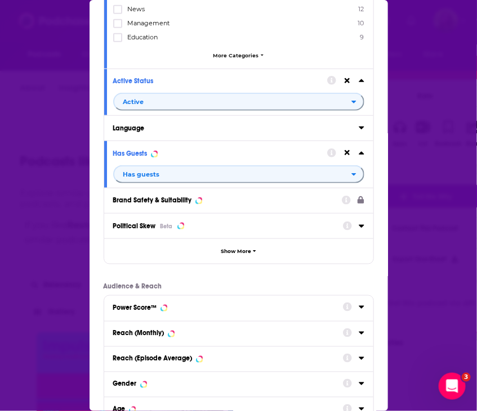
click at [178, 124] on div "Language" at bounding box center [232, 128] width 238 height 8
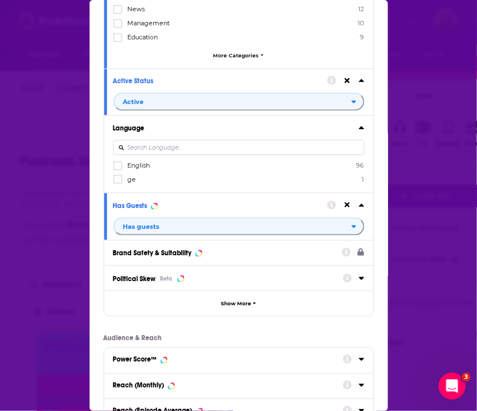
click at [138, 166] on span "English" at bounding box center [138, 166] width 23 height 8
click at [118, 169] on input "multiSelectOption-en-0" at bounding box center [118, 169] width 0 height 0
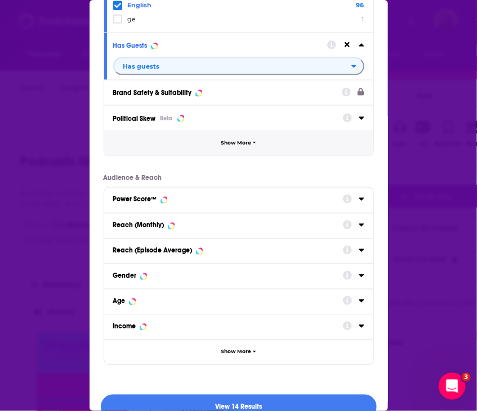
scroll to position [331, 0]
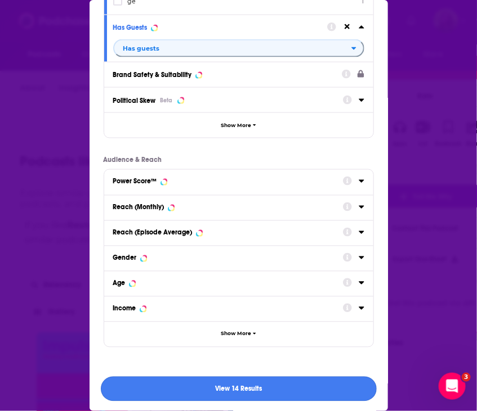
click at [218, 387] on button "View 14 Results" at bounding box center [239, 389] width 276 height 25
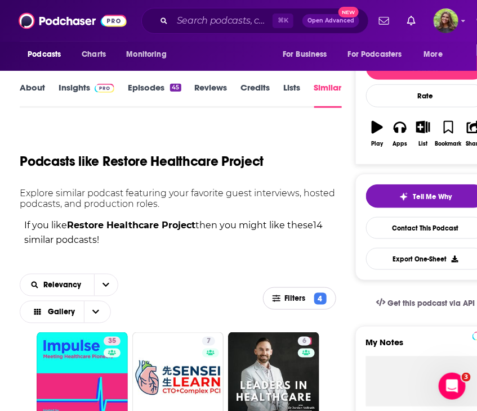
scroll to position [262, 0]
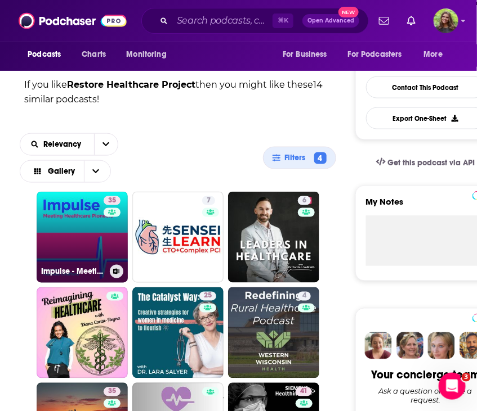
click at [96, 242] on link "35 Impulse - Meeting Healthcare Pioneers" at bounding box center [82, 237] width 91 height 91
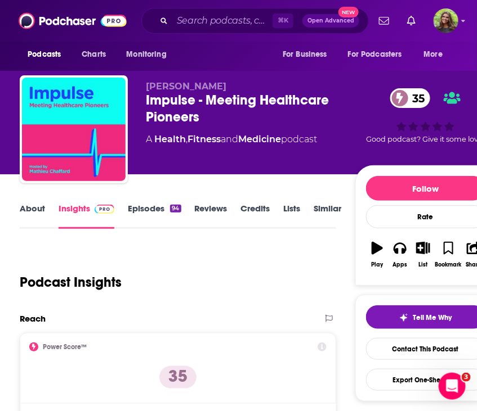
click at [37, 209] on link "About" at bounding box center [32, 216] width 25 height 26
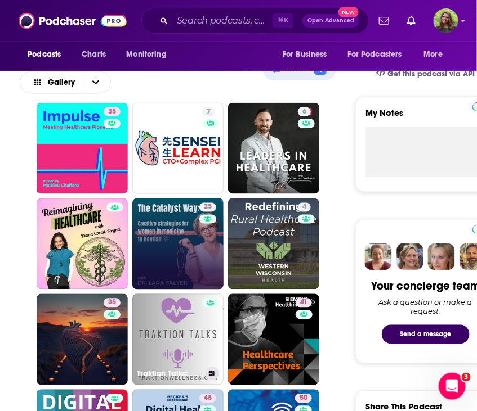
scroll to position [356, 0]
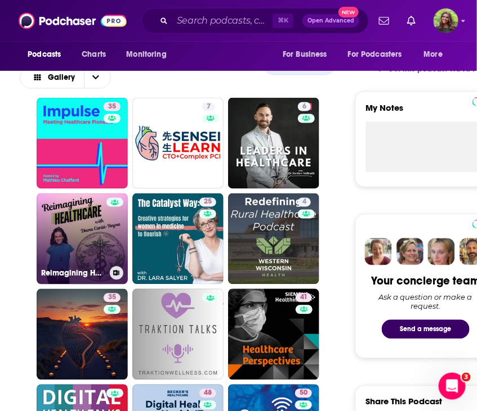
click at [57, 241] on link "Reimagining Healthcare" at bounding box center [82, 239] width 91 height 91
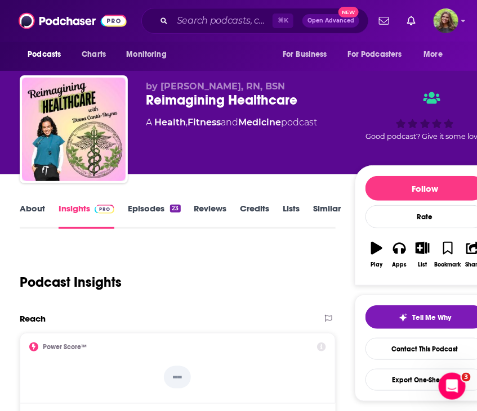
click at [35, 219] on link "About" at bounding box center [32, 216] width 25 height 26
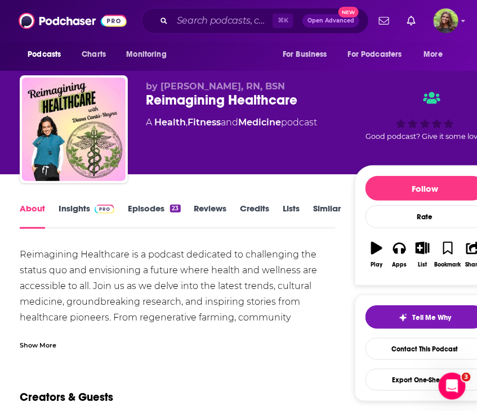
click at [76, 212] on link "Insights" at bounding box center [87, 216] width 56 height 26
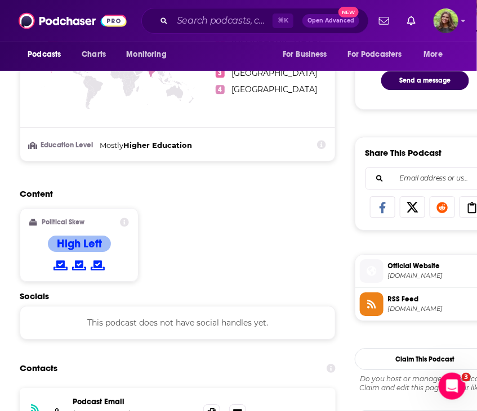
scroll to position [715, 0]
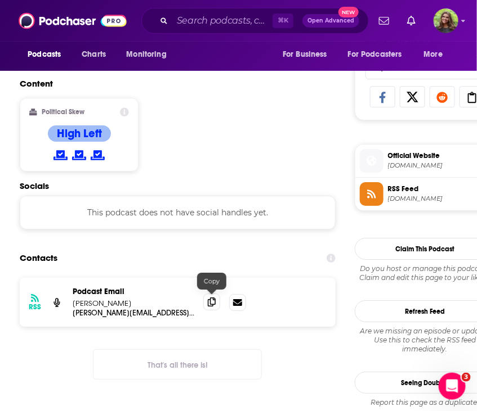
click at [212, 298] on icon at bounding box center [212, 302] width 8 height 9
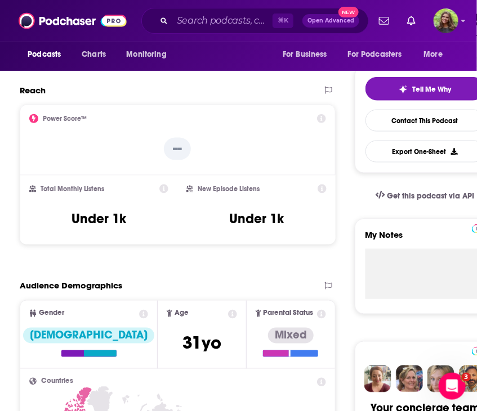
scroll to position [0, 0]
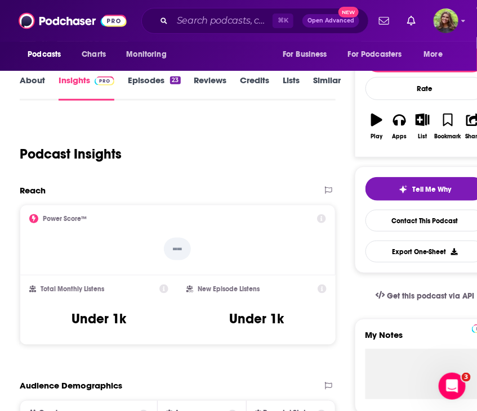
scroll to position [168, 0]
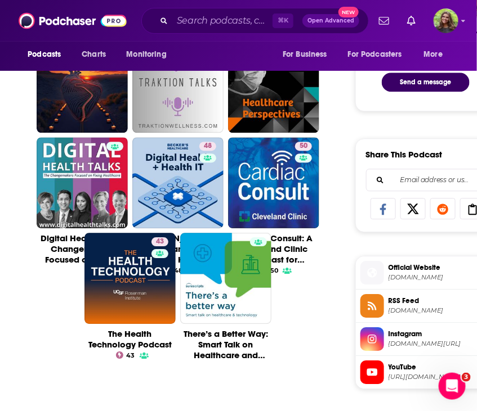
scroll to position [550, 0]
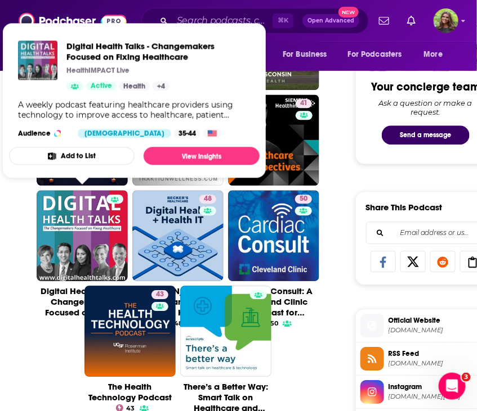
click at [224, 23] on span "Digital Health Talks - Changemakers Focused on Fixing Healthcare HealthIMPACT L…" at bounding box center [134, 101] width 250 height 156
click at [233, 10] on div "⌘ K Open Advanced New" at bounding box center [254, 21] width 227 height 26
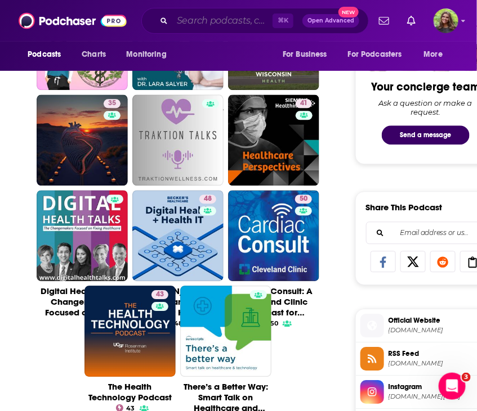
click at [223, 24] on input "Search podcasts, credits, & more..." at bounding box center [222, 21] width 100 height 18
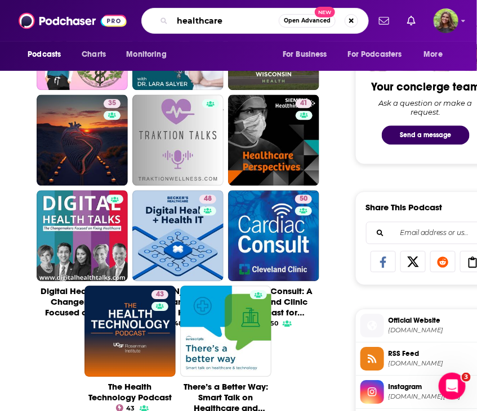
type input "healthcare"
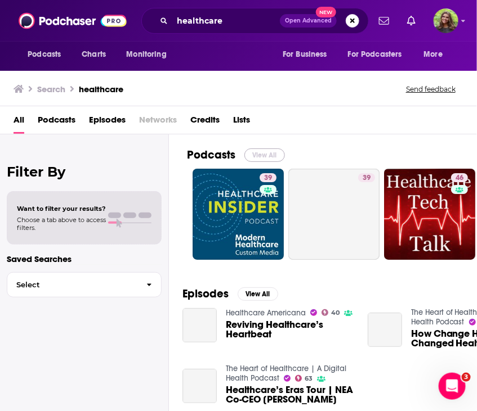
click at [262, 153] on button "View All" at bounding box center [264, 156] width 41 height 14
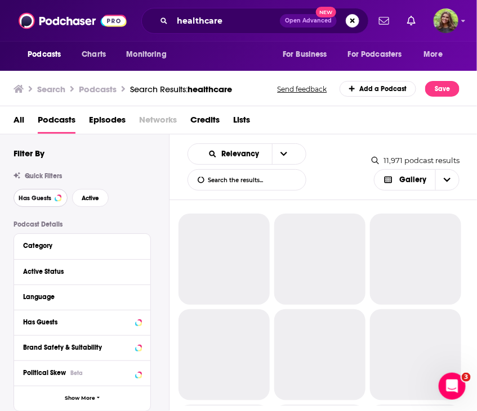
click at [45, 192] on button "Has Guests" at bounding box center [41, 198] width 54 height 18
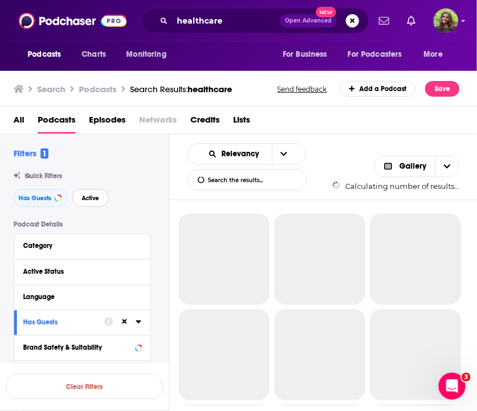
click at [89, 200] on span "Active" at bounding box center [90, 198] width 17 height 6
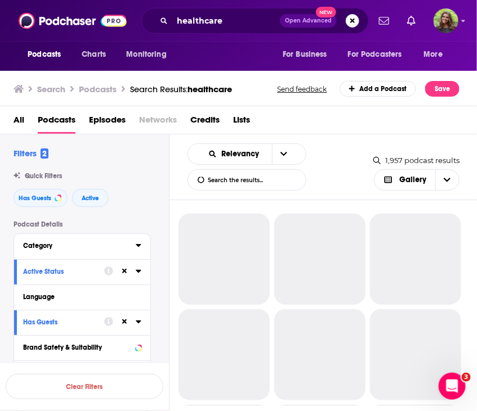
click at [73, 246] on div "Category" at bounding box center [75, 246] width 105 height 8
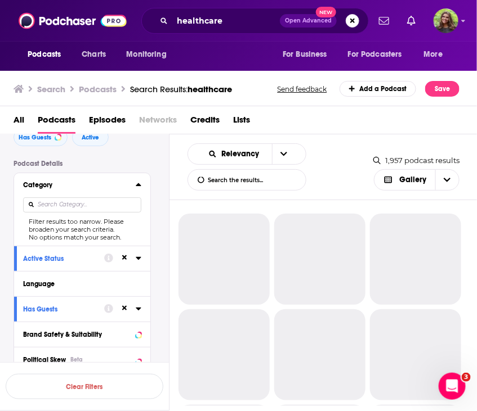
scroll to position [60, 0]
click at [64, 210] on input at bounding box center [82, 205] width 118 height 15
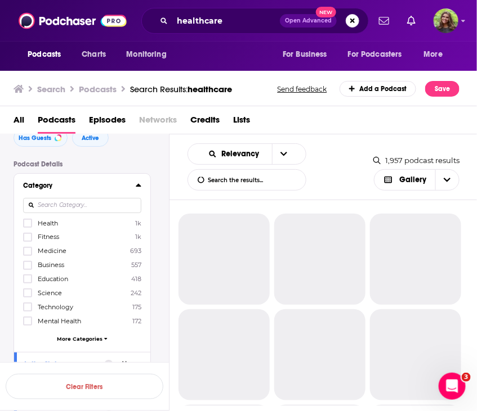
click at [55, 224] on span "Health" at bounding box center [48, 223] width 20 height 8
click at [28, 227] on input "multiSelectOption-health-0" at bounding box center [28, 227] width 0 height 0
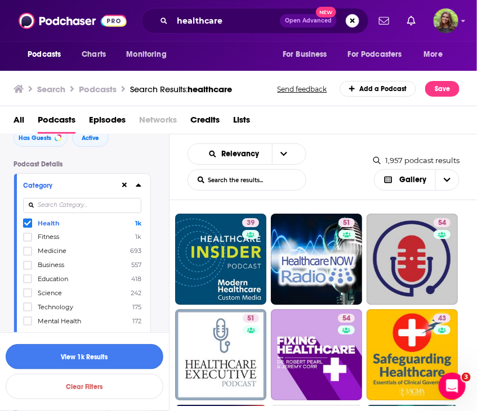
click at [94, 356] on button "View 1k Results" at bounding box center [85, 356] width 158 height 25
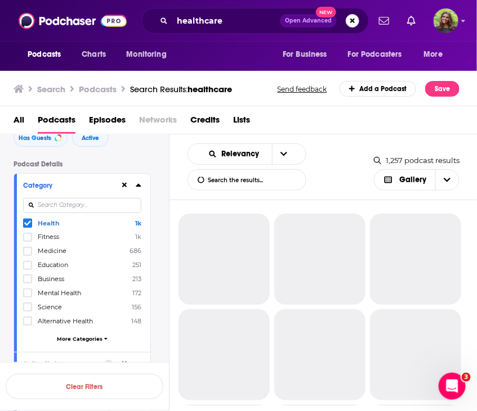
scroll to position [95, 0]
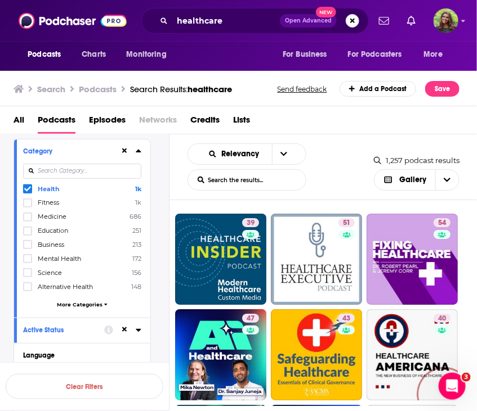
click at [82, 306] on span "More Categories" at bounding box center [80, 305] width 46 height 6
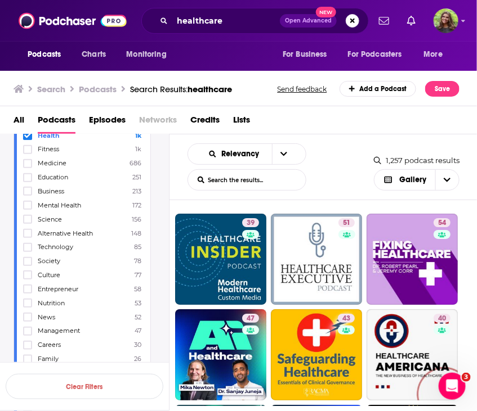
scroll to position [235, 0]
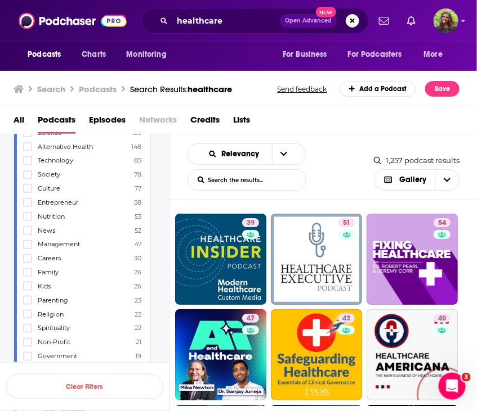
click at [327, 155] on div "Relevancy List Search Input Search the results... Gallery" at bounding box center [280, 167] width 186 height 47
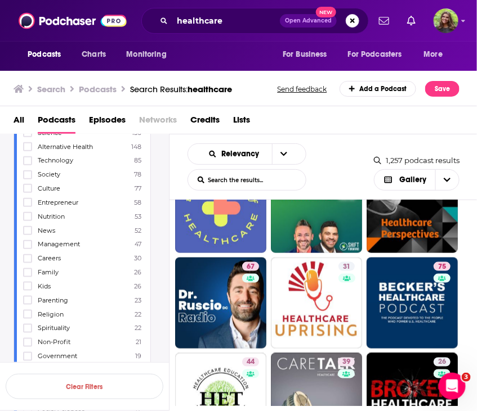
scroll to position [400, 0]
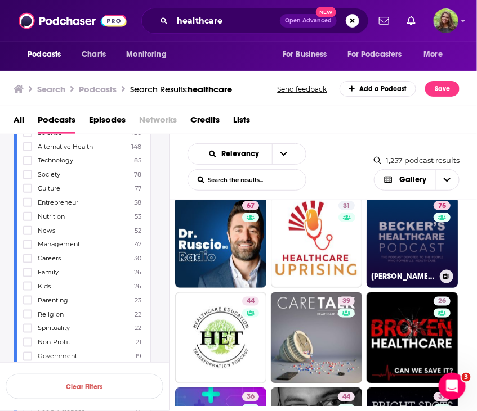
click at [401, 250] on link "75 Becker’s Healthcare Podcast" at bounding box center [411, 242] width 91 height 91
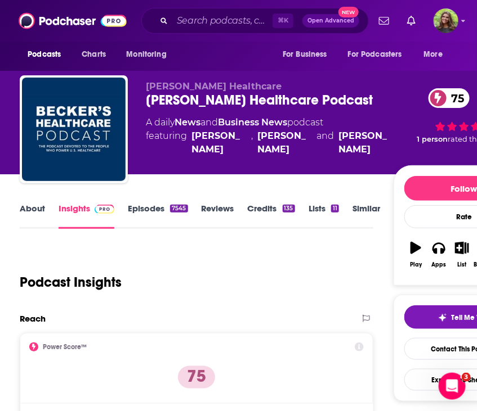
click at [29, 211] on link "About" at bounding box center [32, 216] width 25 height 26
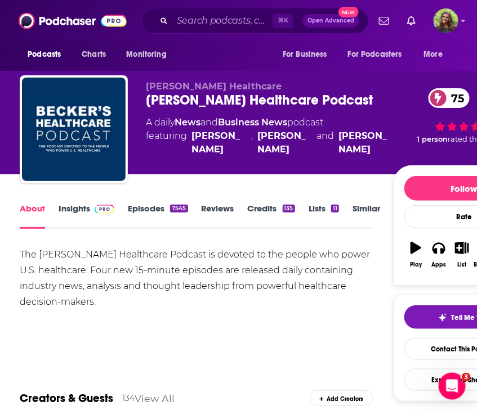
click at [84, 212] on link "Insights" at bounding box center [87, 216] width 56 height 26
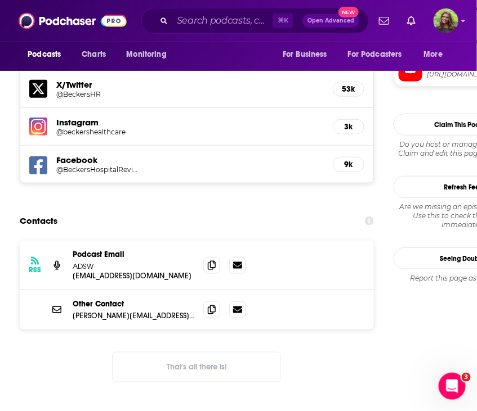
scroll to position [1065, 0]
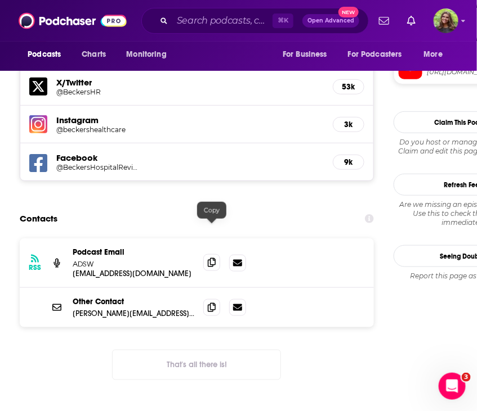
click at [211, 258] on icon at bounding box center [212, 262] width 8 height 9
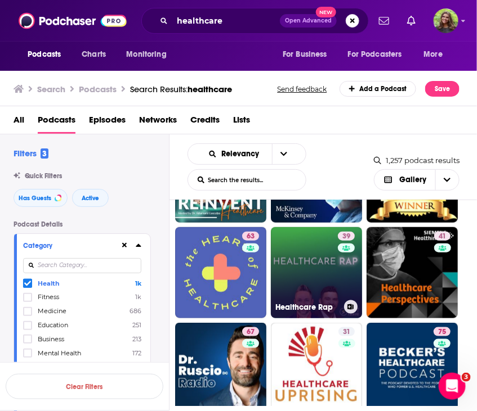
scroll to position [395, 0]
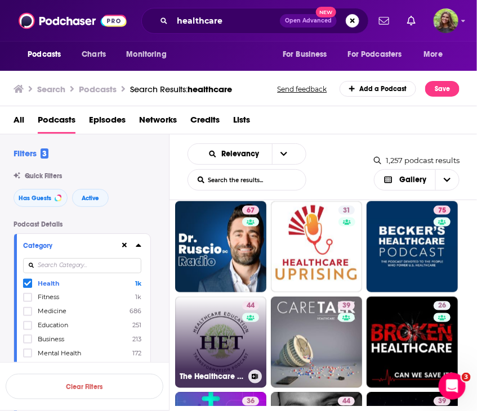
click at [216, 349] on link "44 The Healthcare Education Transformation Podcast" at bounding box center [220, 342] width 91 height 91
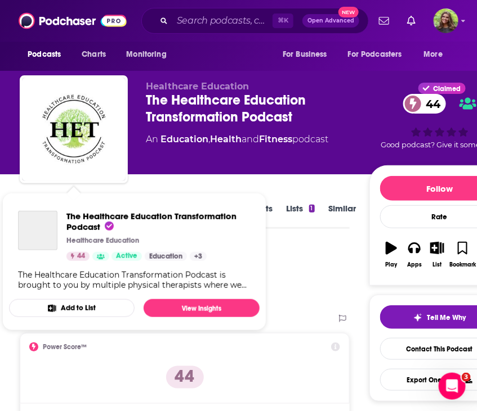
click at [26, 216] on div "The Healthcare Education Transformation Podcast" at bounding box center [37, 230] width 39 height 39
click at [192, 165] on div "Healthcare Education The Healthcare Education Transformation Podcast 44 An Educ…" at bounding box center [257, 126] width 223 height 90
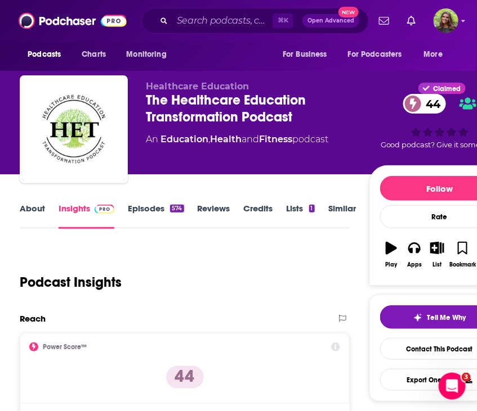
click at [33, 205] on link "About" at bounding box center [32, 216] width 25 height 26
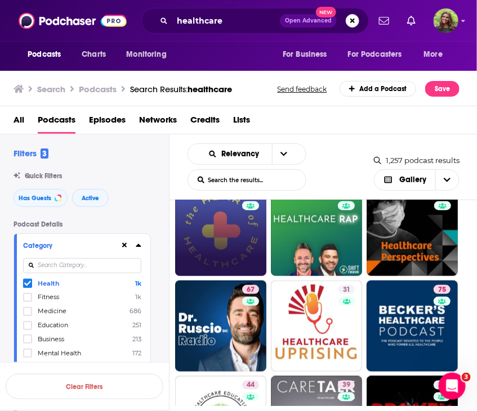
scroll to position [436, 0]
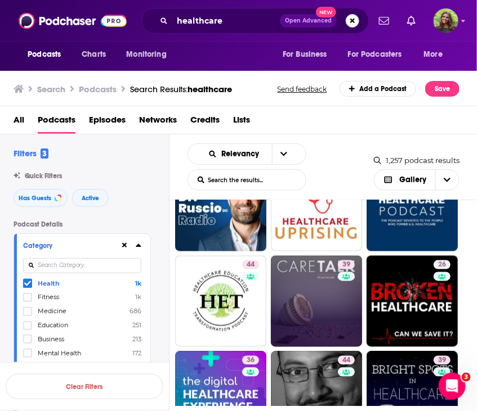
click at [302, 305] on link "39" at bounding box center [316, 301] width 91 height 91
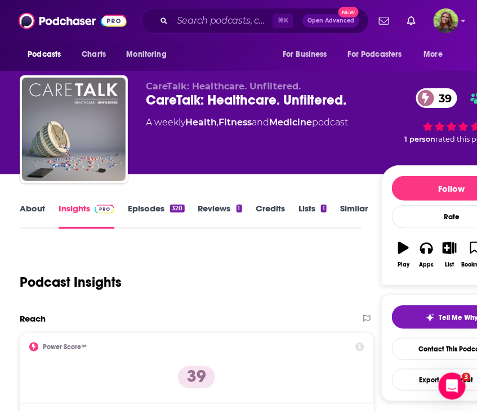
click at [34, 209] on link "About" at bounding box center [32, 216] width 25 height 26
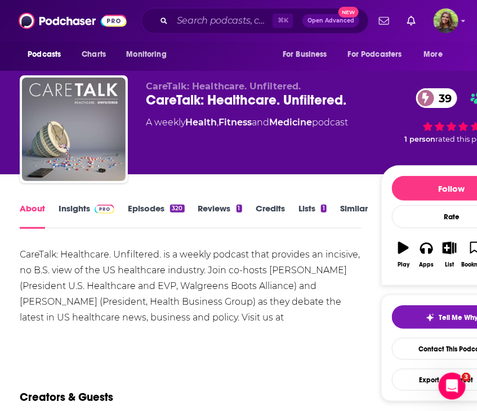
click at [149, 213] on link "Episodes 320" at bounding box center [156, 216] width 56 height 26
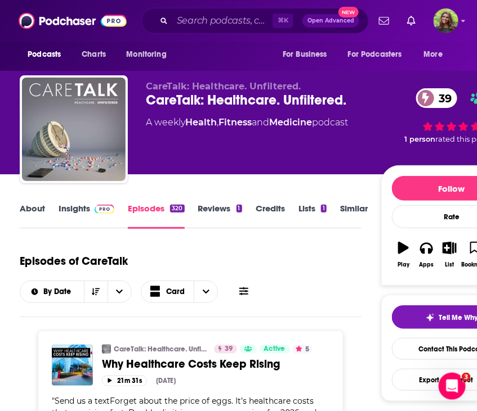
click at [73, 212] on link "Insights" at bounding box center [87, 216] width 56 height 26
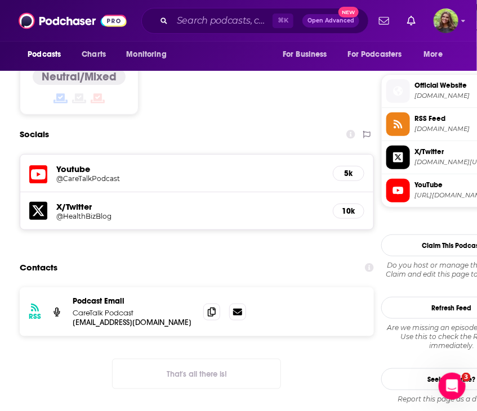
scroll to position [980, 0]
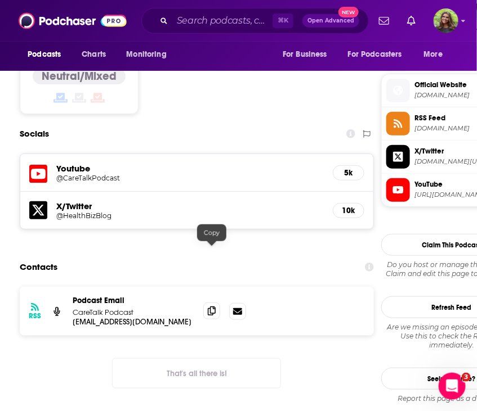
click at [213, 307] on icon at bounding box center [212, 311] width 8 height 9
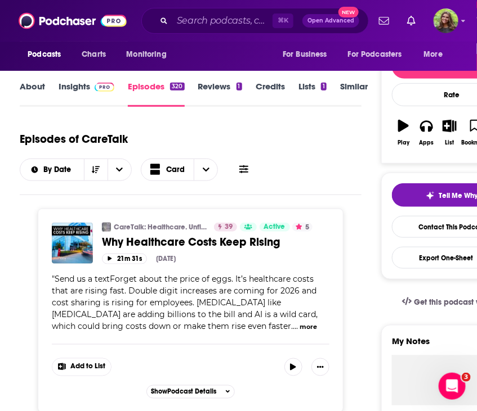
scroll to position [217, 0]
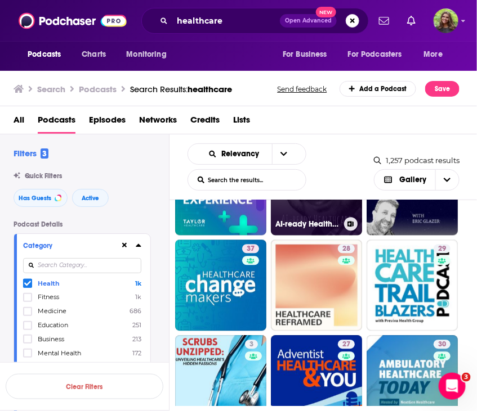
scroll to position [655, 0]
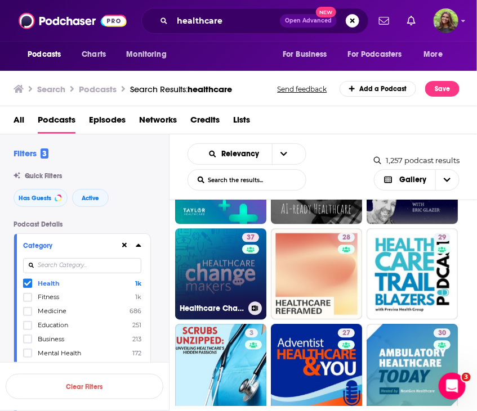
click at [230, 274] on link "37 Healthcare Change Makers" at bounding box center [220, 274] width 91 height 91
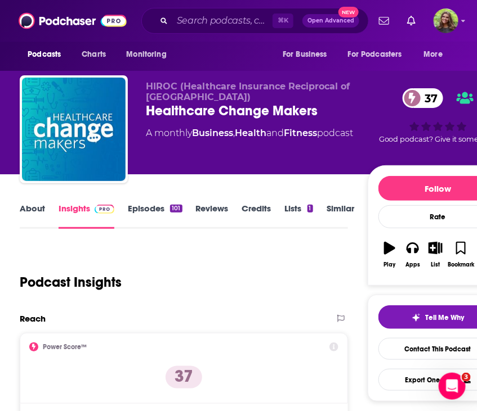
click at [22, 218] on link "About" at bounding box center [32, 216] width 25 height 26
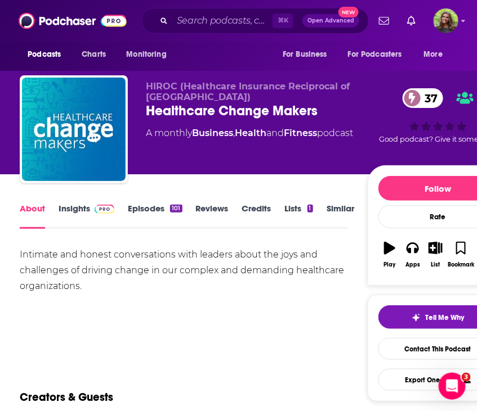
click at [74, 208] on link "Insights" at bounding box center [87, 216] width 56 height 26
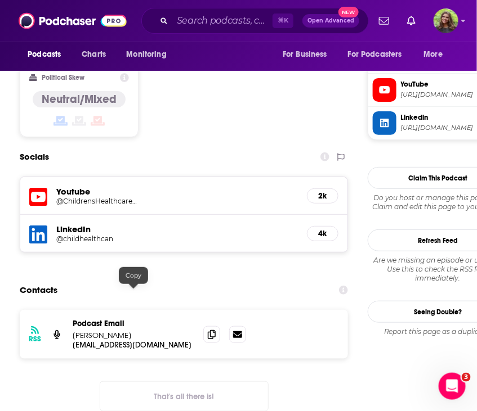
scroll to position [957, 0]
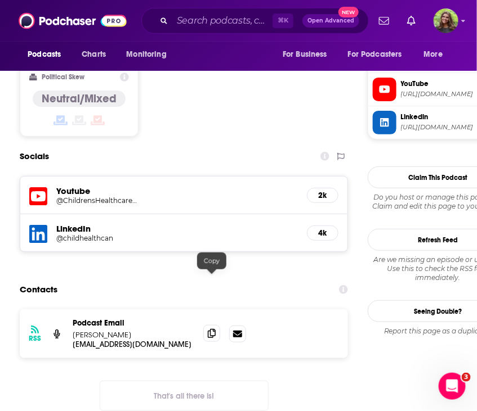
click at [213, 329] on icon at bounding box center [212, 333] width 8 height 9
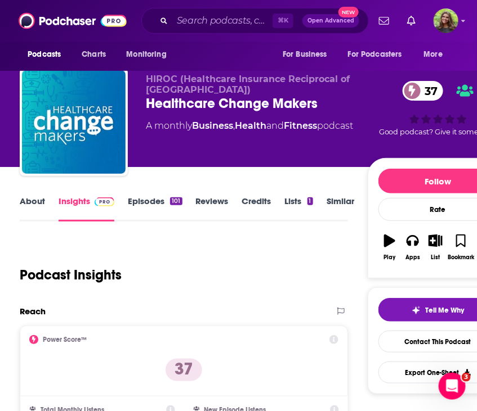
scroll to position [0, 0]
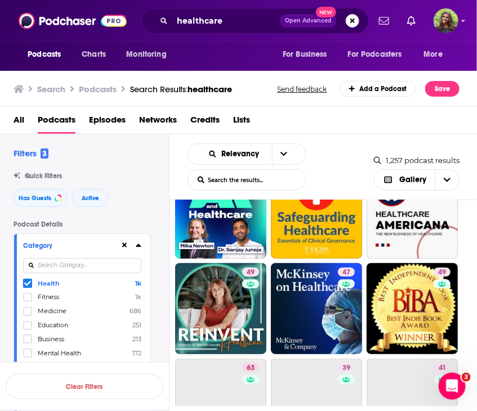
scroll to position [144, 0]
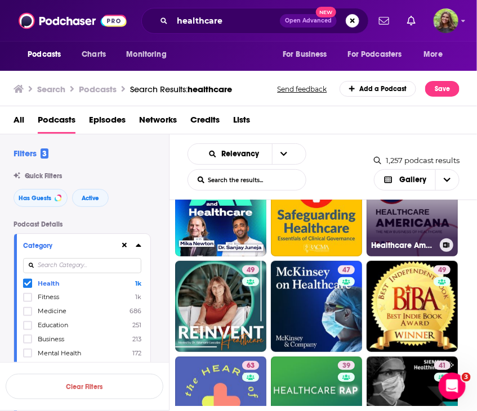
click at [401, 208] on link "40 Healthcare Americana" at bounding box center [411, 210] width 91 height 91
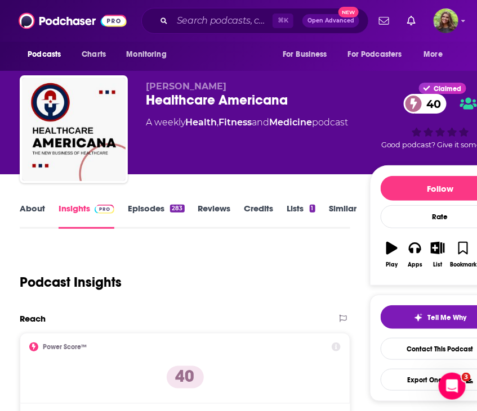
click at [32, 215] on link "About" at bounding box center [32, 216] width 25 height 26
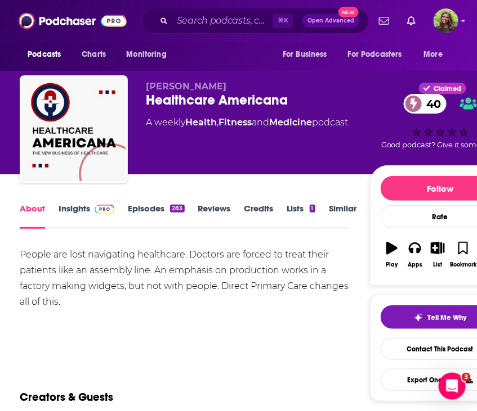
click at [152, 214] on link "Episodes 283" at bounding box center [156, 216] width 56 height 26
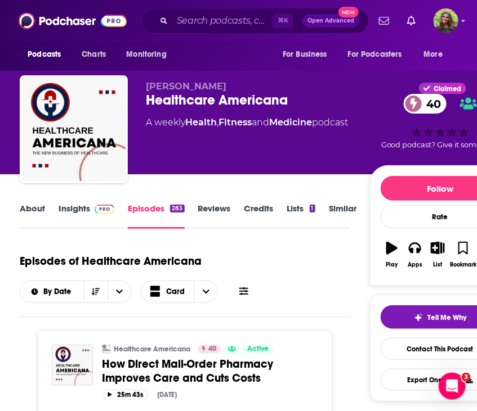
click at [75, 211] on link "Insights" at bounding box center [87, 216] width 56 height 26
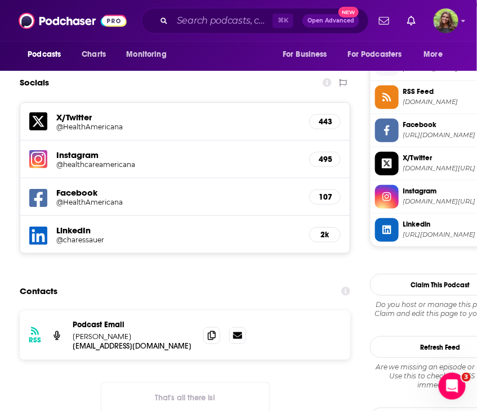
scroll to position [1006, 0]
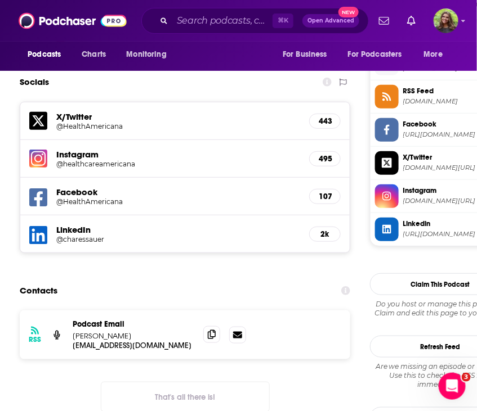
click at [209, 330] on icon at bounding box center [212, 334] width 8 height 9
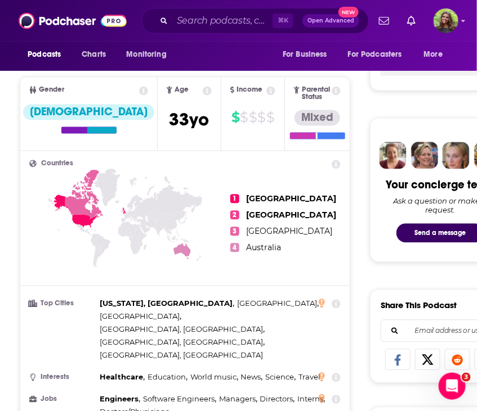
scroll to position [0, 0]
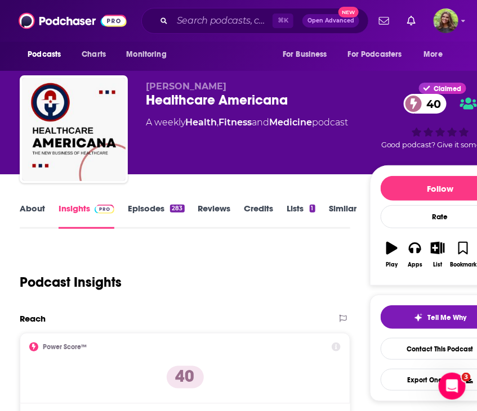
click at [333, 209] on link "Similar" at bounding box center [343, 216] width 28 height 26
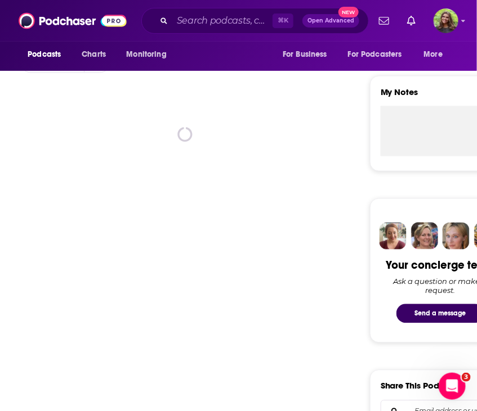
scroll to position [281, 0]
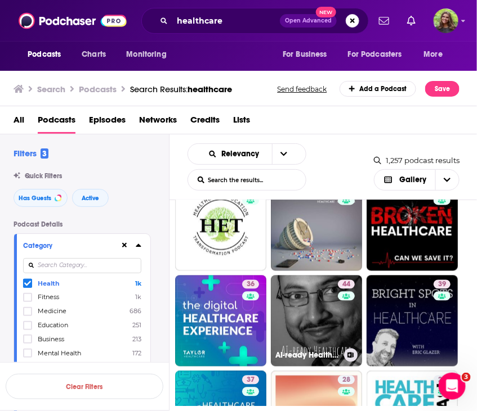
scroll to position [606, 0]
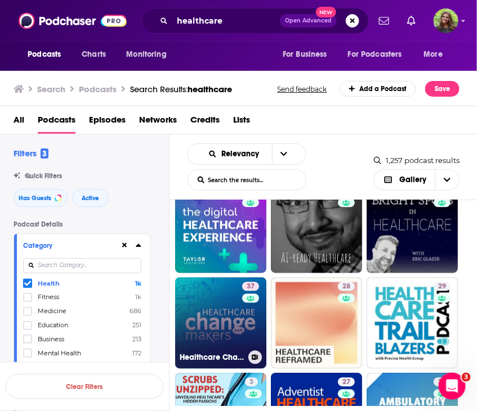
click at [223, 334] on link "37 Healthcare Change Makers" at bounding box center [220, 323] width 91 height 91
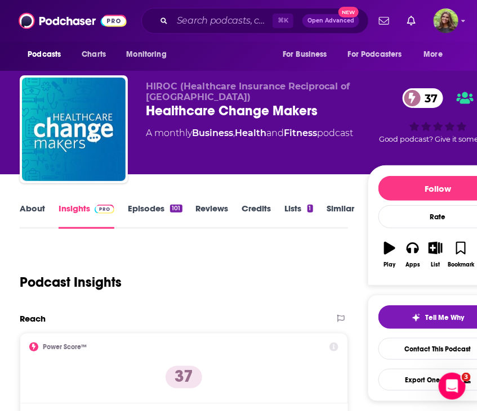
click at [33, 207] on link "About" at bounding box center [32, 216] width 25 height 26
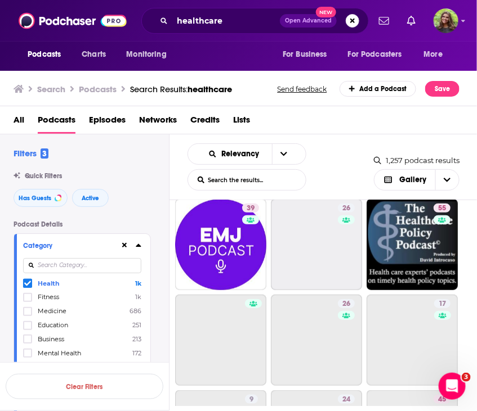
scroll to position [1185, 0]
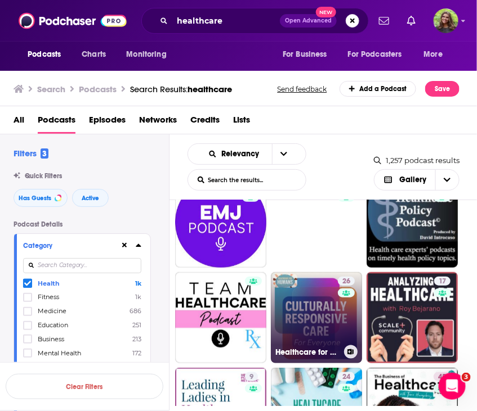
click at [313, 319] on link "26 Healthcare for Humans" at bounding box center [316, 317] width 91 height 91
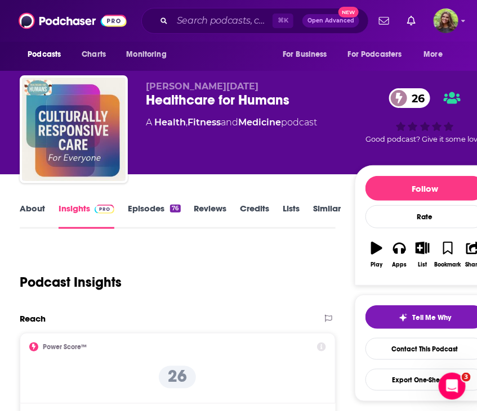
click at [31, 212] on link "About" at bounding box center [32, 216] width 25 height 26
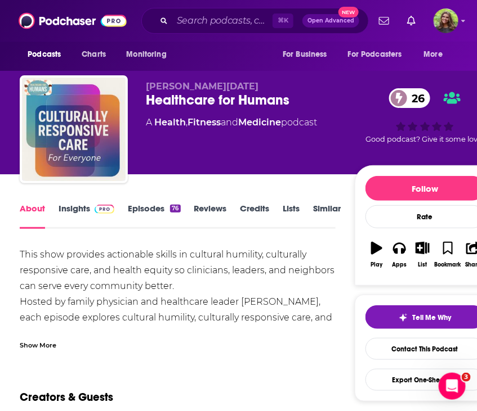
click at [82, 218] on link "Insights" at bounding box center [87, 216] width 56 height 26
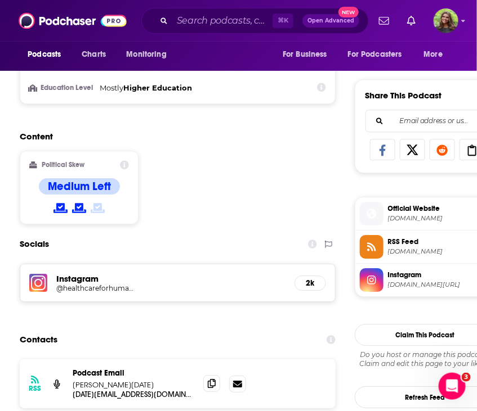
scroll to position [729, 0]
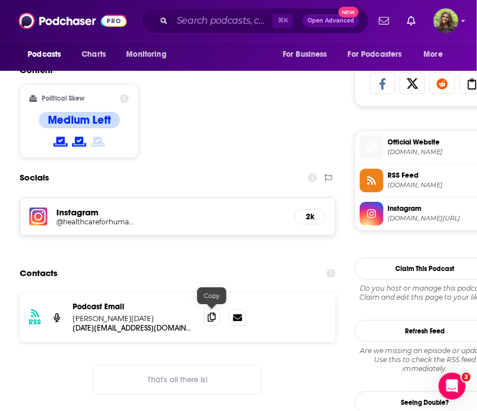
click at [213, 317] on icon at bounding box center [212, 317] width 8 height 9
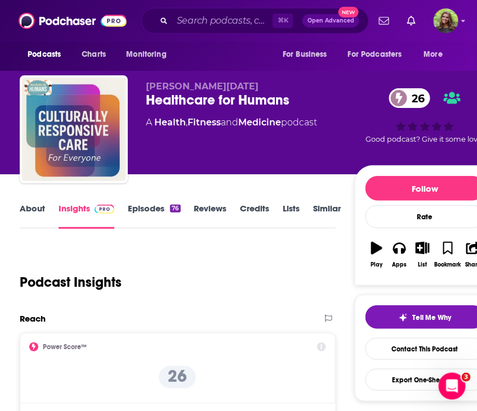
click at [320, 209] on link "Similar" at bounding box center [327, 216] width 28 height 26
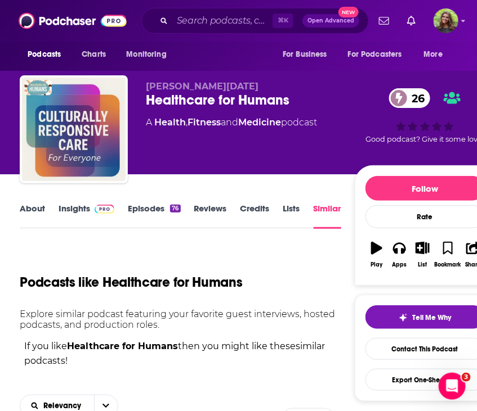
scroll to position [127, 0]
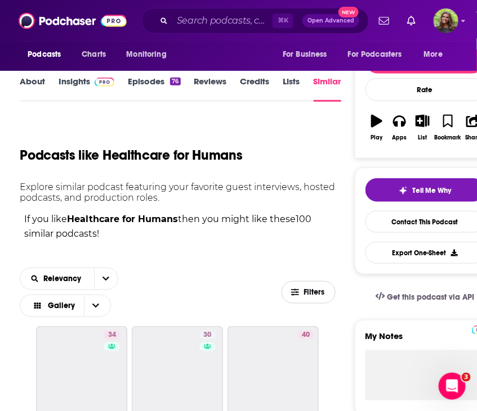
click at [308, 291] on span "Filters" at bounding box center [314, 293] width 23 height 8
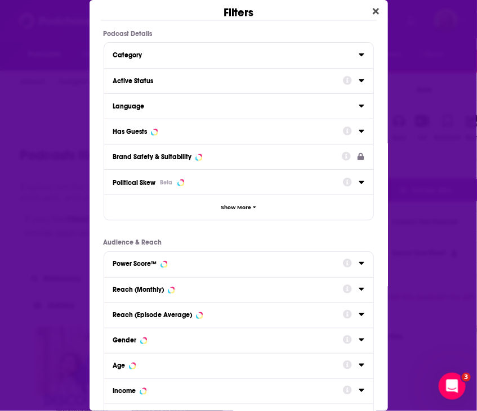
click at [256, 56] on div "Category" at bounding box center [232, 55] width 238 height 8
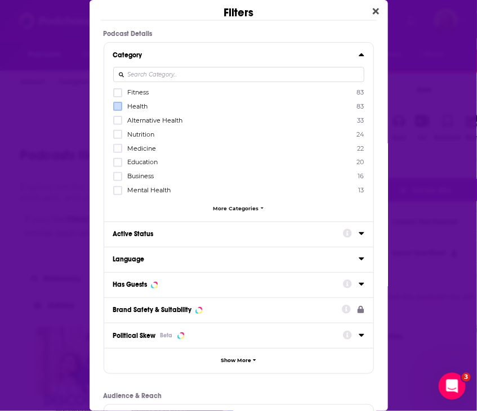
click at [122, 104] on label "Dialog" at bounding box center [117, 106] width 9 height 9
click at [151, 229] on button "Active Status" at bounding box center [228, 234] width 230 height 14
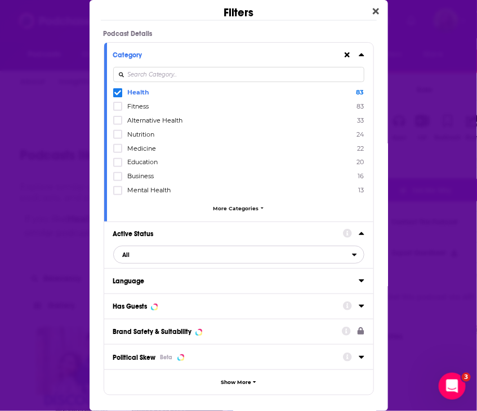
click at [147, 262] on button "All" at bounding box center [238, 255] width 251 height 18
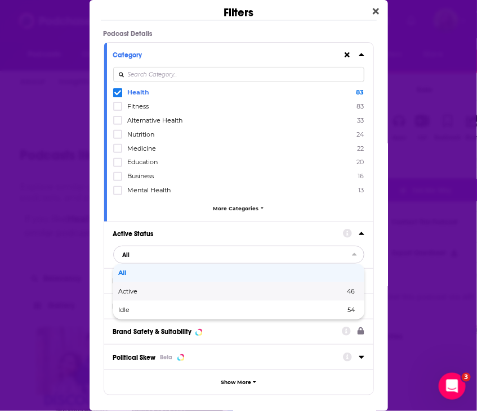
click at [149, 293] on span "Active" at bounding box center [180, 292] width 123 height 6
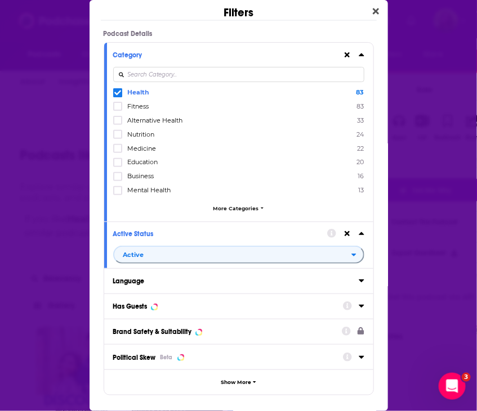
click at [161, 297] on div "Has Guests" at bounding box center [238, 306] width 269 height 25
click at [167, 304] on div "Has Guests" at bounding box center [224, 307] width 222 height 8
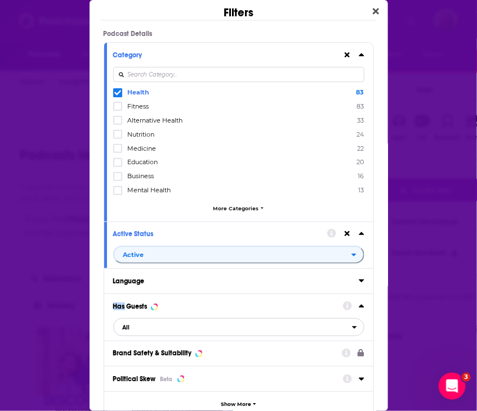
click at [166, 332] on span "All" at bounding box center [233, 327] width 238 height 15
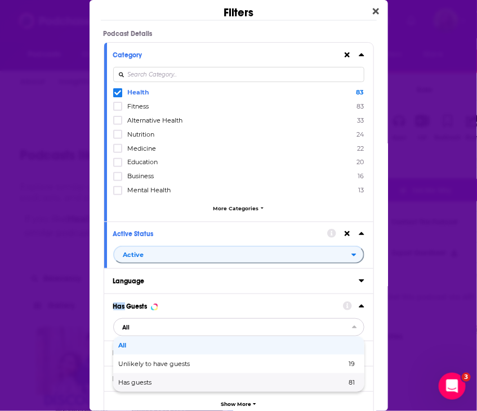
click at [161, 381] on span "Has guests" at bounding box center [184, 383] width 131 height 6
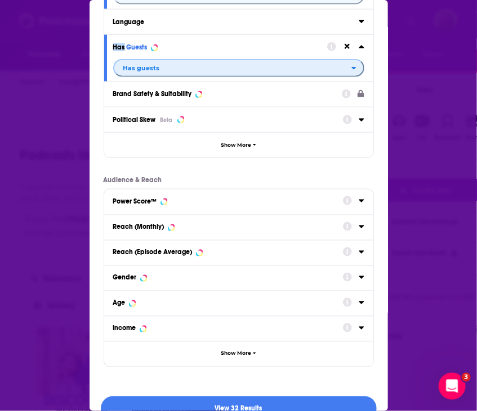
scroll to position [279, 0]
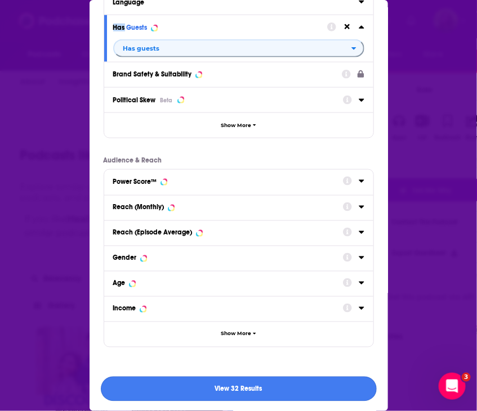
click at [250, 386] on button "View 32 Results" at bounding box center [239, 389] width 276 height 25
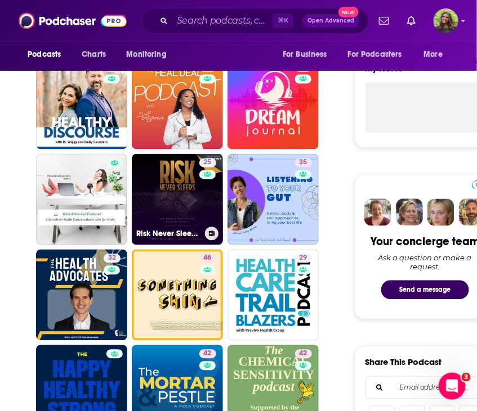
scroll to position [412, 0]
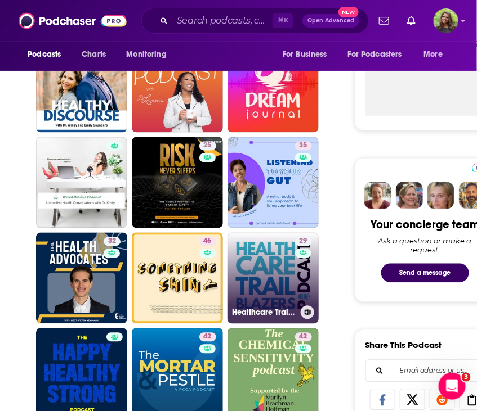
click at [256, 261] on link "29 Healthcare Trailblazers" at bounding box center [272, 278] width 91 height 91
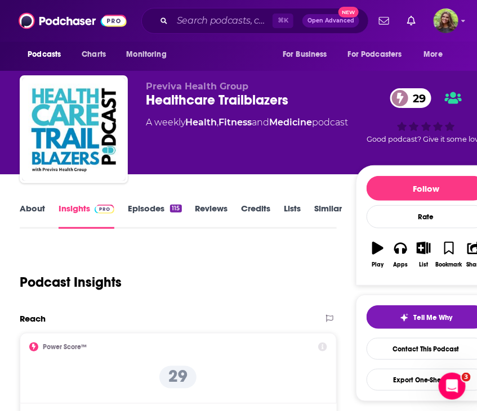
click at [31, 214] on link "About" at bounding box center [32, 216] width 25 height 26
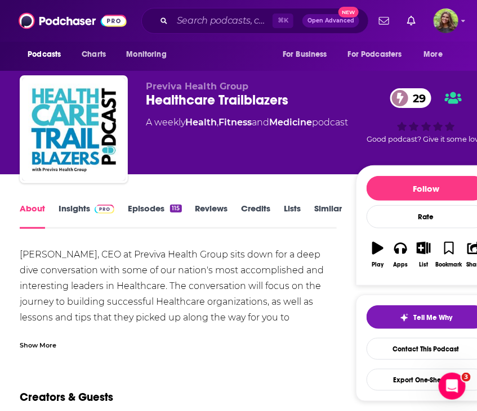
click at [71, 211] on link "Insights" at bounding box center [87, 216] width 56 height 26
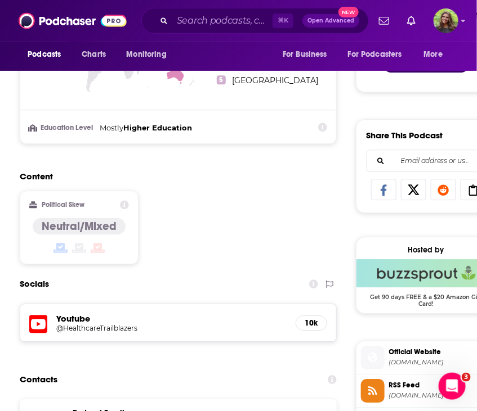
scroll to position [779, 0]
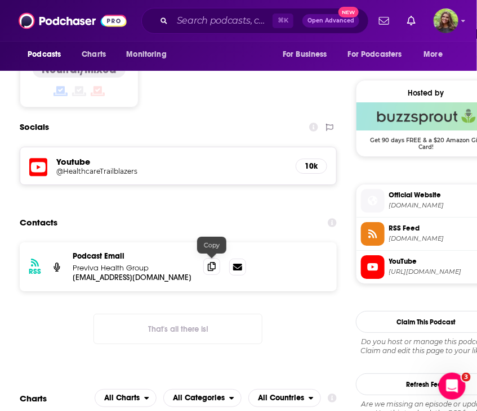
click at [218, 270] on span at bounding box center [211, 266] width 17 height 17
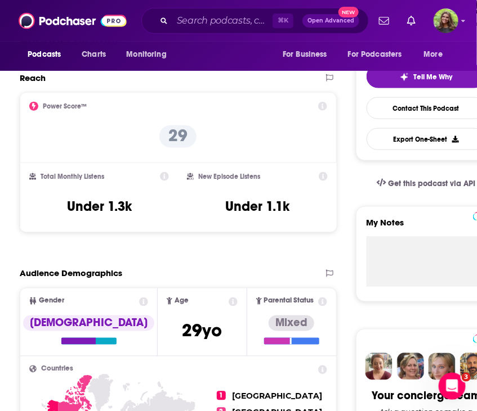
scroll to position [0, 0]
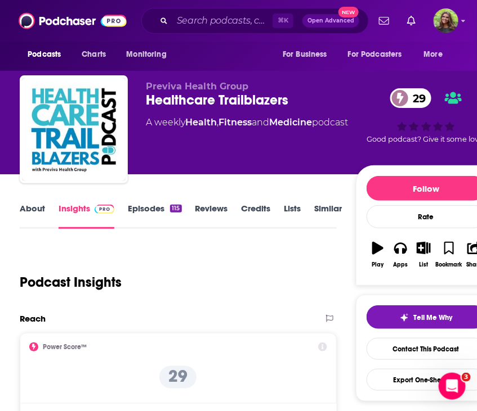
click at [325, 213] on link "Similar" at bounding box center [329, 216] width 28 height 26
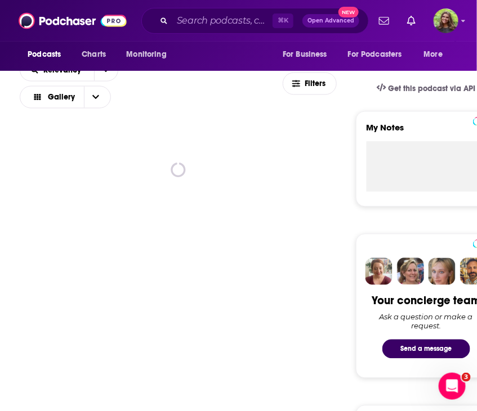
scroll to position [298, 0]
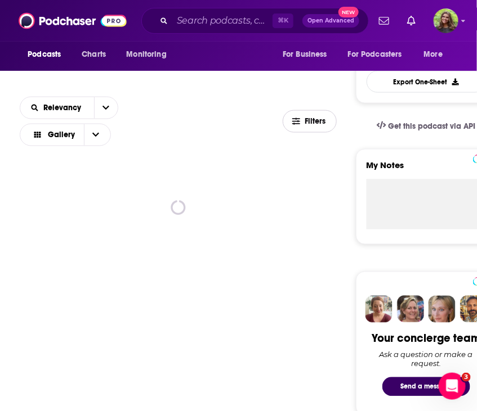
click at [309, 120] on span "Filters" at bounding box center [315, 122] width 23 height 8
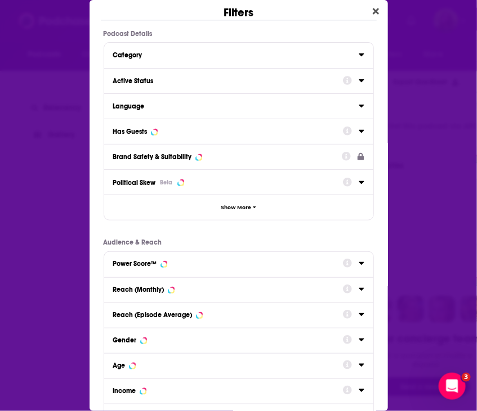
click at [177, 75] on button "Active Status" at bounding box center [228, 80] width 230 height 14
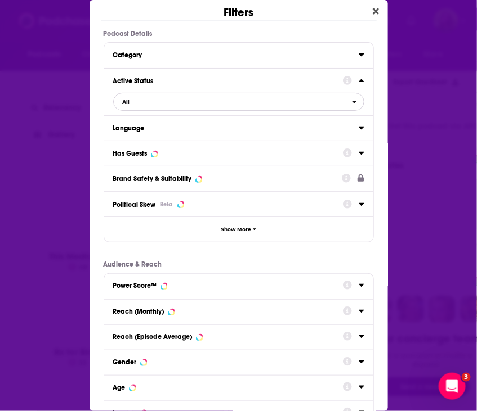
click at [173, 100] on span "All" at bounding box center [233, 102] width 238 height 15
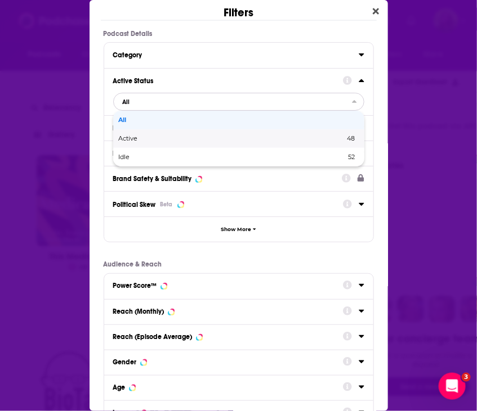
click at [176, 138] on span "Active" at bounding box center [180, 139] width 123 height 6
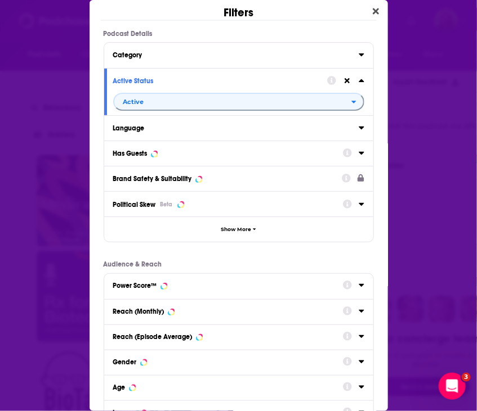
click at [176, 48] on button "Category" at bounding box center [235, 54] width 245 height 14
click at [153, 57] on div "Category" at bounding box center [232, 55] width 238 height 8
click at [132, 49] on button "Category" at bounding box center [235, 54] width 245 height 14
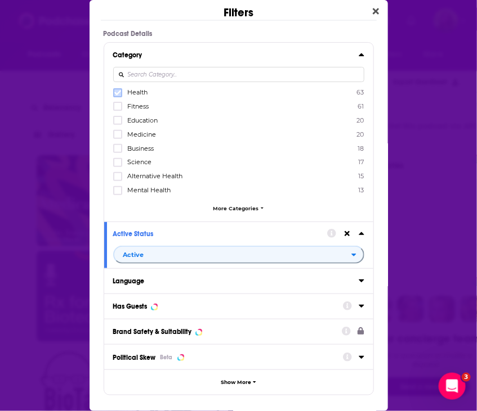
click at [117, 92] on icon "Dialog" at bounding box center [117, 92] width 7 height 7
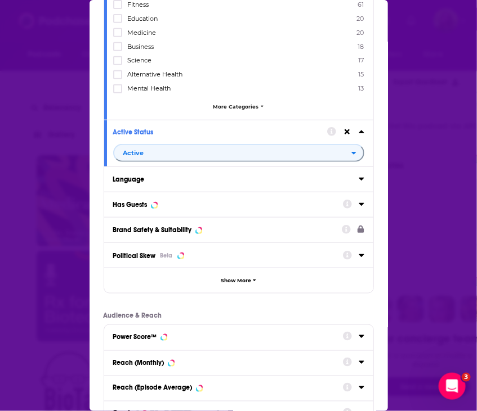
click at [158, 201] on div "Has Guests" at bounding box center [224, 205] width 222 height 8
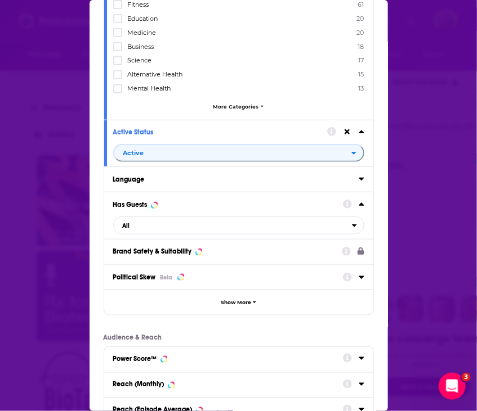
click at [145, 235] on div "Has Guests All" at bounding box center [238, 215] width 269 height 47
click at [142, 231] on span "All" at bounding box center [233, 225] width 238 height 15
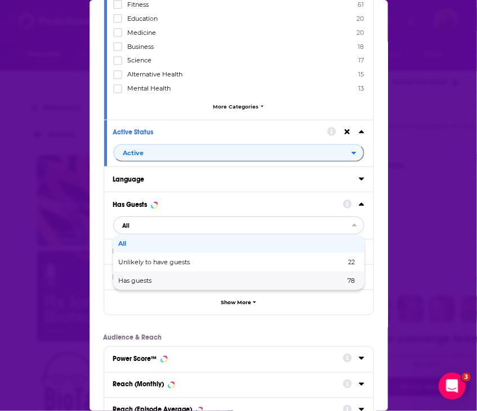
click at [145, 282] on span "Has guests" at bounding box center [184, 281] width 130 height 6
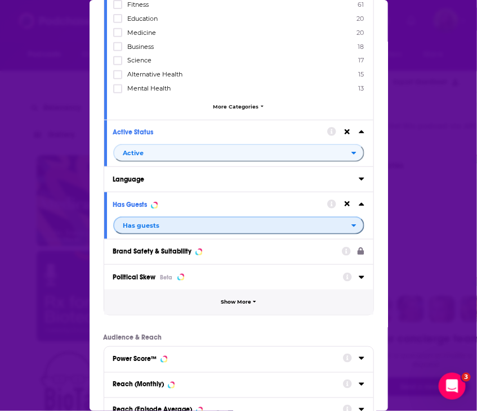
scroll to position [279, 0]
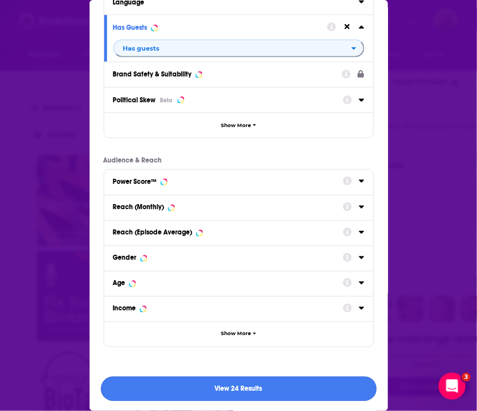
click at [206, 388] on button "View 24 Results" at bounding box center [239, 389] width 276 height 25
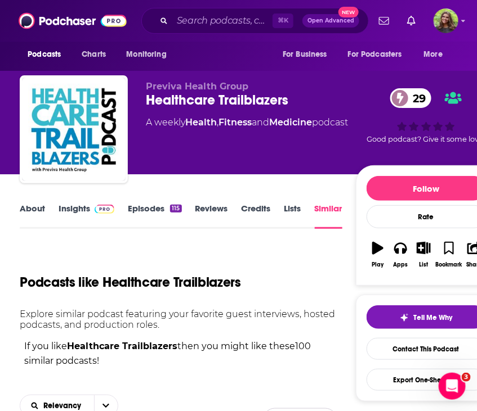
scroll to position [298, 0]
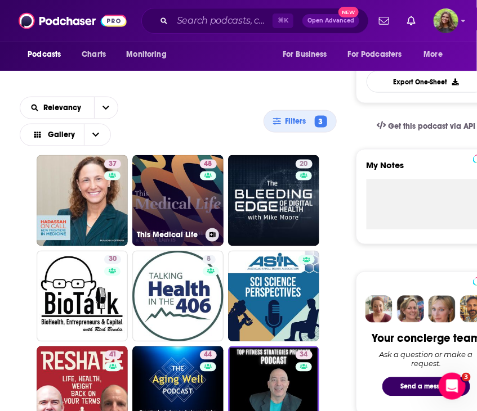
click at [187, 223] on link "48 This Medical Life" at bounding box center [177, 200] width 91 height 91
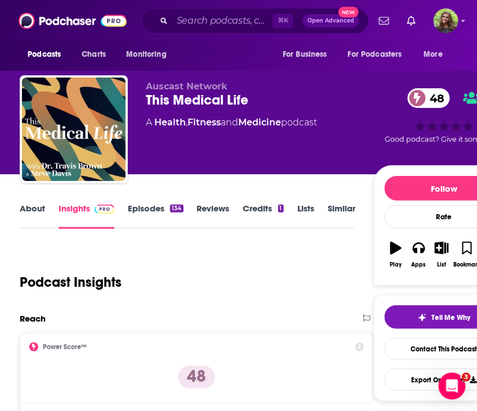
click at [32, 212] on link "About" at bounding box center [32, 216] width 25 height 26
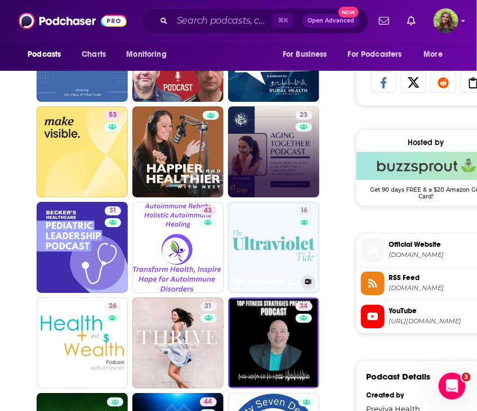
scroll to position [833, 0]
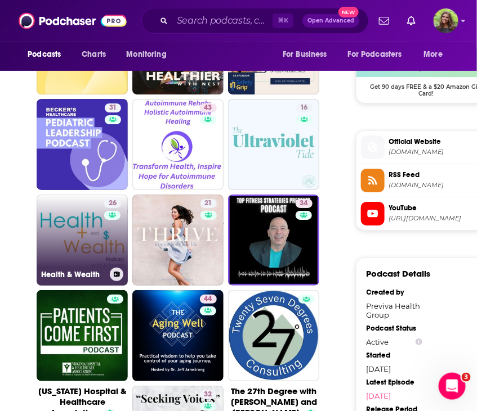
click at [89, 244] on link "26 Health & Wealth" at bounding box center [82, 240] width 91 height 91
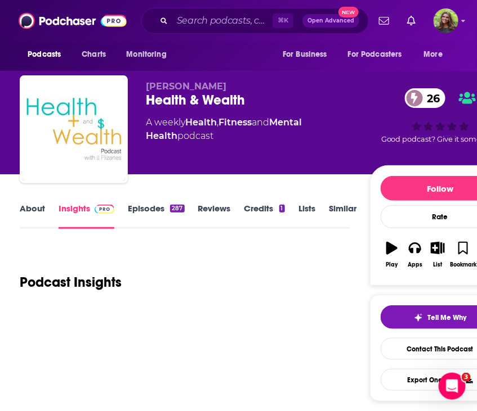
click at [27, 213] on link "About" at bounding box center [32, 216] width 25 height 26
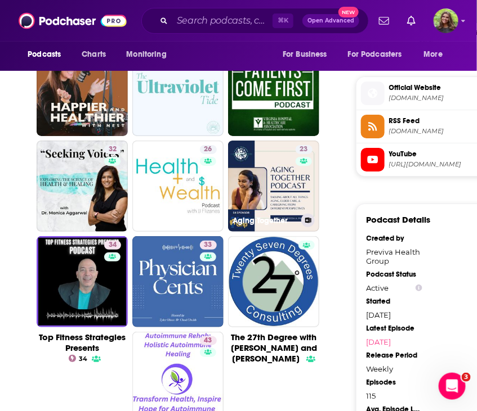
scroll to position [797, 0]
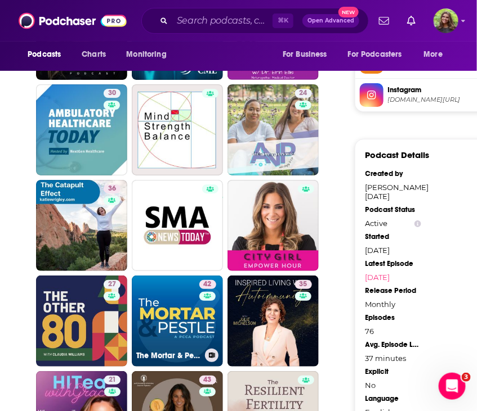
scroll to position [931, 0]
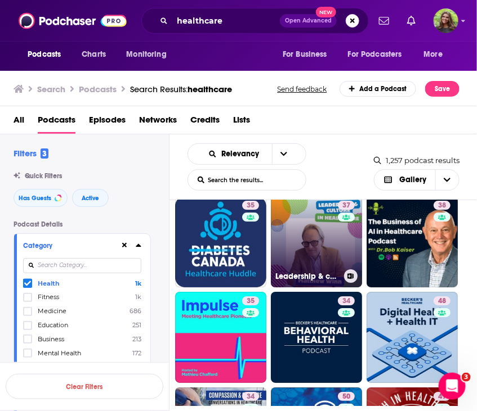
scroll to position [1491, 0]
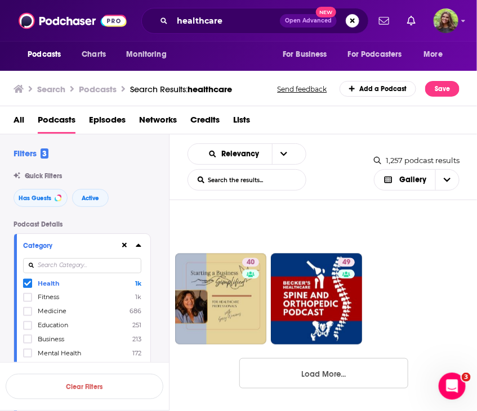
click at [291, 378] on button "Load More..." at bounding box center [323, 374] width 169 height 30
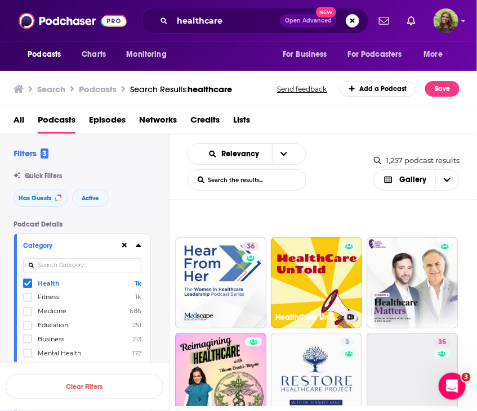
scroll to position [1983, 0]
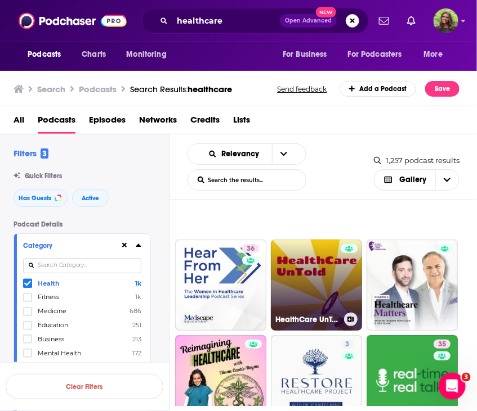
click at [301, 260] on link "HealthCare UnTold" at bounding box center [316, 285] width 91 height 91
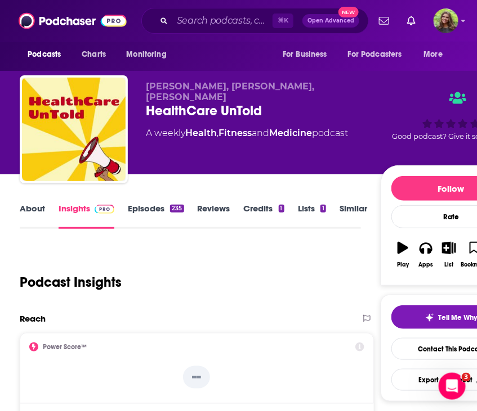
click at [29, 218] on link "About" at bounding box center [32, 216] width 25 height 26
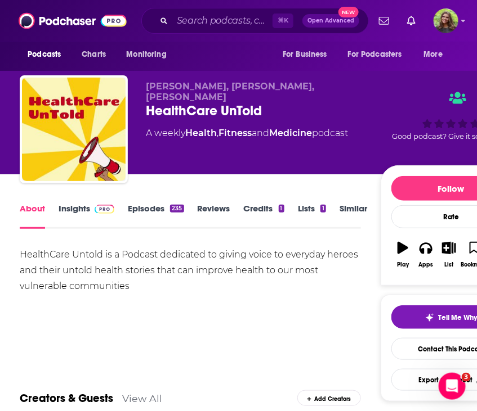
click at [146, 214] on link "Episodes 235" at bounding box center [156, 216] width 56 height 26
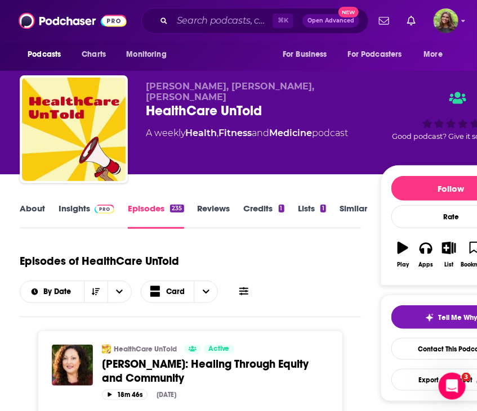
click at [4, 83] on div "Barbara Ann Garcia, Gerado Sandoval, Jasmine Najera HealthCare UnTold A weekly …" at bounding box center [270, 87] width 541 height 174
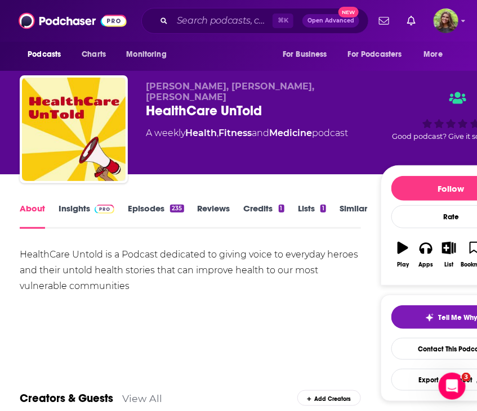
click at [64, 216] on link "Insights" at bounding box center [87, 216] width 56 height 26
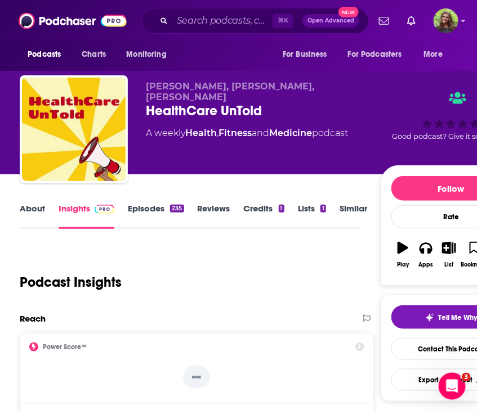
scroll to position [1037, 0]
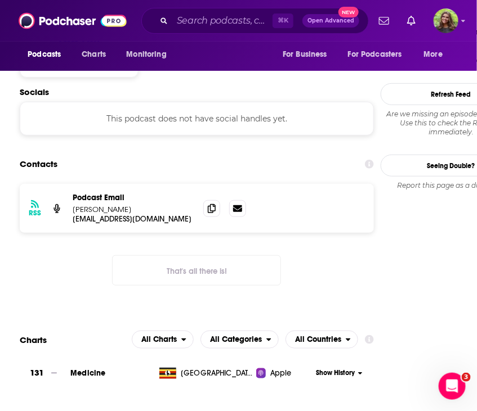
click at [219, 200] on div at bounding box center [224, 208] width 43 height 17
click at [224, 200] on div at bounding box center [224, 208] width 43 height 17
click at [215, 204] on icon at bounding box center [212, 208] width 8 height 9
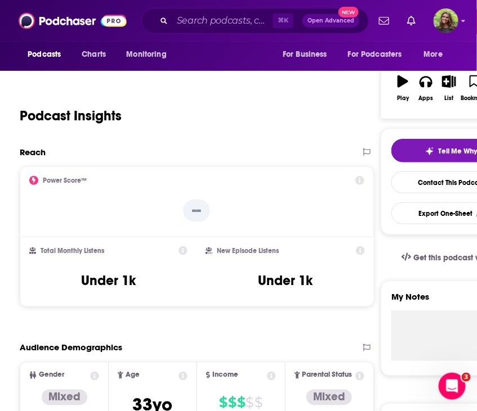
scroll to position [0, 0]
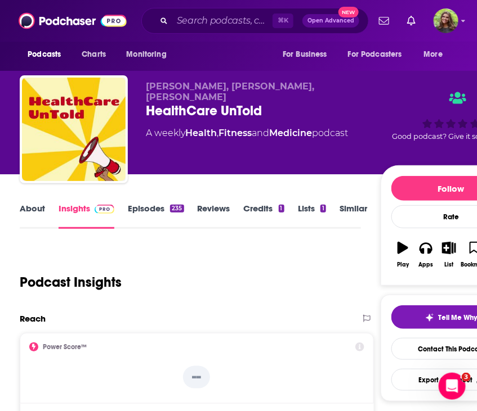
click at [351, 215] on link "Similar" at bounding box center [353, 216] width 28 height 26
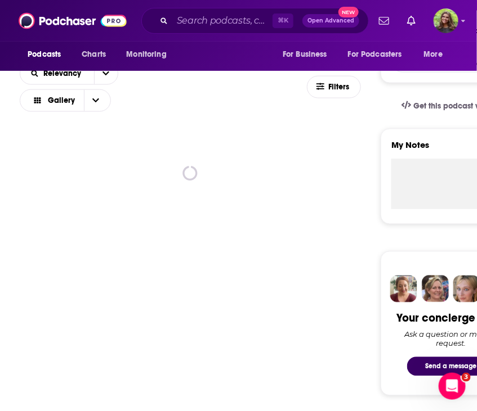
scroll to position [341, 0]
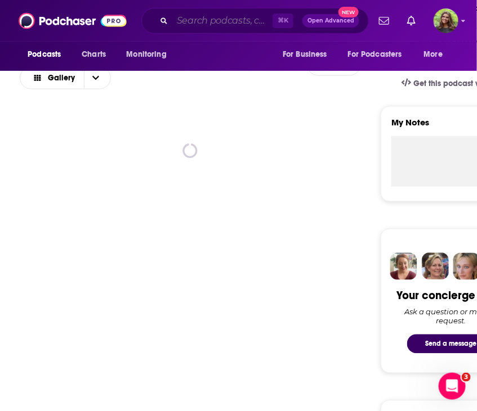
click at [210, 23] on input "Search podcasts, credits, & more..." at bounding box center [222, 21] width 100 height 18
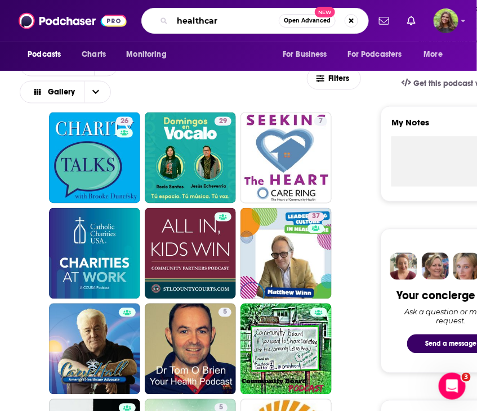
type input "healthcare"
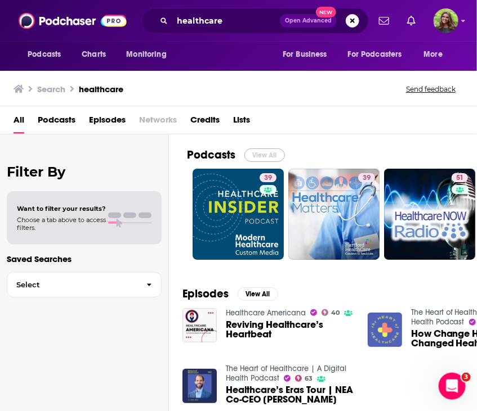
click at [266, 155] on button "View All" at bounding box center [264, 156] width 41 height 14
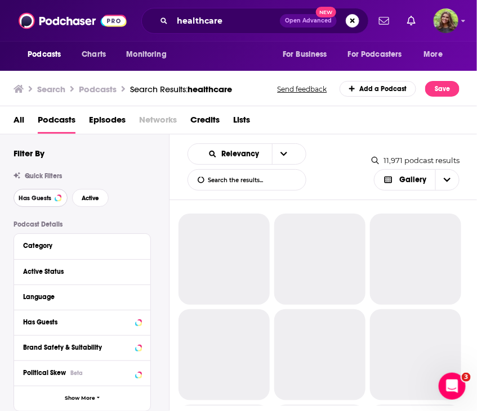
click at [47, 192] on button "Has Guests" at bounding box center [41, 198] width 54 height 18
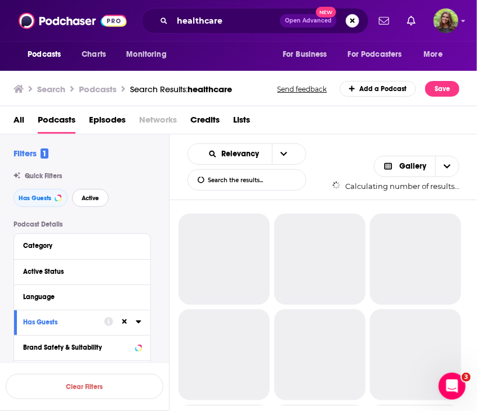
click at [83, 196] on span "Active" at bounding box center [90, 198] width 17 height 6
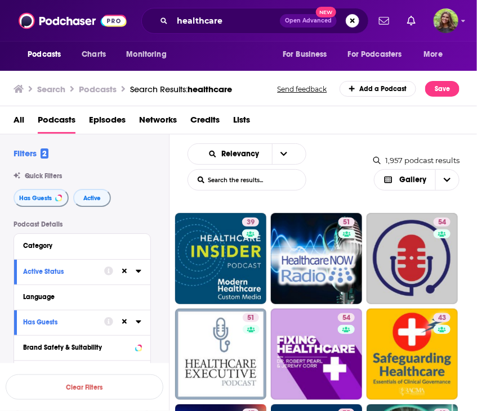
click at [360, 118] on div "All Podcasts Episodes Networks Credits Lists" at bounding box center [241, 122] width 455 height 23
click at [449, 382] on icon "Open Intercom Messenger" at bounding box center [450, 385] width 19 height 19
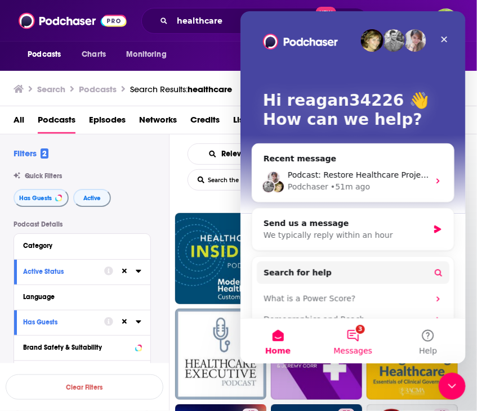
click at [361, 342] on button "3 Messages" at bounding box center [352, 341] width 75 height 45
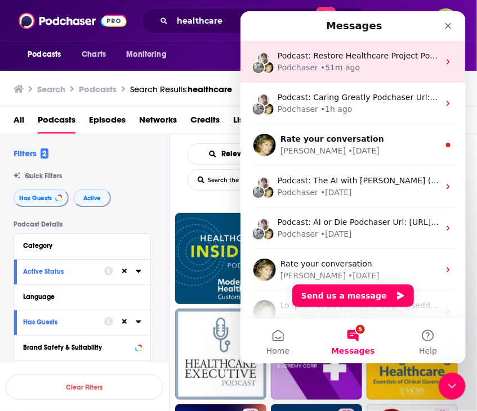
click at [376, 45] on div "Podcast: Restore Healthcare Project Podchaser Url: [URL][DOMAIN_NAME] Subject: …" at bounding box center [352, 62] width 225 height 42
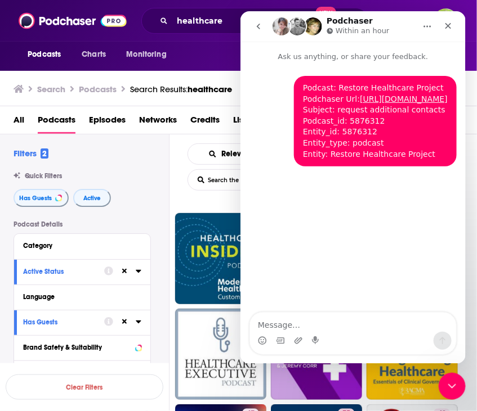
click at [253, 33] on button "go back" at bounding box center [257, 25] width 21 height 21
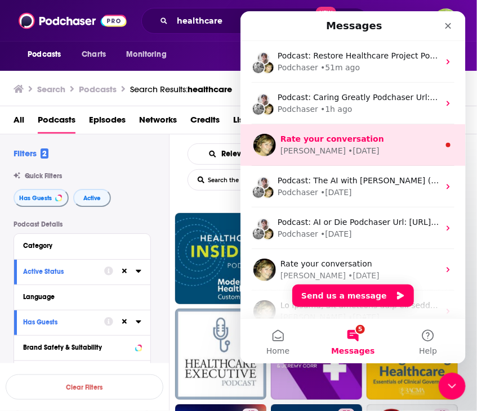
click at [327, 144] on div "Rate your conversation" at bounding box center [359, 139] width 159 height 12
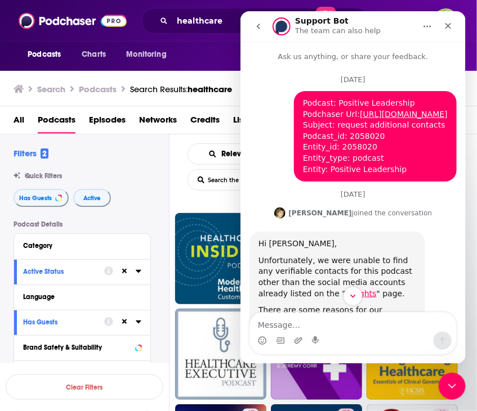
scroll to position [88, 0]
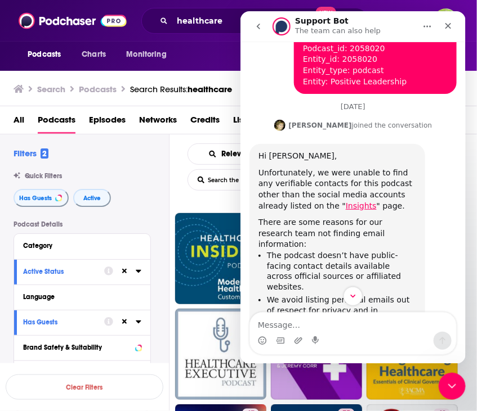
click at [255, 25] on icon "go back" at bounding box center [257, 25] width 9 height 9
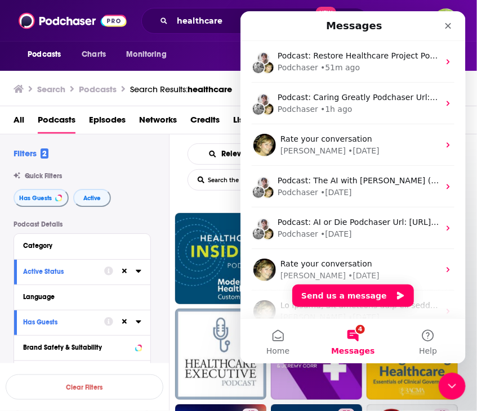
click at [120, 161] on div "Filters 2 Quick Filters Has Guests Active Podcast Details Category Active Statu…" at bounding box center [91, 393] width 155 height 491
click at [146, 190] on div "Has Guests Active" at bounding box center [91, 198] width 155 height 18
click at [447, 34] on div "Close" at bounding box center [447, 25] width 20 height 20
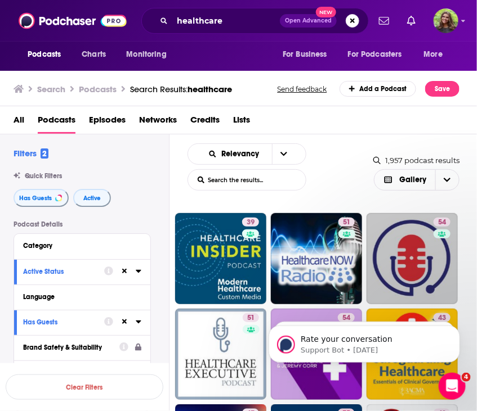
click at [172, 176] on div "Relevancy List Search Input Search the results... Gallery 1,957 podcast results…" at bounding box center [323, 167] width 308 height 65
click at [118, 177] on div "Quick Filters" at bounding box center [91, 176] width 155 height 8
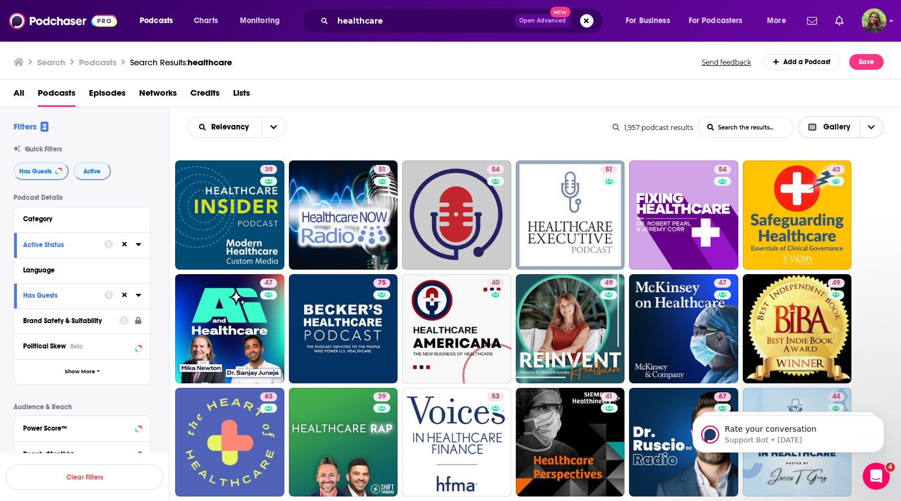
click at [476, 129] on span "Gallery" at bounding box center [836, 127] width 27 height 8
click at [476, 153] on div "Card" at bounding box center [841, 147] width 86 height 19
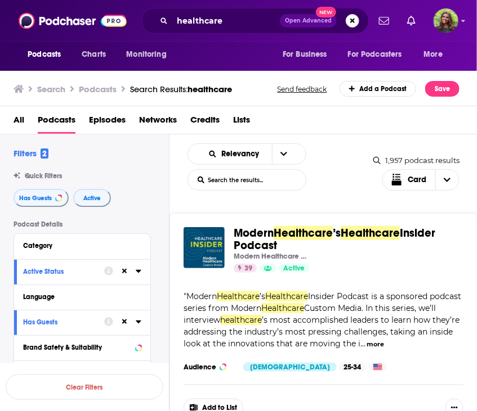
click at [285, 187] on input "List Search Input" at bounding box center [247, 180] width 118 height 20
click at [342, 184] on div "Relevancy List Search Input Search the results... Card" at bounding box center [280, 167] width 186 height 47
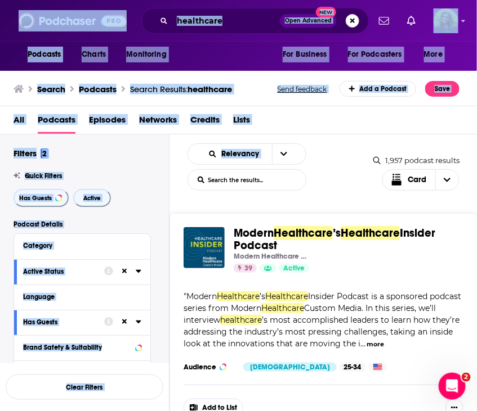
drag, startPoint x: 342, startPoint y: 184, endPoint x: 377, endPoint y: -79, distance: 265.1
click at [377, 0] on html "Podcasts Charts Monitoring healthcare Open Advanced New For Business For Podcas…" at bounding box center [238, 205] width 477 height 411
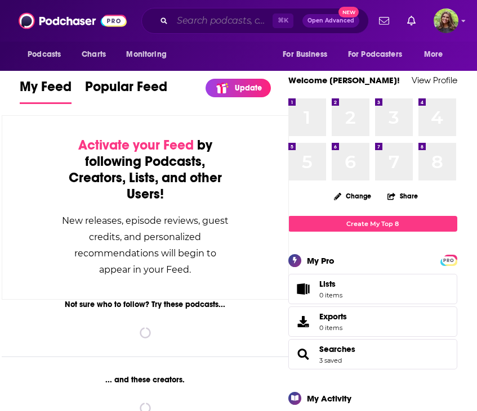
drag, startPoint x: 0, startPoint y: 0, endPoint x: 191, endPoint y: 16, distance: 192.1
click at [191, 16] on input "Search podcasts, credits, & more..." at bounding box center [222, 21] width 100 height 18
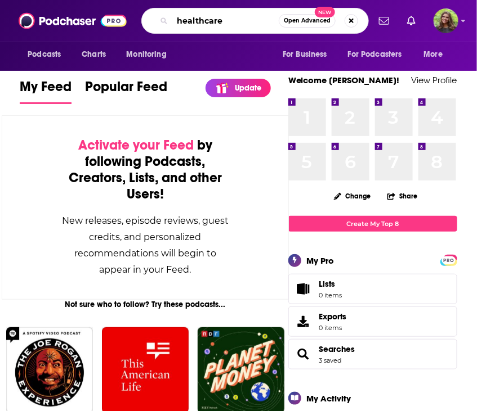
type input "healthcare"
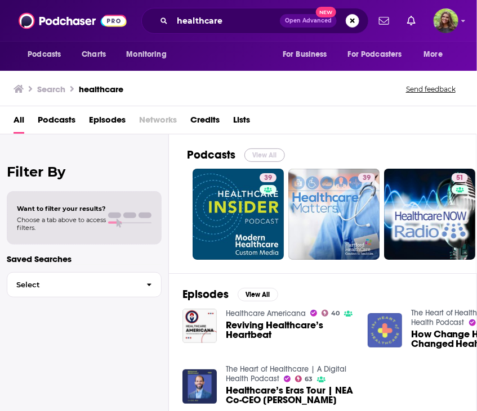
click at [261, 157] on button "View All" at bounding box center [264, 156] width 41 height 14
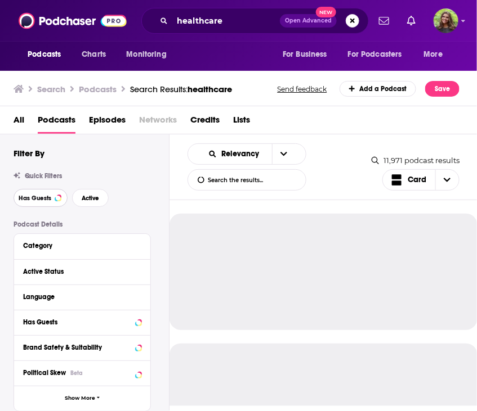
click at [41, 199] on span "Has Guests" at bounding box center [35, 198] width 33 height 6
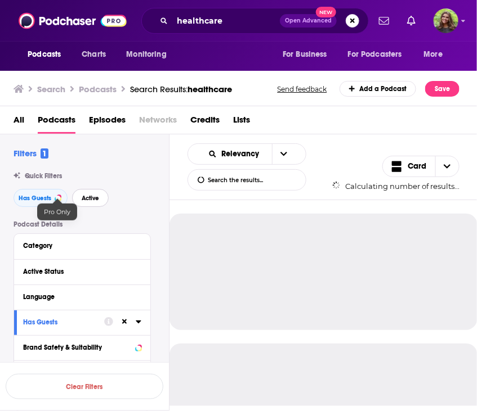
click at [95, 195] on span "Active" at bounding box center [90, 198] width 17 height 6
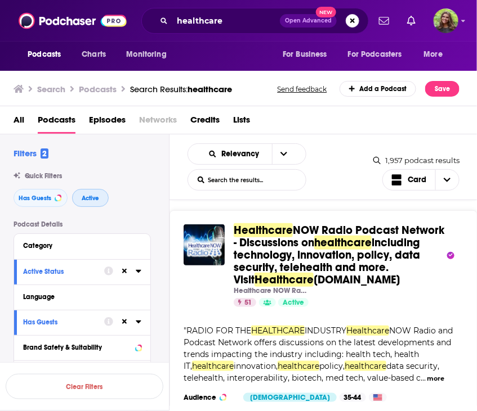
scroll to position [247, 0]
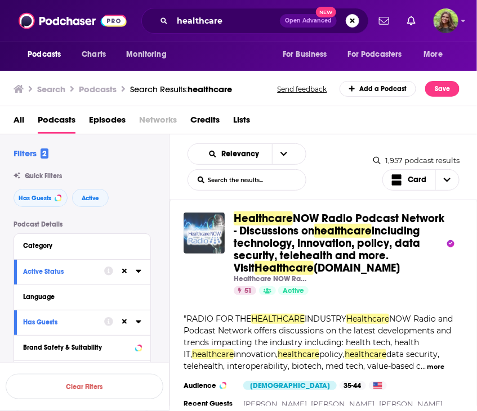
click at [203, 235] on img "Healthcare NOW Radio Podcast Network - Discussions on healthcare including tech…" at bounding box center [203, 233] width 41 height 41
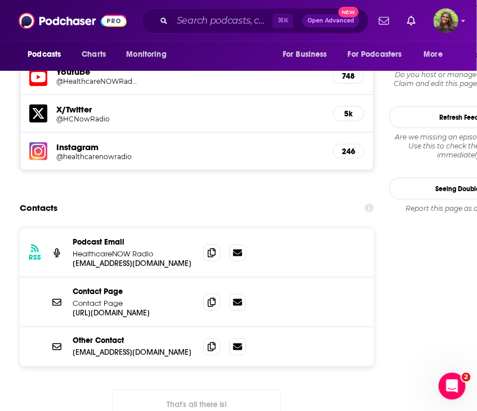
scroll to position [1102, 0]
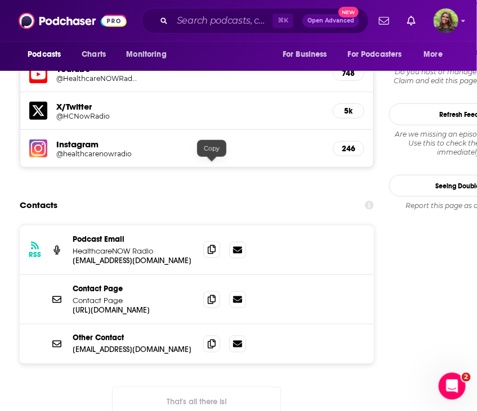
click at [212, 241] on span at bounding box center [211, 249] width 17 height 17
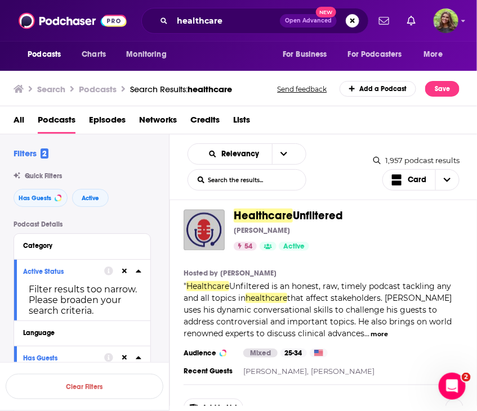
scroll to position [518, 0]
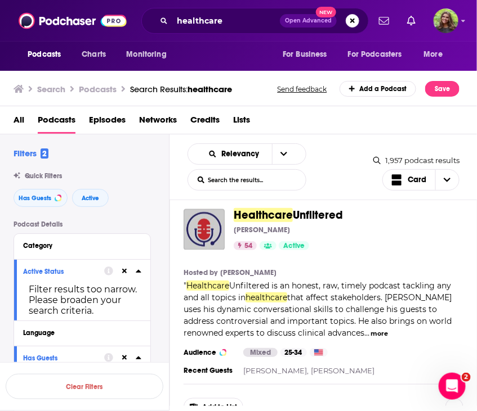
click at [298, 216] on span "Unfiltered" at bounding box center [318, 215] width 50 height 14
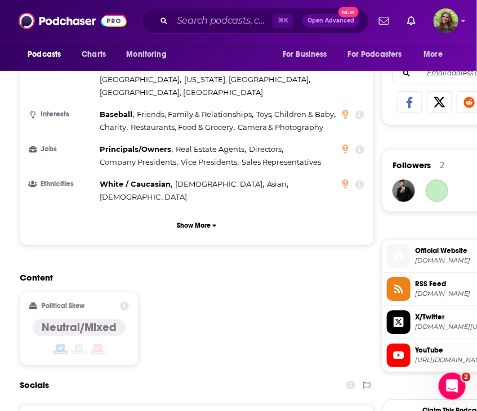
scroll to position [1067, 0]
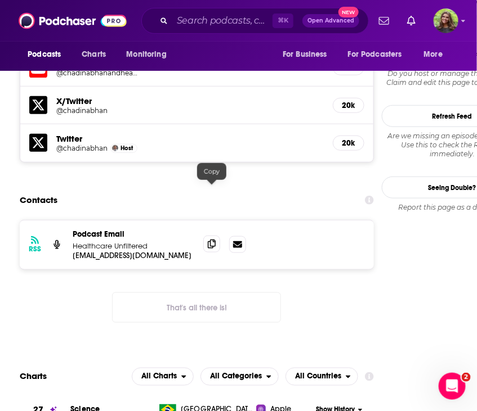
click at [209, 240] on icon at bounding box center [212, 244] width 8 height 9
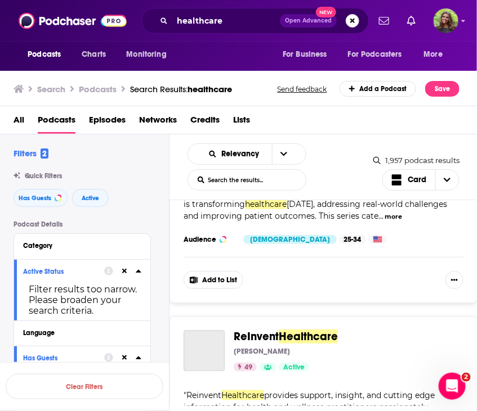
scroll to position [1624, 0]
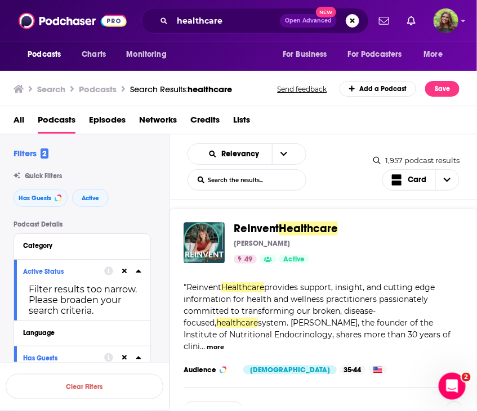
click at [289, 264] on div "ReInvent Healthcare [PERSON_NAME] 49 Active Categories Health + 3 Add to List "…" at bounding box center [323, 321] width 308 height 225
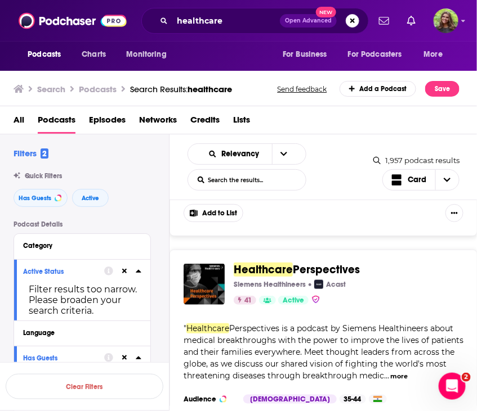
scroll to position [3252, 0]
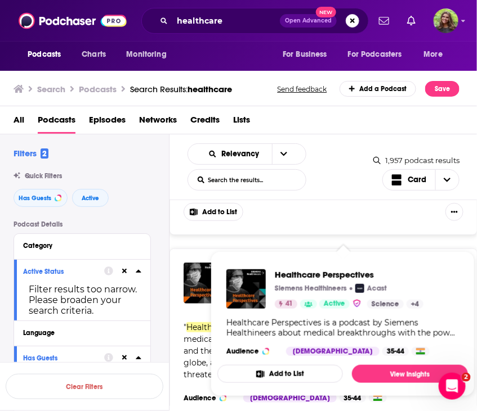
click at [302, 262] on span "Perspectives" at bounding box center [326, 269] width 67 height 14
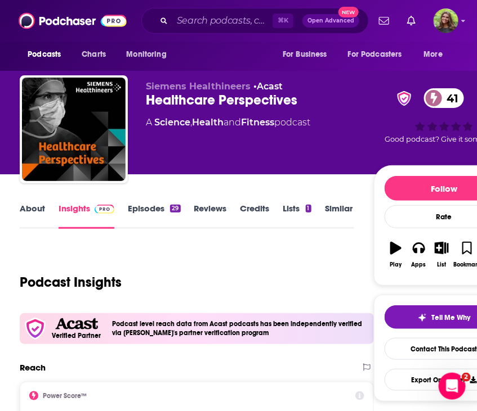
click at [36, 213] on link "About" at bounding box center [32, 216] width 25 height 26
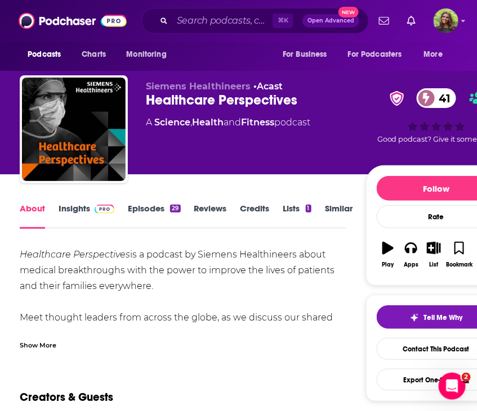
click at [37, 348] on div "Show More" at bounding box center [38, 344] width 37 height 11
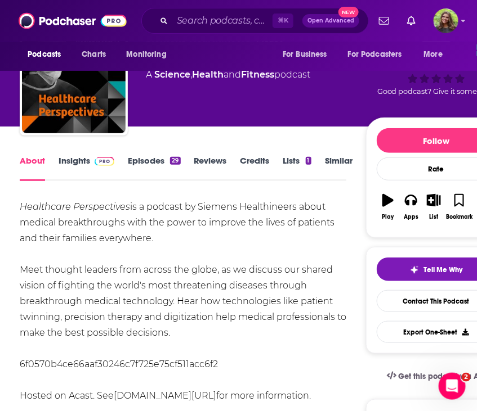
scroll to position [49, 0]
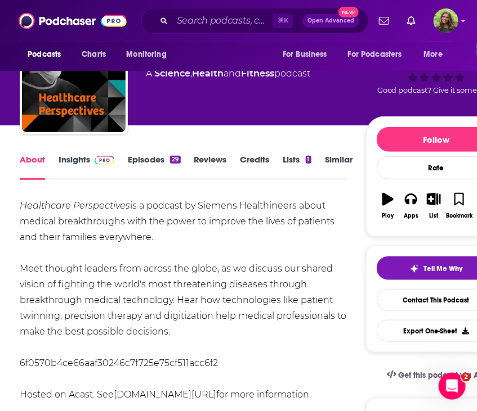
click at [141, 169] on link "Episodes 29" at bounding box center [154, 167] width 52 height 26
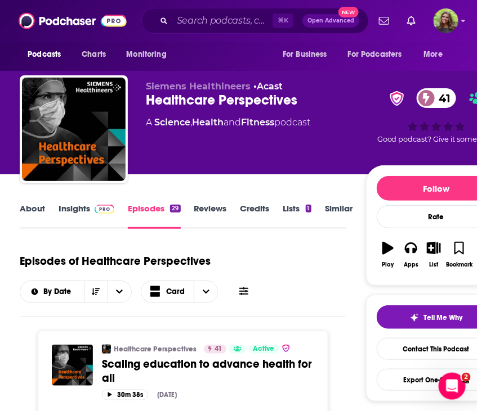
click at [70, 210] on link "Insights" at bounding box center [87, 216] width 56 height 26
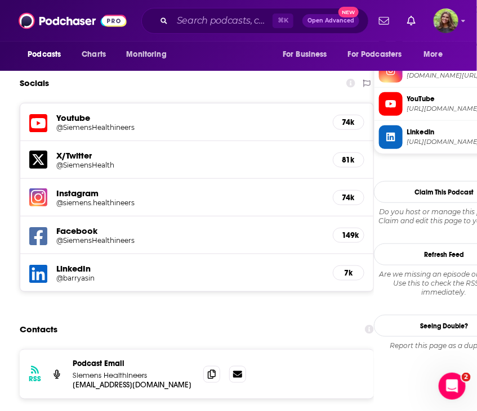
scroll to position [1127, 0]
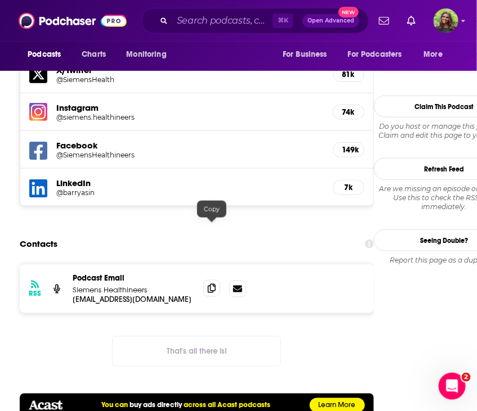
click at [212, 284] on icon at bounding box center [212, 288] width 8 height 9
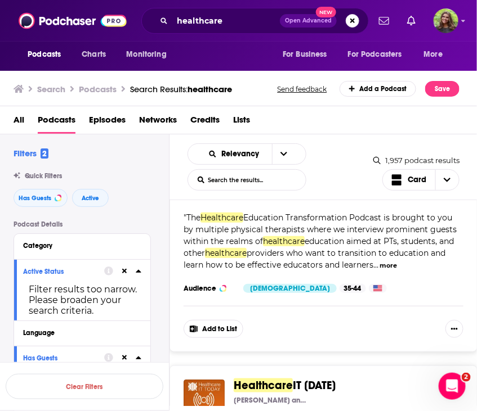
scroll to position [5660, 0]
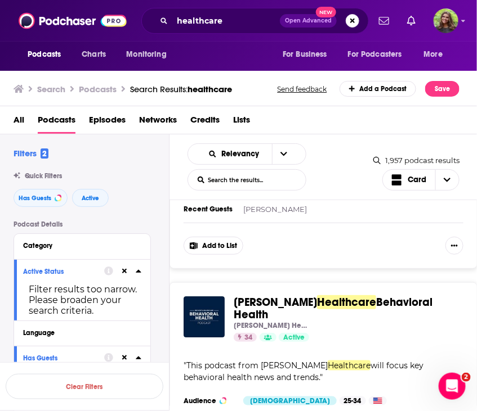
scroll to position [10374, 0]
